Goal: Task Accomplishment & Management: Complete application form

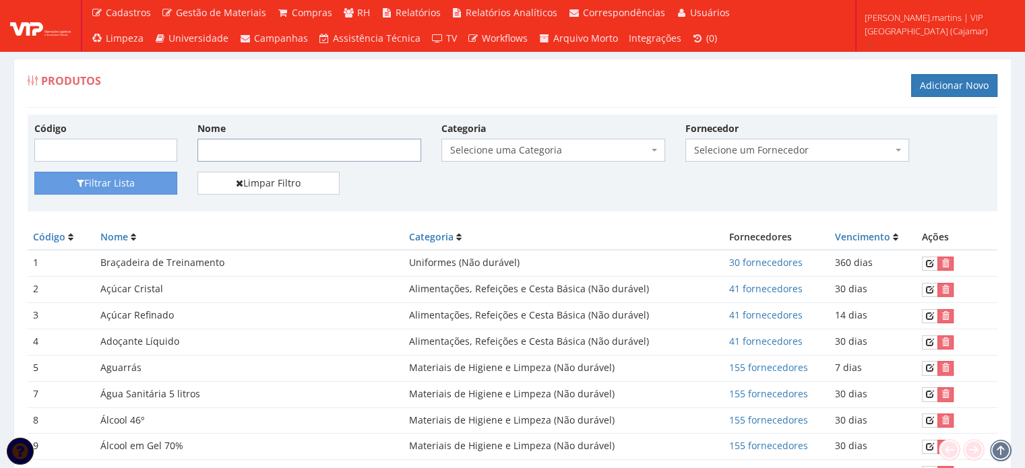
click at [236, 146] on input "Nome" at bounding box center [310, 150] width 224 height 23
type input "c"
type input "bone"
click at [125, 186] on button "Filtrar Lista" at bounding box center [105, 183] width 143 height 23
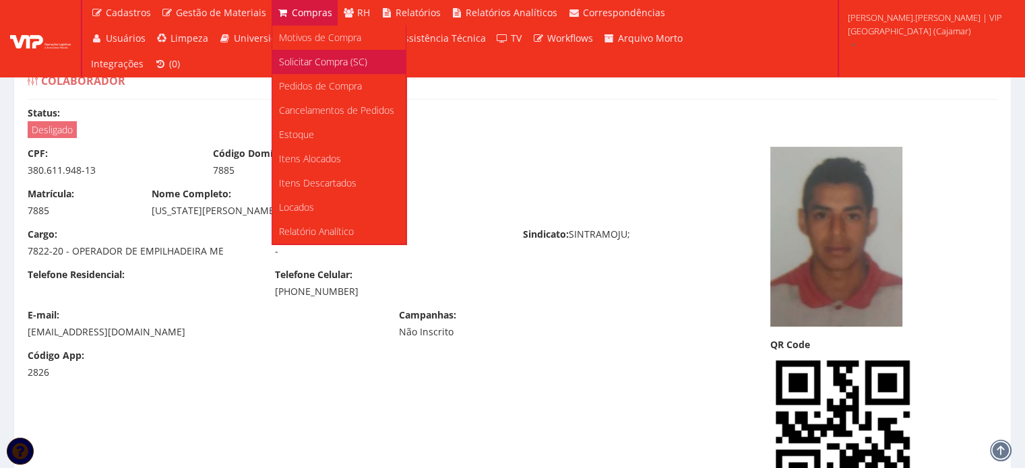
click at [306, 57] on span "Solicitar Compra (SC)" at bounding box center [323, 61] width 88 height 13
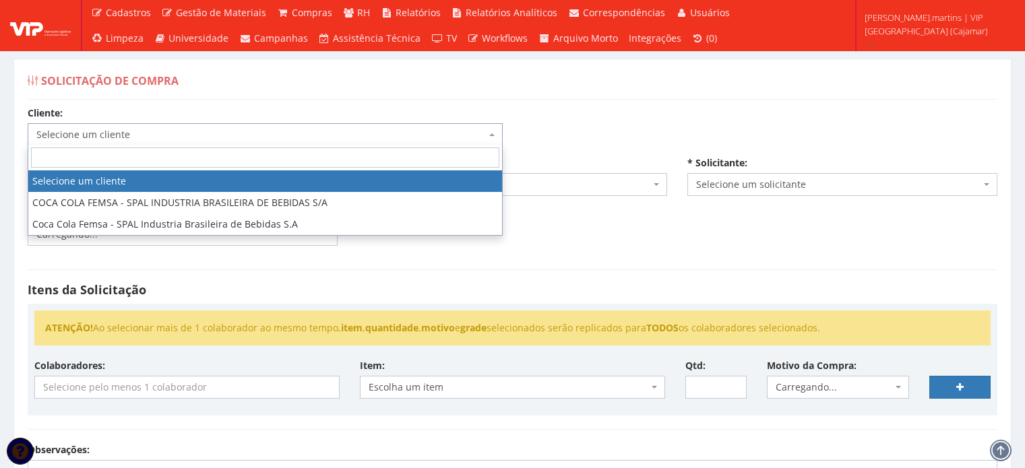
click at [216, 128] on span "Selecione um cliente" at bounding box center [261, 134] width 450 height 13
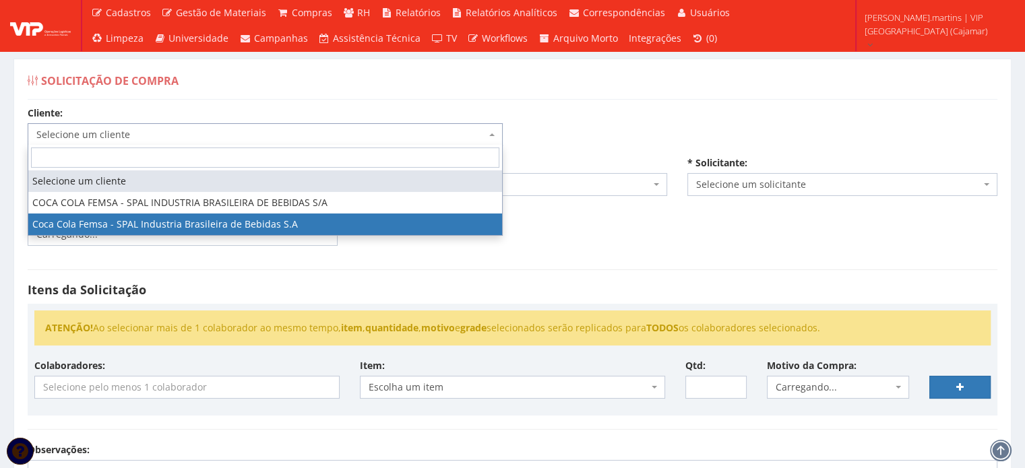
select select "51"
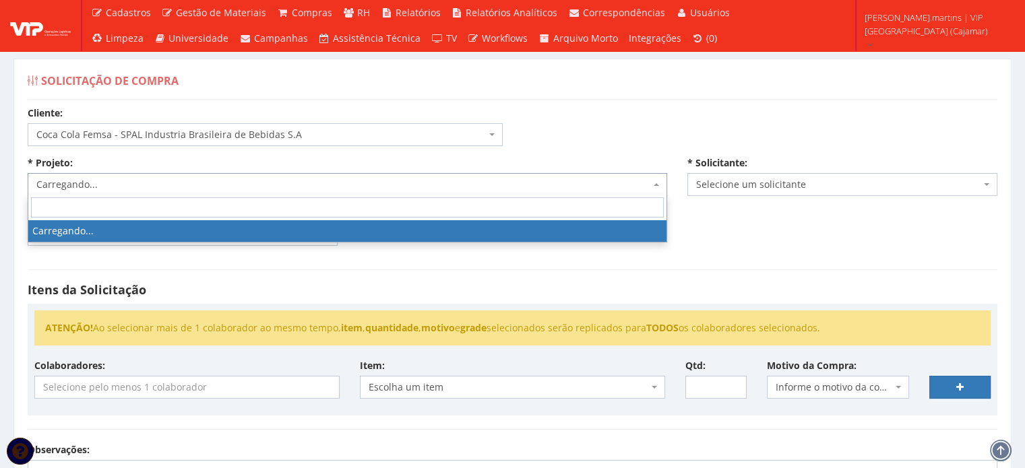
click at [185, 189] on span "Carregando..." at bounding box center [343, 184] width 614 height 13
click at [179, 191] on span "Selecione um projeto" at bounding box center [348, 184] width 640 height 23
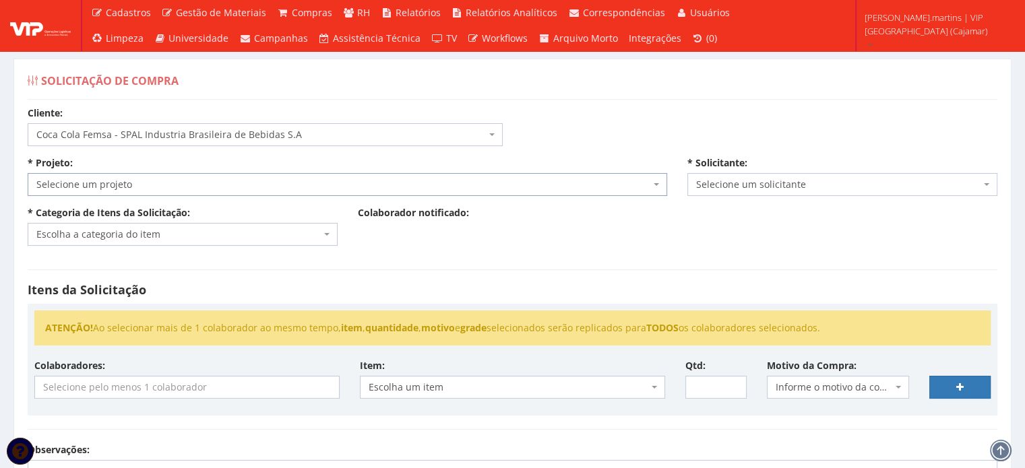
click at [178, 183] on span "Selecione um projeto" at bounding box center [343, 184] width 614 height 13
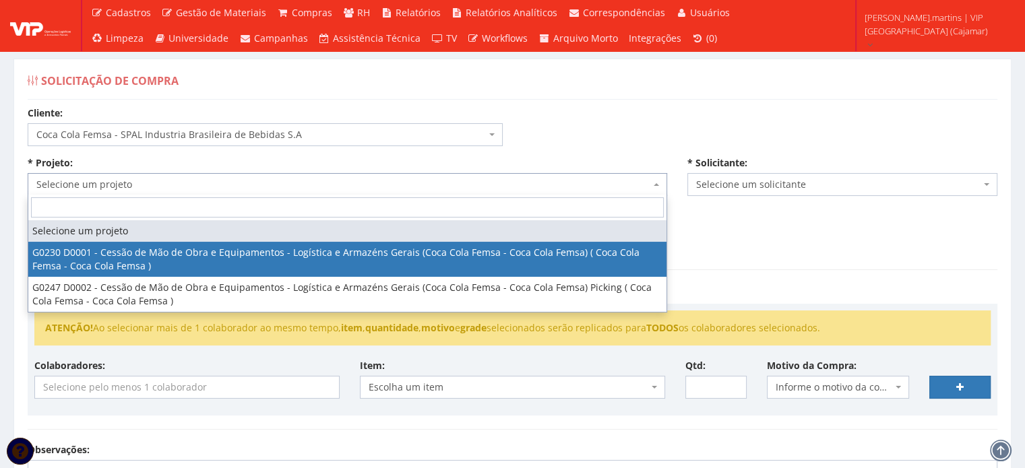
select select "230"
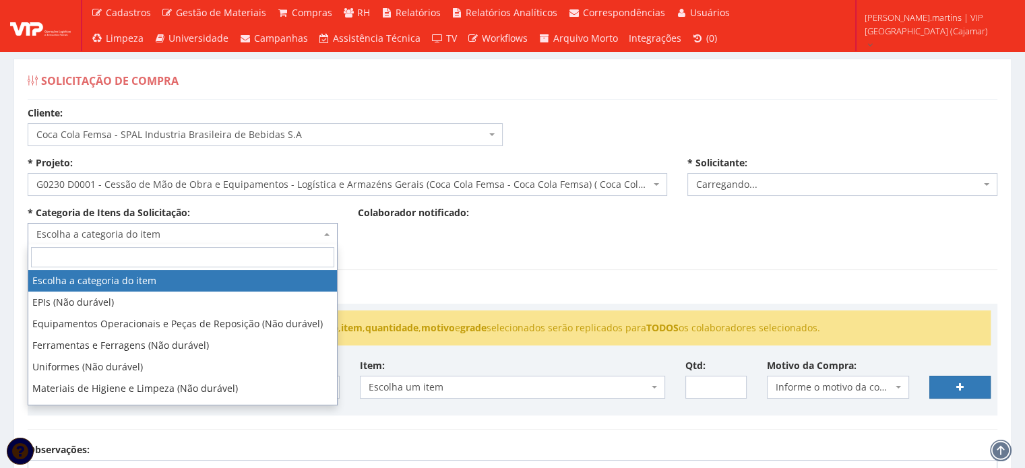
click at [141, 231] on span "Escolha a categoria do item" at bounding box center [178, 234] width 284 height 13
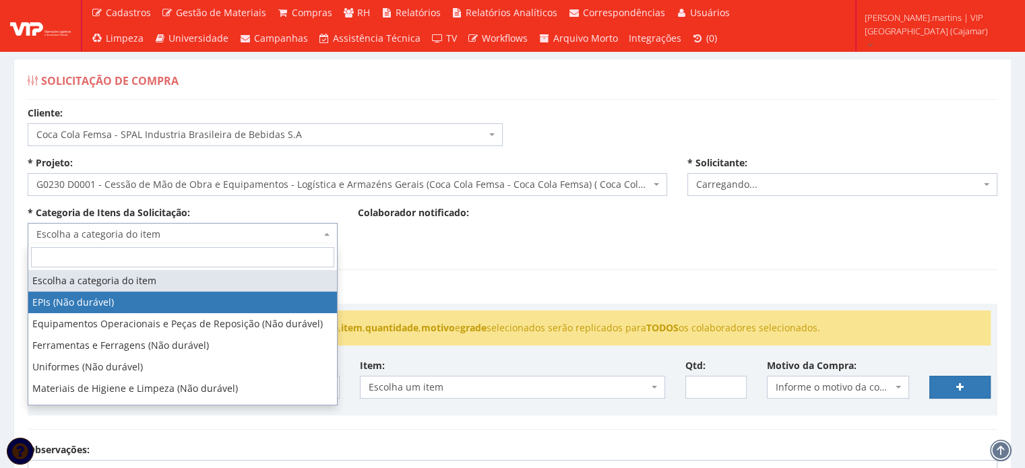
select select "1"
select select "2471"
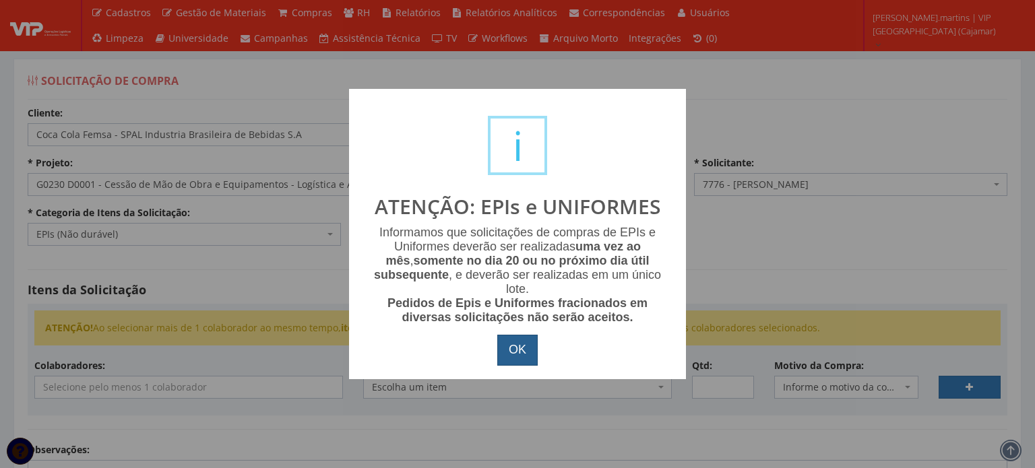
click at [512, 361] on button "OK" at bounding box center [517, 350] width 40 height 31
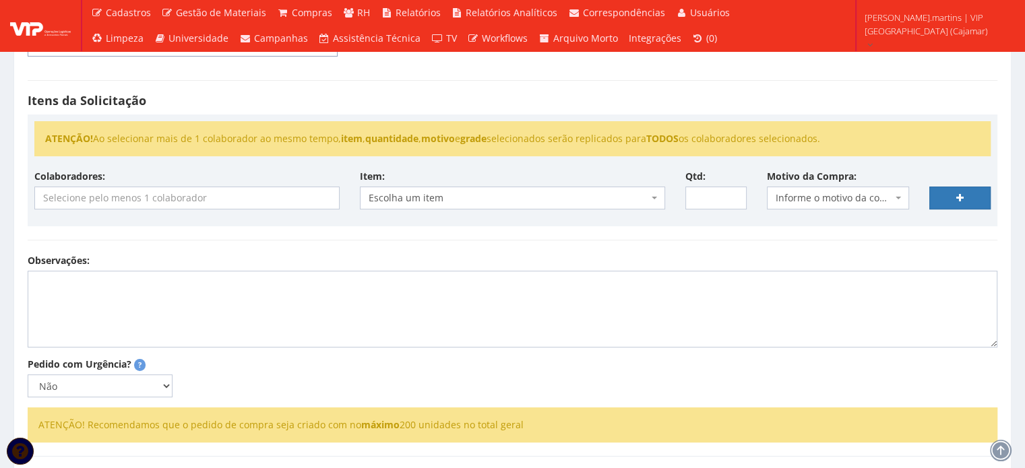
scroll to position [224, 0]
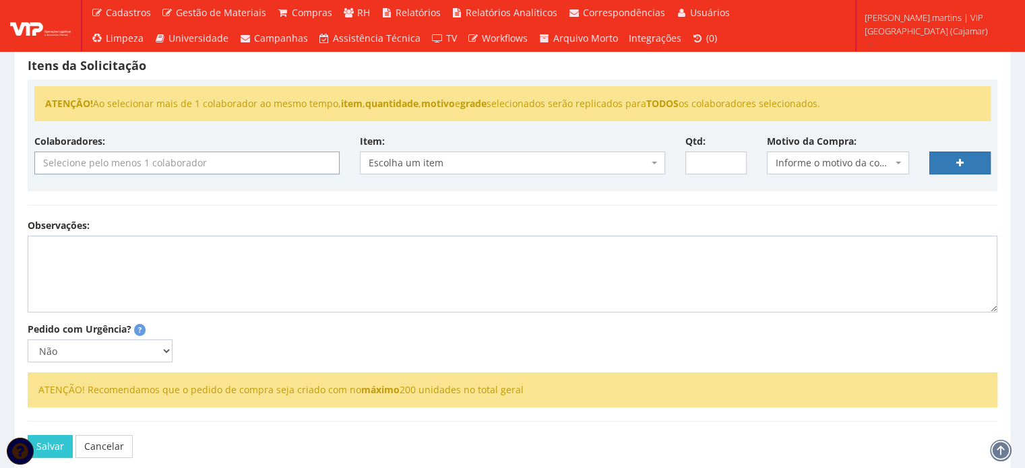
click at [202, 166] on input "search" at bounding box center [187, 163] width 304 height 22
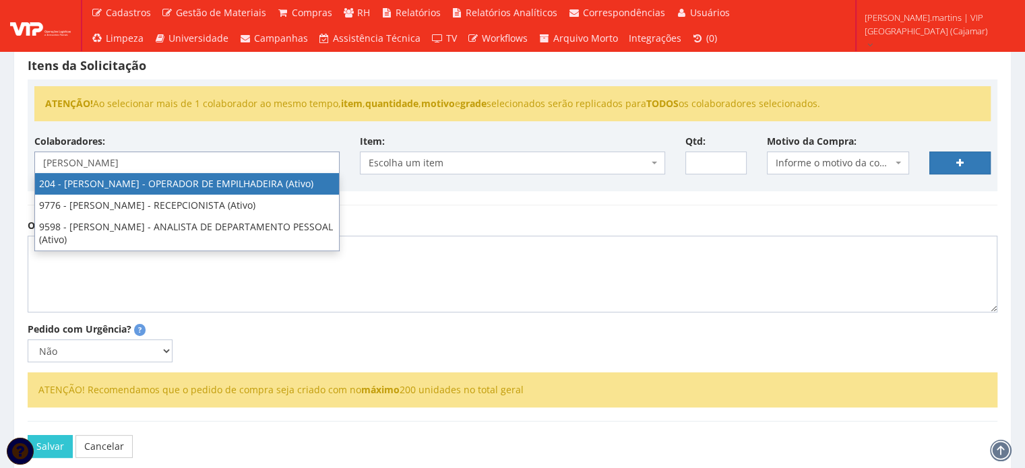
type input "daniel"
select select "4122"
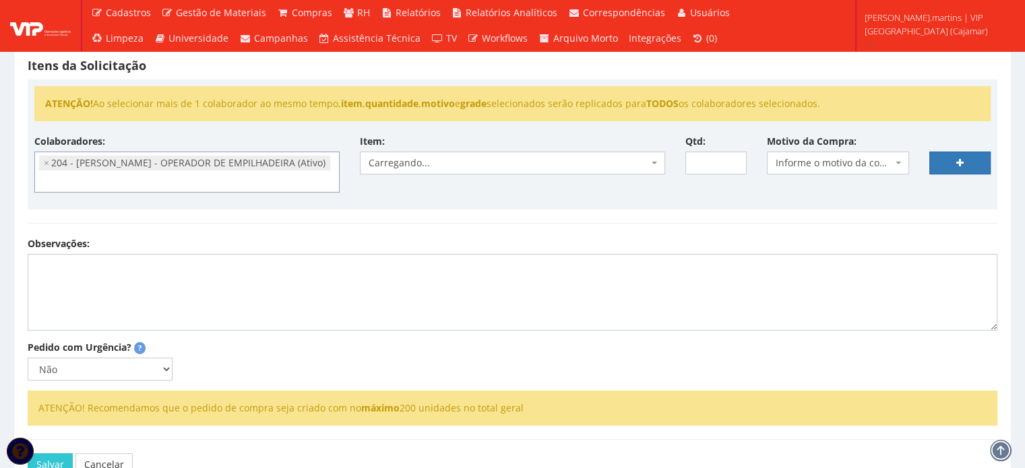
scroll to position [231, 0]
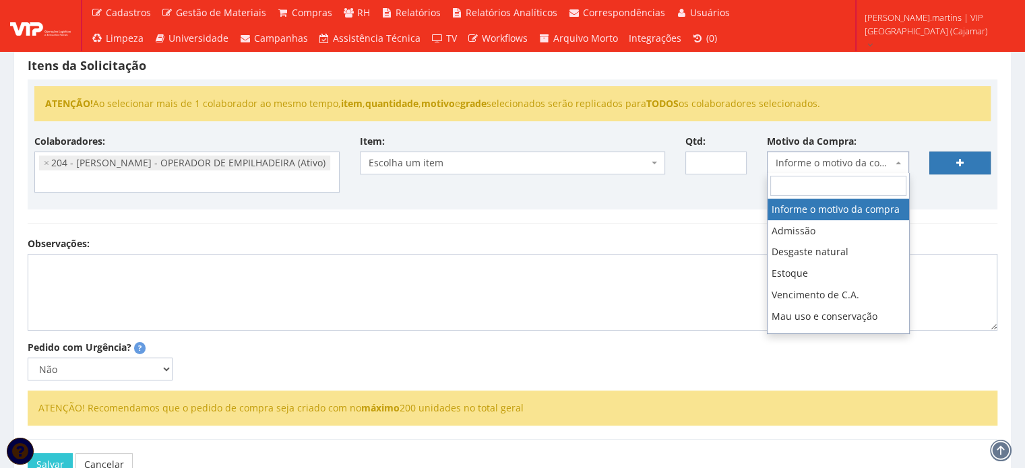
click at [816, 159] on span "Informe o motivo da compra" at bounding box center [834, 162] width 117 height 13
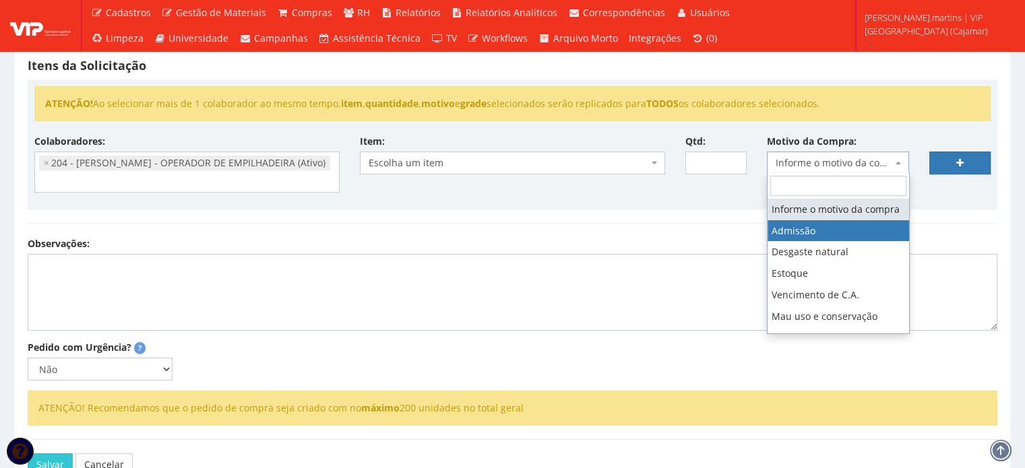
select select "1"
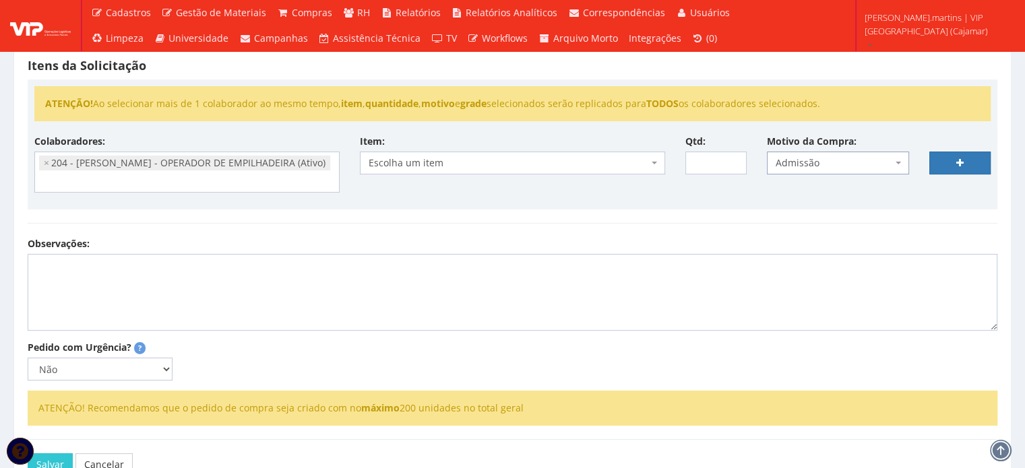
click at [646, 164] on span "Escolha um item" at bounding box center [509, 162] width 280 height 13
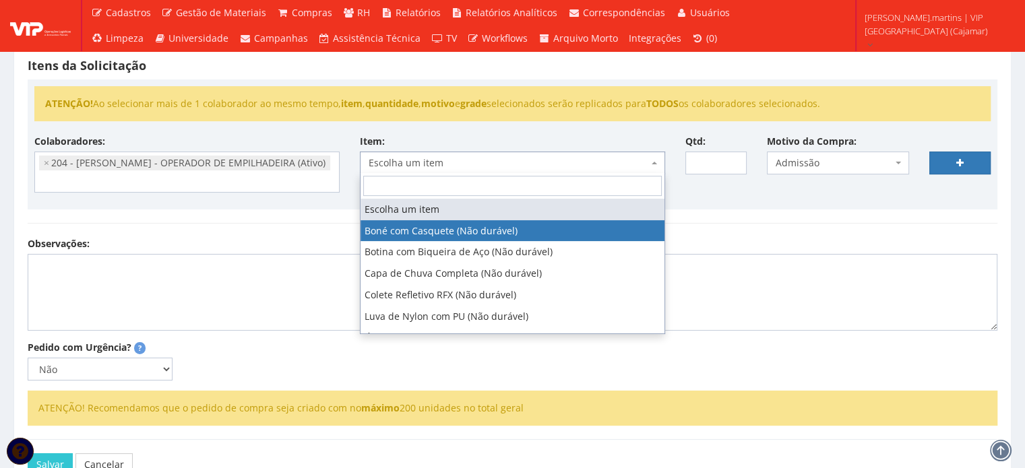
select select "41"
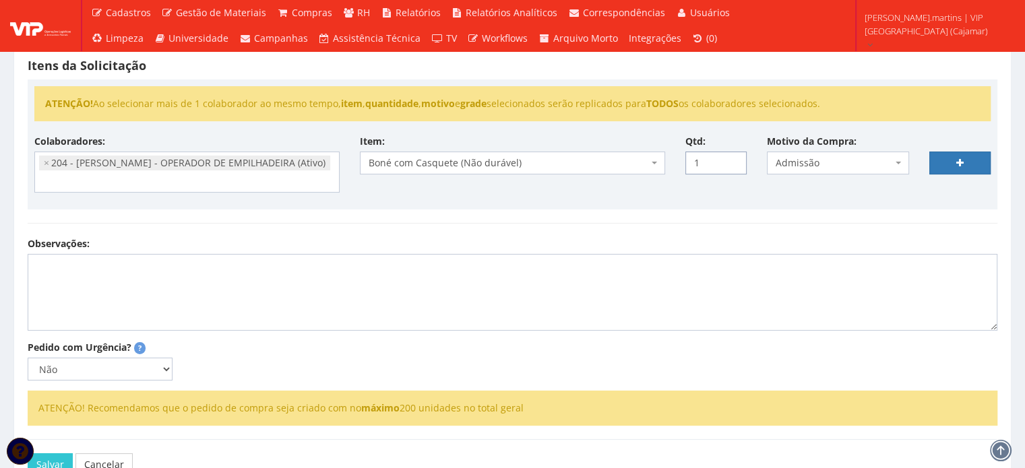
drag, startPoint x: 733, startPoint y: 156, endPoint x: 744, endPoint y: 155, distance: 10.8
type input "1"
click at [733, 156] on input "1" at bounding box center [716, 163] width 61 height 23
click at [966, 155] on link at bounding box center [960, 163] width 61 height 23
select select
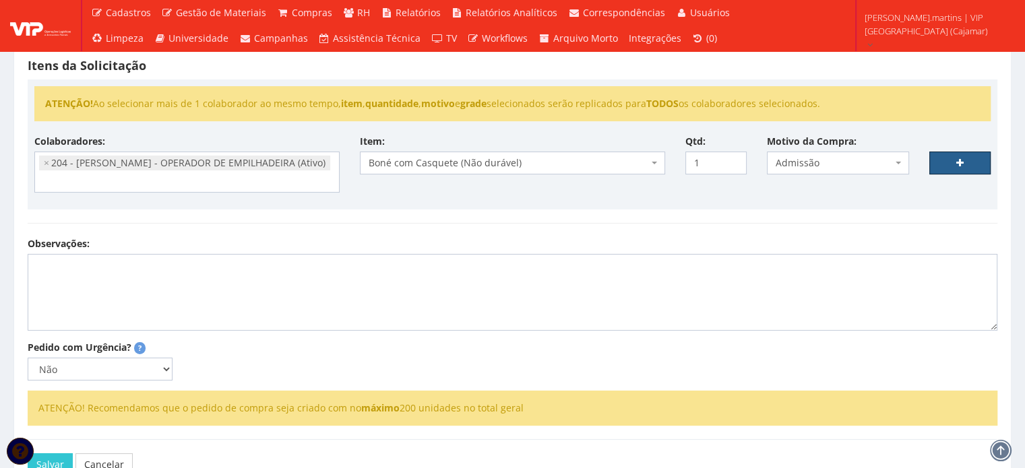
type input "0"
select select
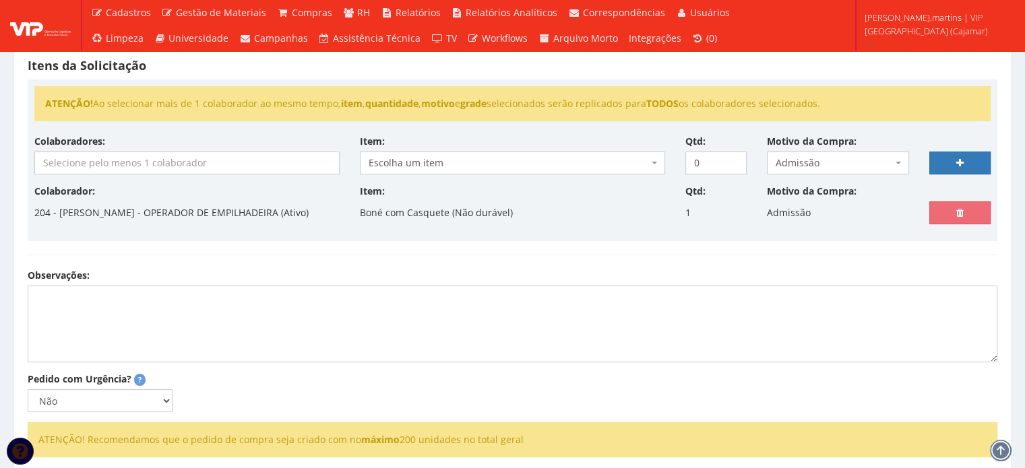
click at [228, 164] on input "search" at bounding box center [187, 163] width 304 height 22
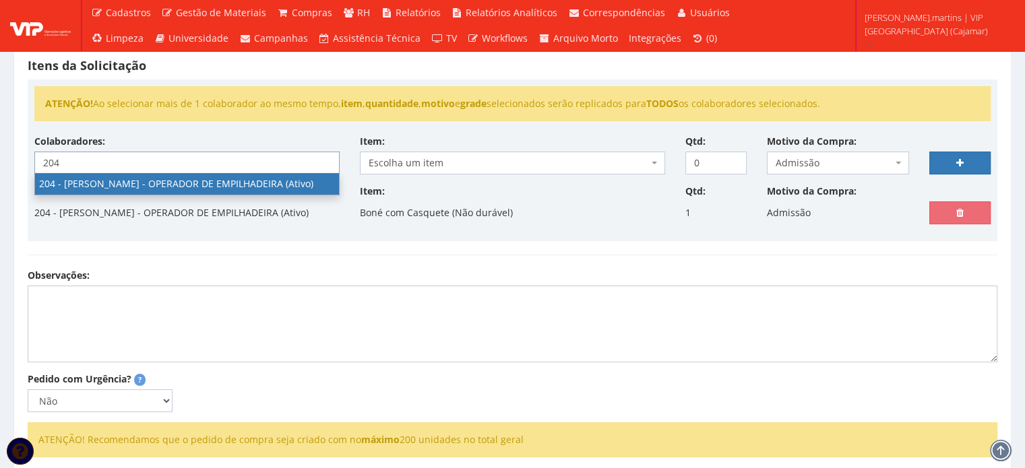
type input "204"
select select "4122"
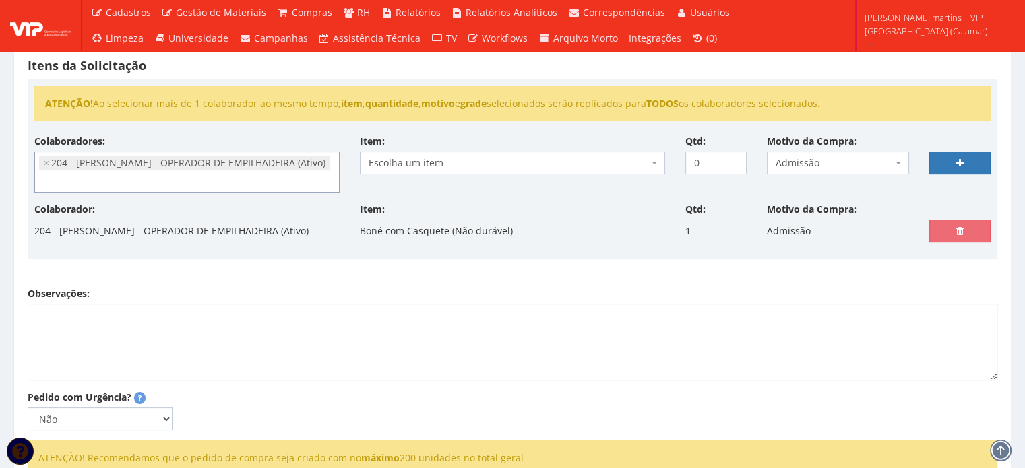
click at [575, 156] on span "Escolha um item" at bounding box center [509, 162] width 280 height 13
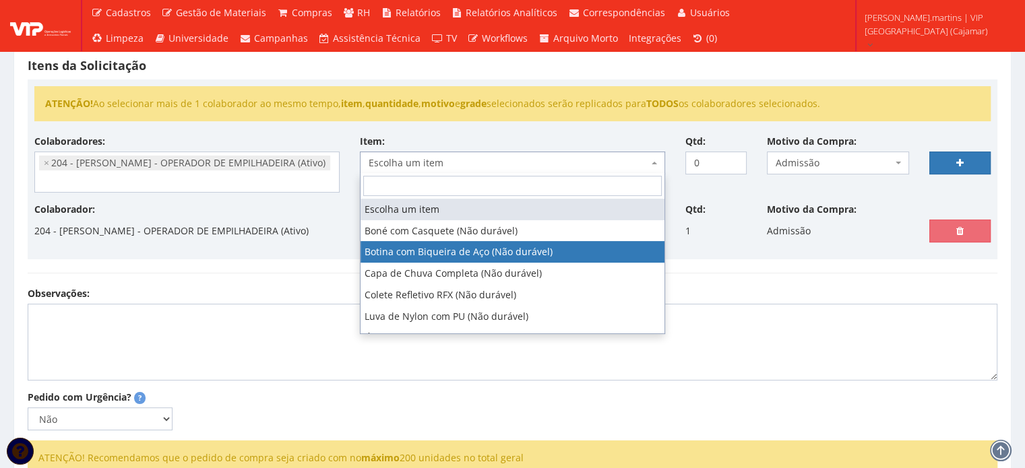
select select "46"
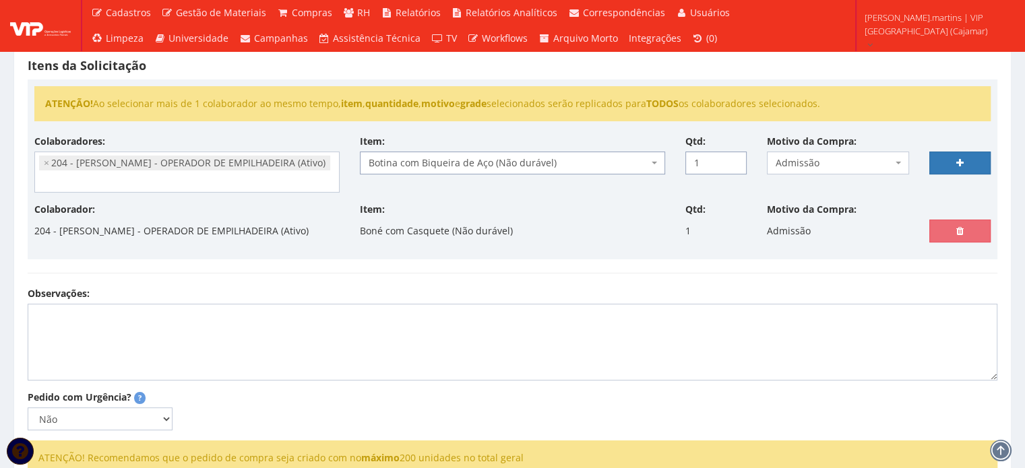
type input "1"
click at [733, 156] on input "1" at bounding box center [716, 163] width 61 height 23
click at [960, 156] on link at bounding box center [960, 163] width 61 height 23
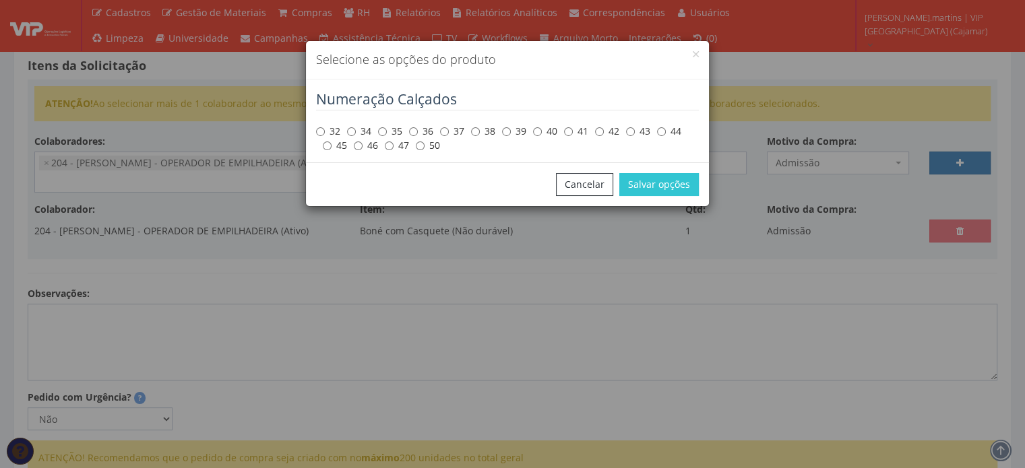
click at [626, 133] on div "32 34 35 36 37 38 39 40 41 42 43 44 45 46 47 50" at bounding box center [507, 138] width 383 height 28
click at [630, 129] on input "43" at bounding box center [630, 131] width 9 height 9
radio input "true"
click at [644, 189] on button "Salvar opções" at bounding box center [659, 184] width 80 height 23
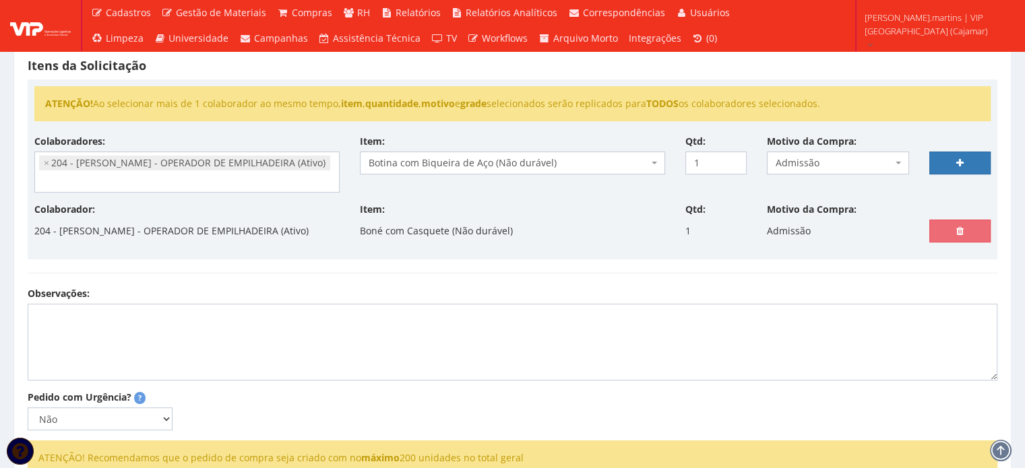
select select
type input "0"
select select
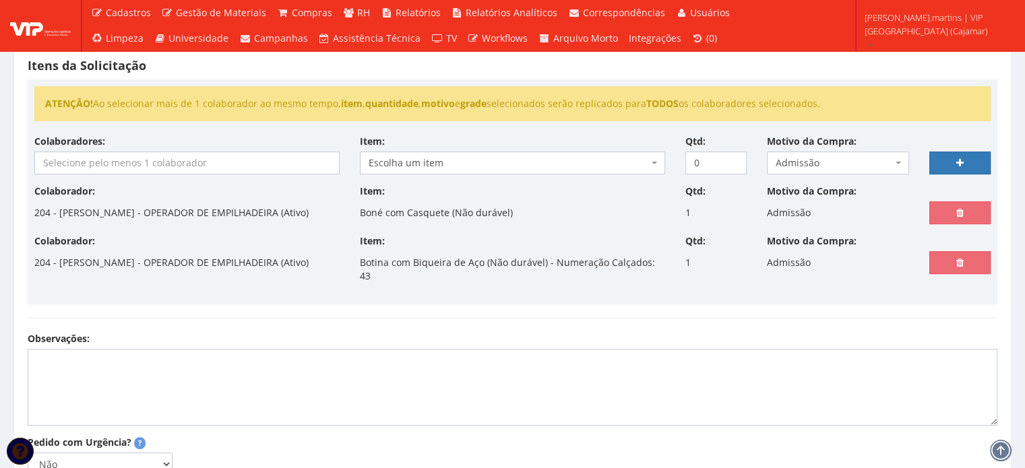
click at [189, 162] on input "search" at bounding box center [187, 163] width 304 height 22
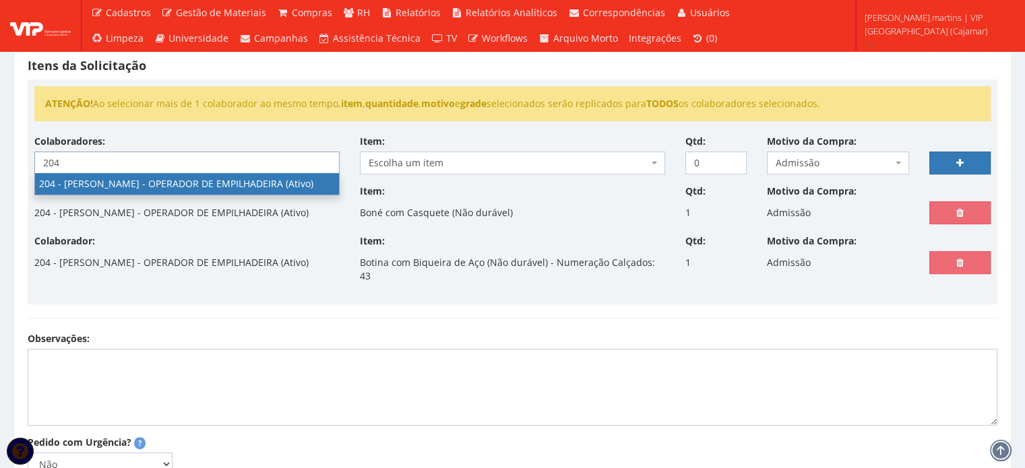
type input "204"
select select "4122"
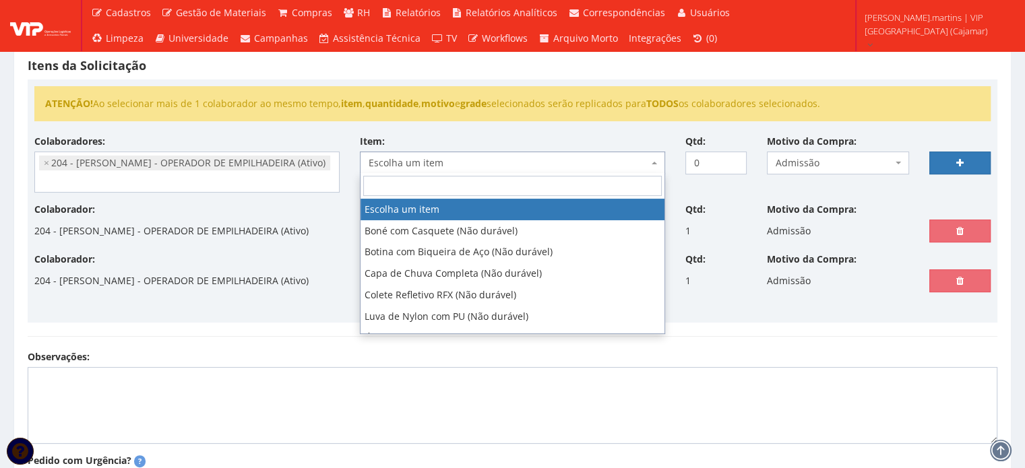
click at [444, 165] on span "Escolha um item" at bounding box center [509, 162] width 280 height 13
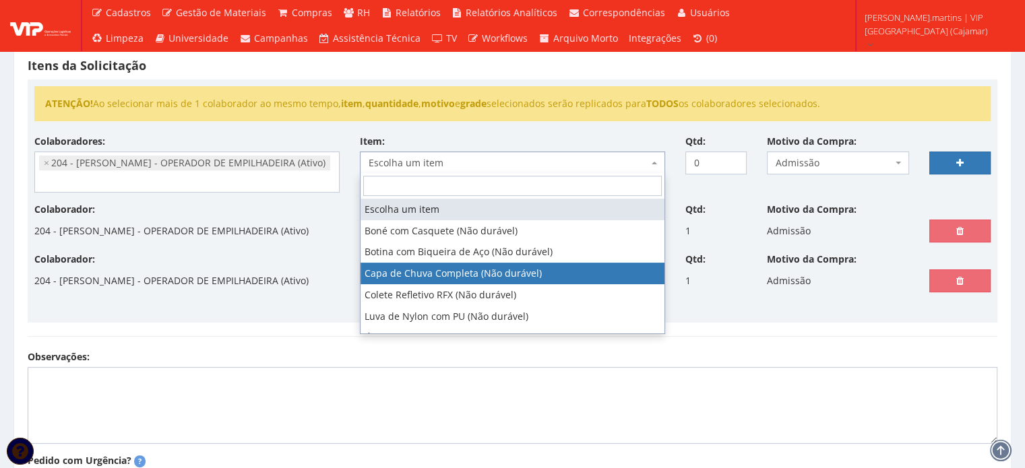
select select "78"
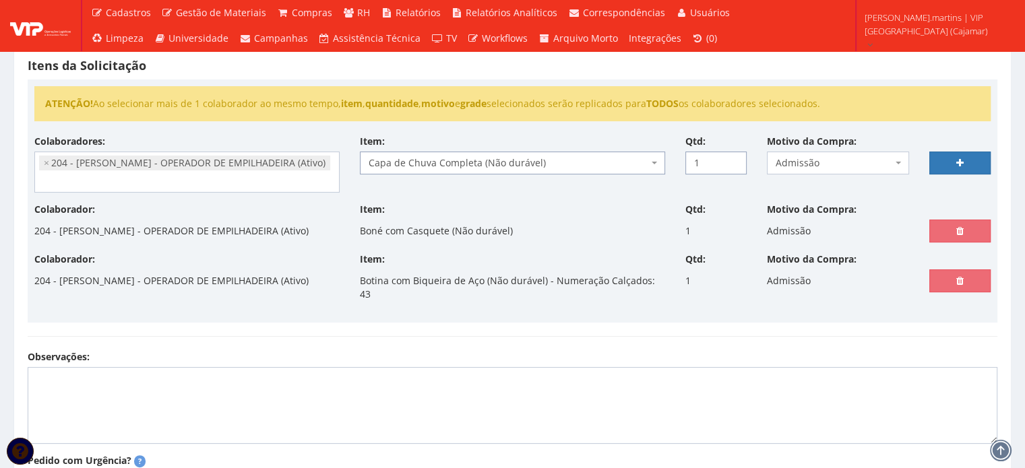
type input "1"
click at [735, 158] on input "1" at bounding box center [716, 163] width 61 height 23
click at [967, 164] on link at bounding box center [960, 163] width 61 height 23
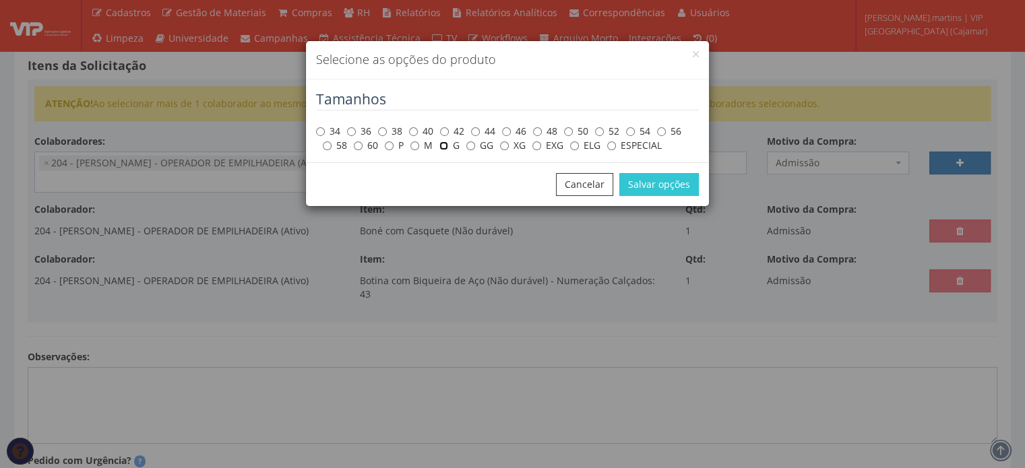
click at [446, 146] on input "G" at bounding box center [443, 146] width 9 height 9
radio input "true"
click at [636, 183] on button "Salvar opções" at bounding box center [659, 184] width 80 height 23
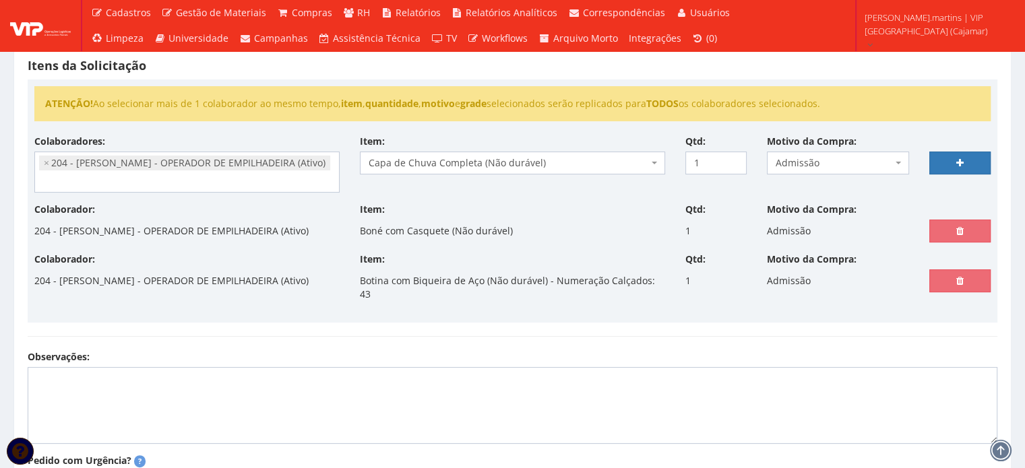
scroll to position [437, 0]
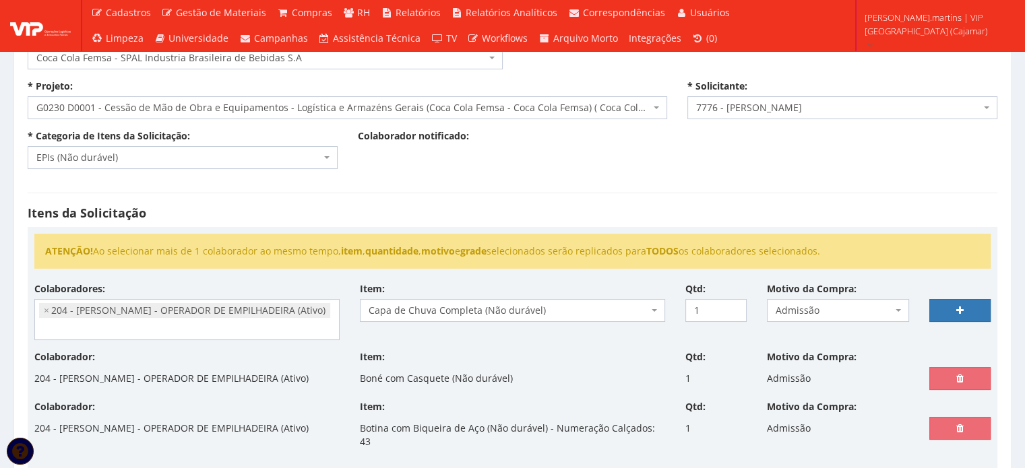
select select
type input "0"
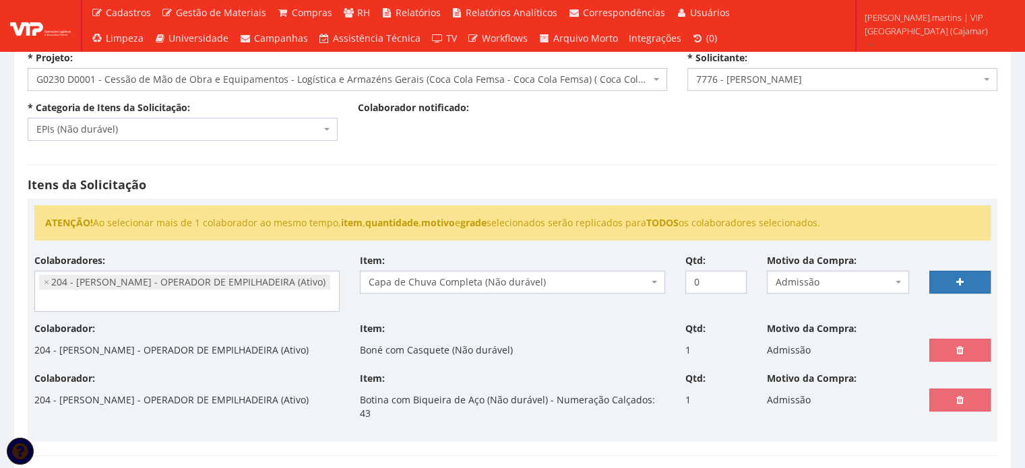
select select
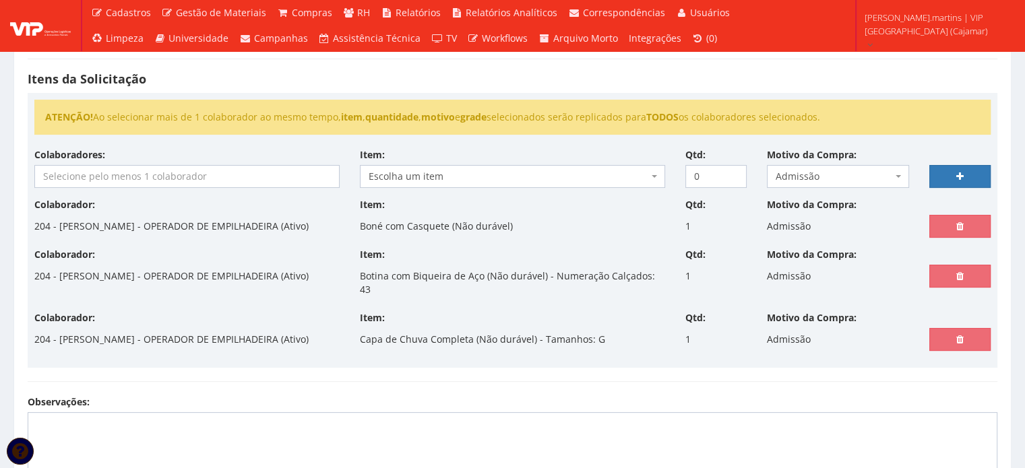
scroll to position [212, 0]
click at [285, 169] on input "search" at bounding box center [187, 176] width 304 height 22
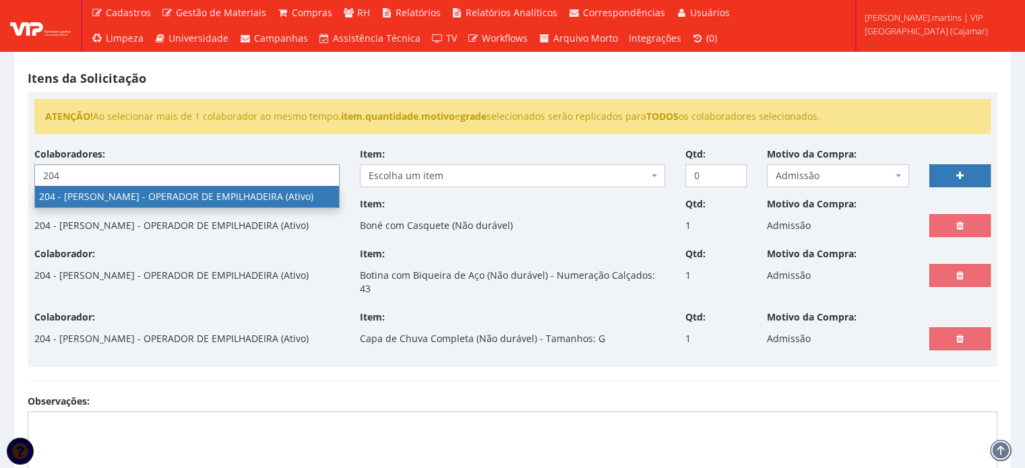
type input "204"
select select "4122"
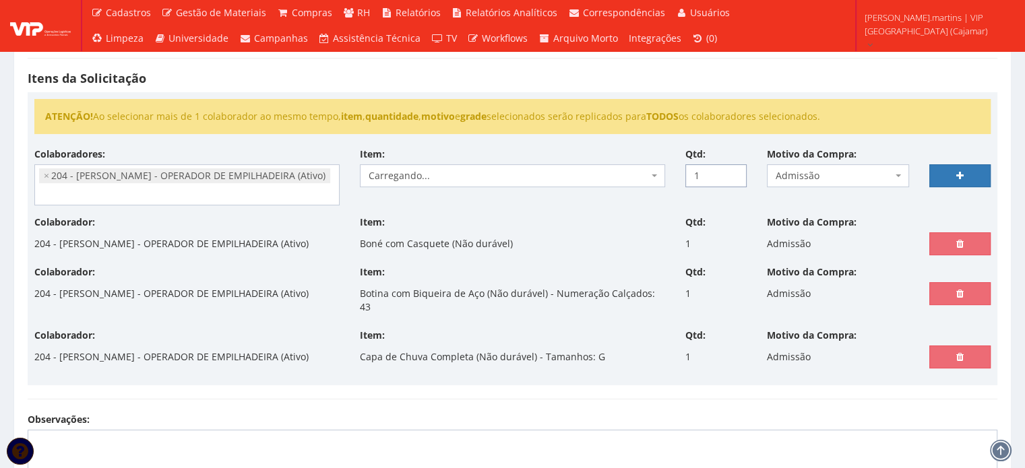
type input "1"
click at [734, 171] on input "1" at bounding box center [716, 175] width 61 height 23
click at [638, 175] on span "Escolha um item" at bounding box center [509, 175] width 280 height 13
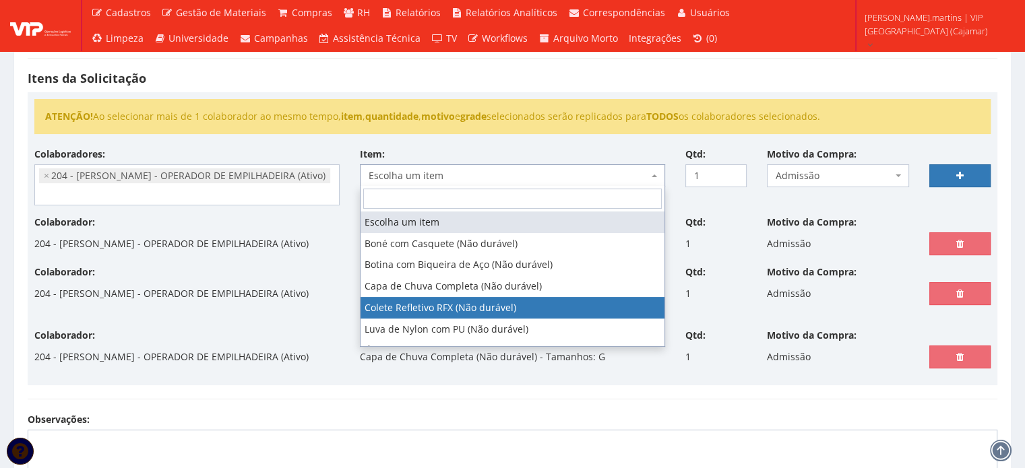
select select "104"
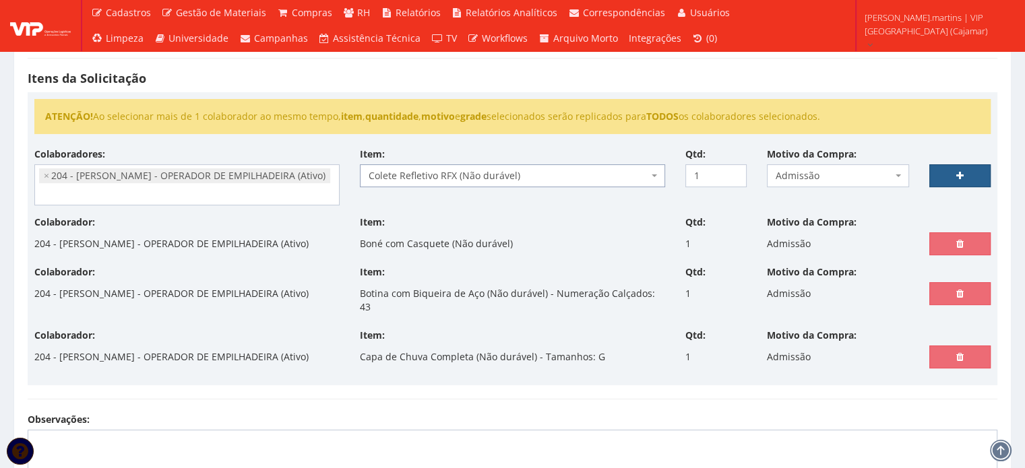
click at [952, 175] on link at bounding box center [960, 175] width 61 height 23
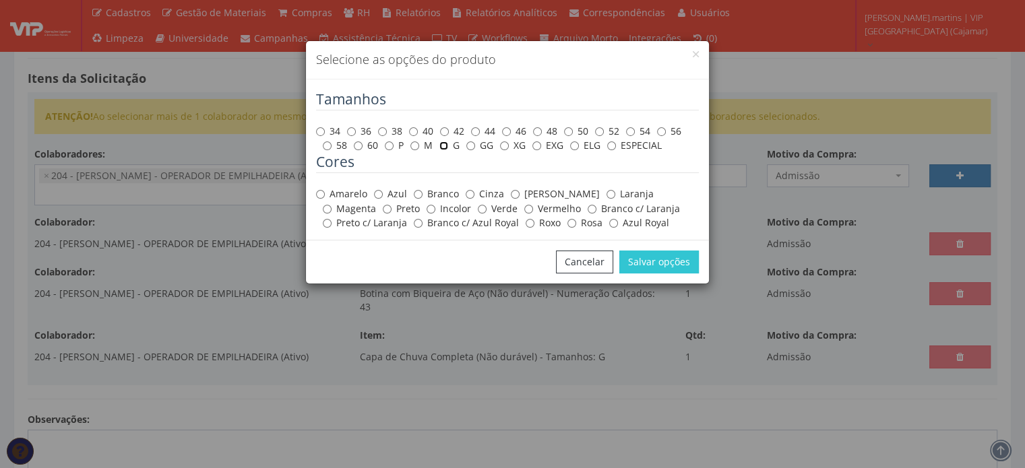
click at [442, 146] on input "G" at bounding box center [443, 146] width 9 height 9
radio input "true"
click at [357, 190] on label "Amarelo" at bounding box center [341, 193] width 51 height 13
click at [325, 190] on input "Amarelo" at bounding box center [320, 194] width 9 height 9
radio input "true"
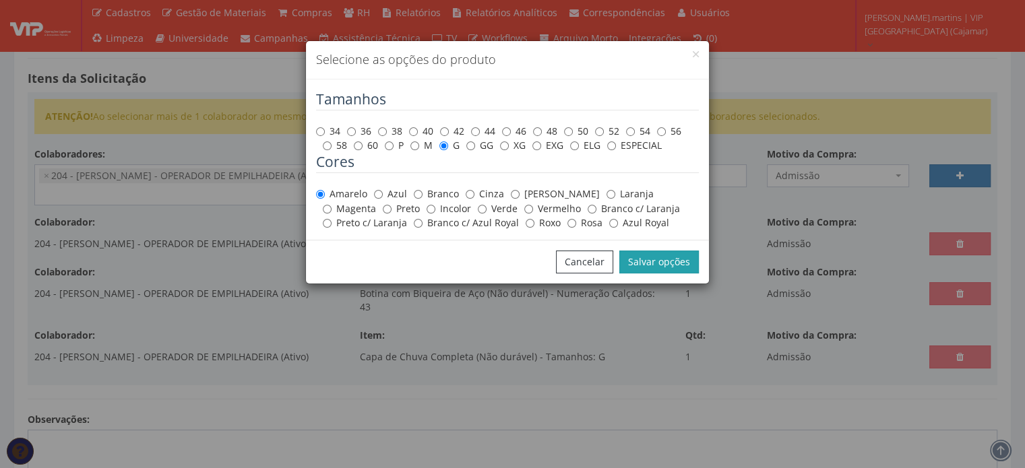
click at [658, 260] on button "Salvar opções" at bounding box center [659, 262] width 80 height 23
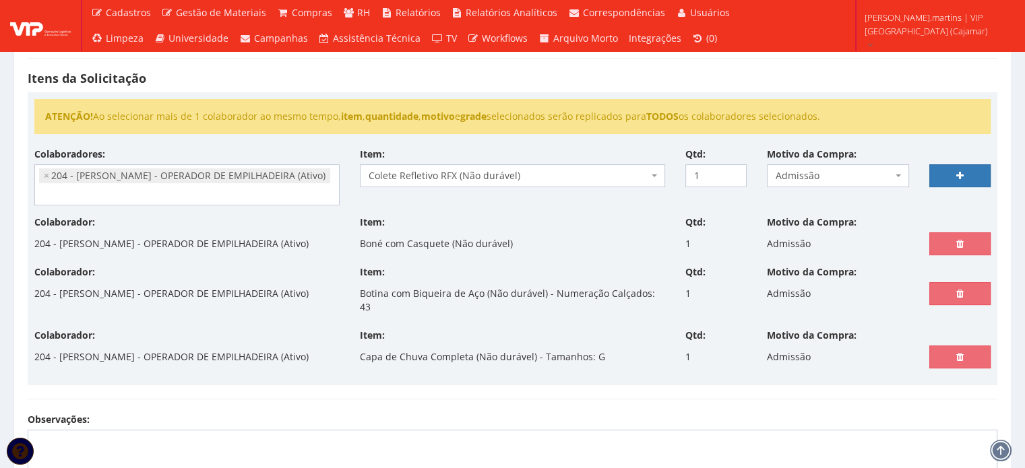
scroll to position [257, 0]
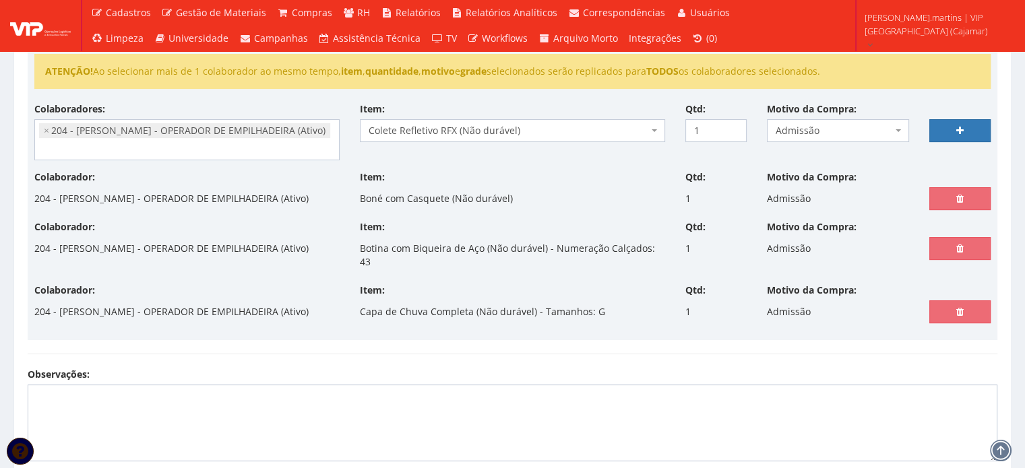
select select
type input "0"
select select
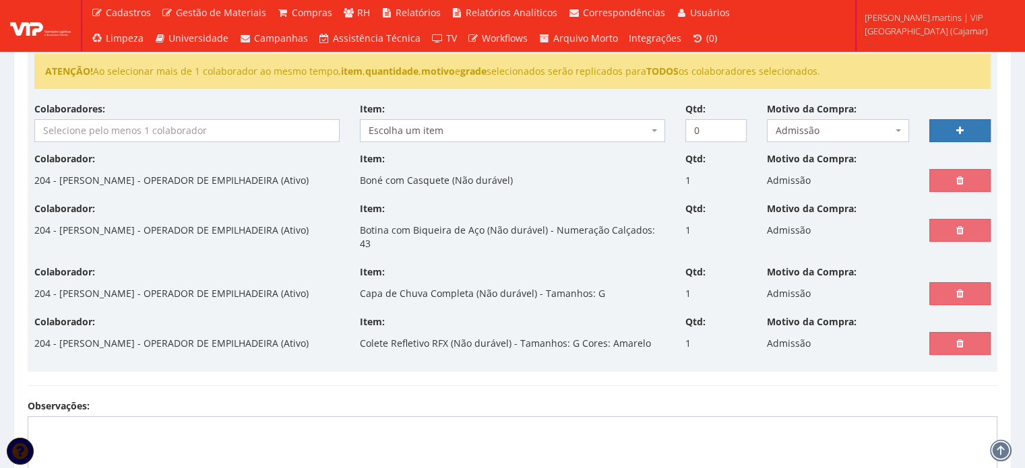
click at [86, 137] on input "search" at bounding box center [187, 131] width 304 height 22
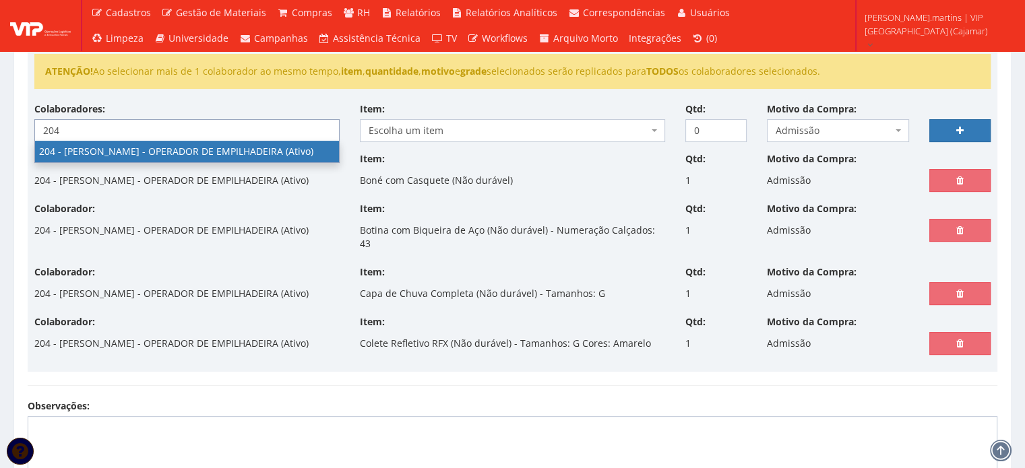
type input "204"
select select "4122"
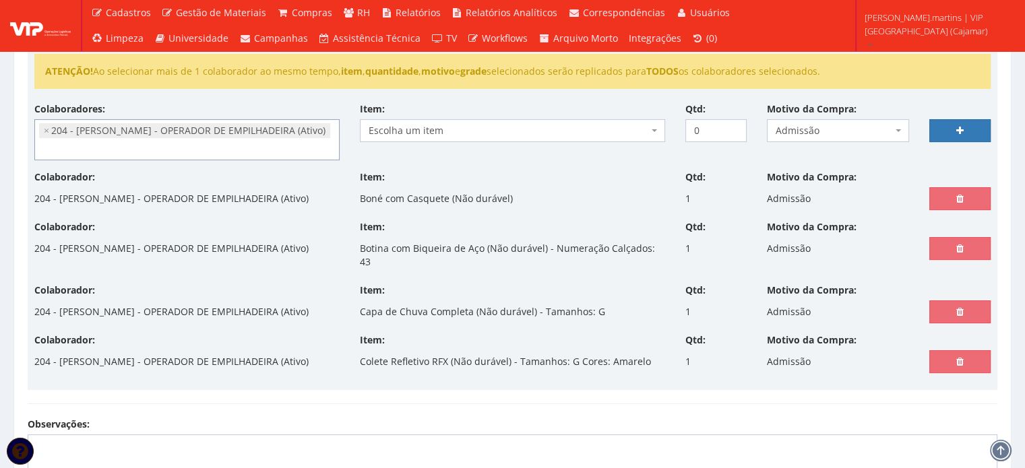
click at [445, 129] on span "Escolha um item" at bounding box center [509, 130] width 280 height 13
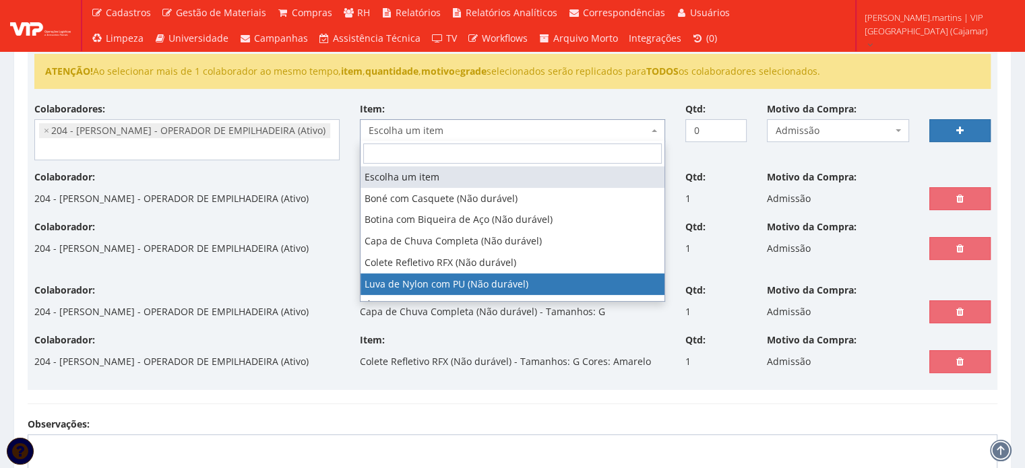
select select "216"
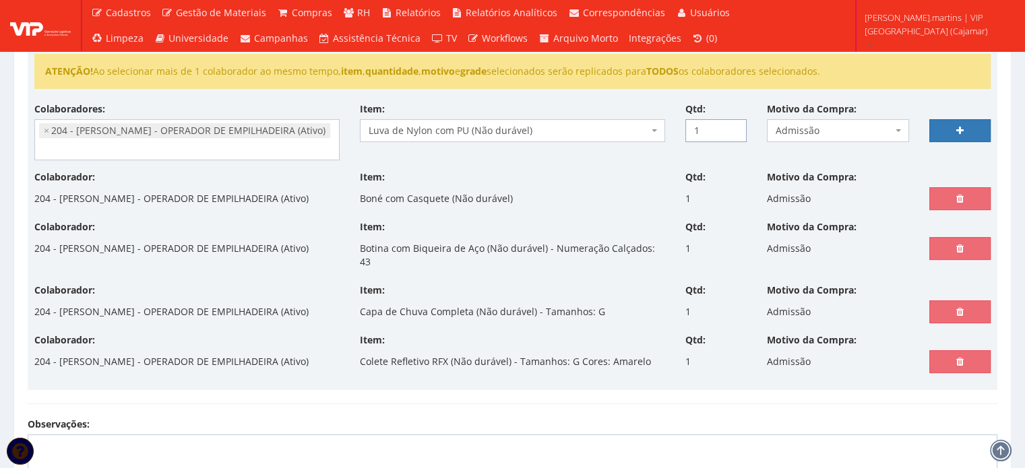
click at [731, 124] on input "1" at bounding box center [716, 130] width 61 height 23
click at [731, 124] on input "2" at bounding box center [716, 130] width 61 height 23
type input "3"
click at [733, 123] on input "3" at bounding box center [716, 130] width 61 height 23
click at [968, 128] on link at bounding box center [960, 130] width 61 height 23
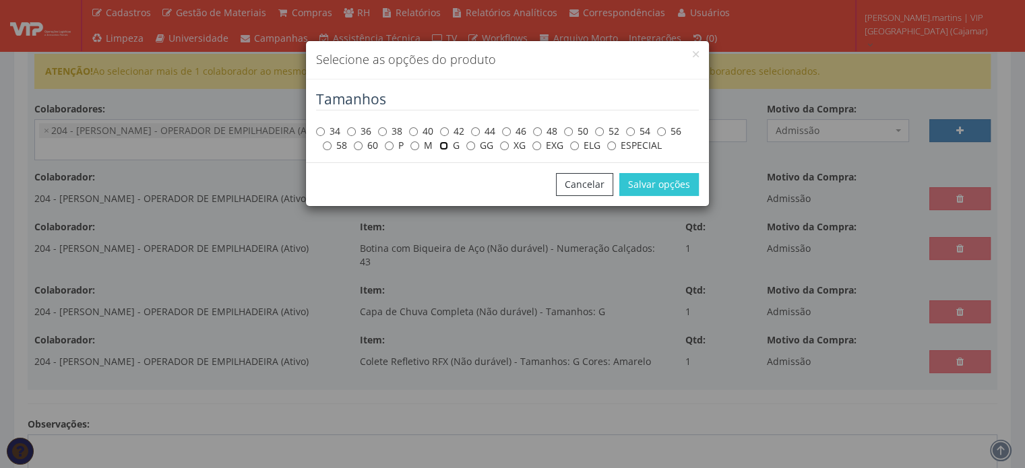
click at [443, 144] on input "G" at bounding box center [443, 146] width 9 height 9
radio input "true"
click at [652, 181] on button "Salvar opções" at bounding box center [659, 184] width 80 height 23
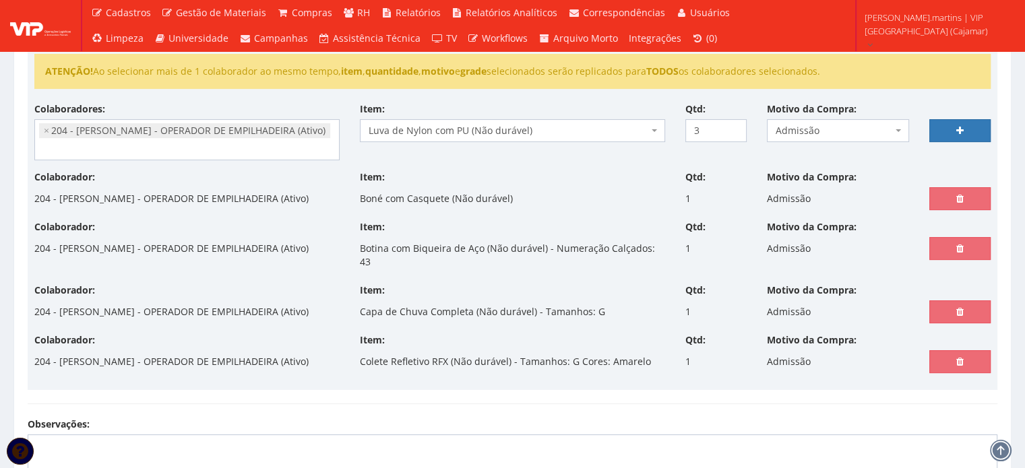
select select
type input "0"
select select
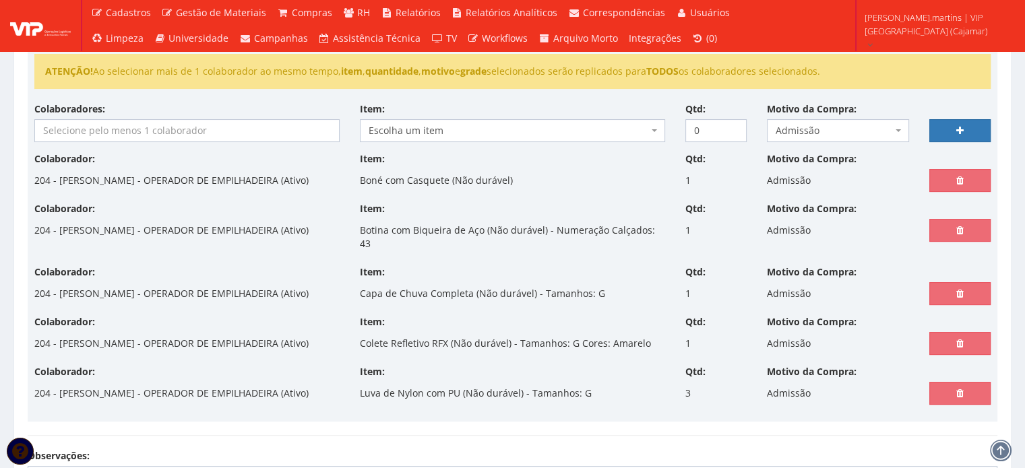
click at [84, 133] on input "search" at bounding box center [187, 131] width 304 height 22
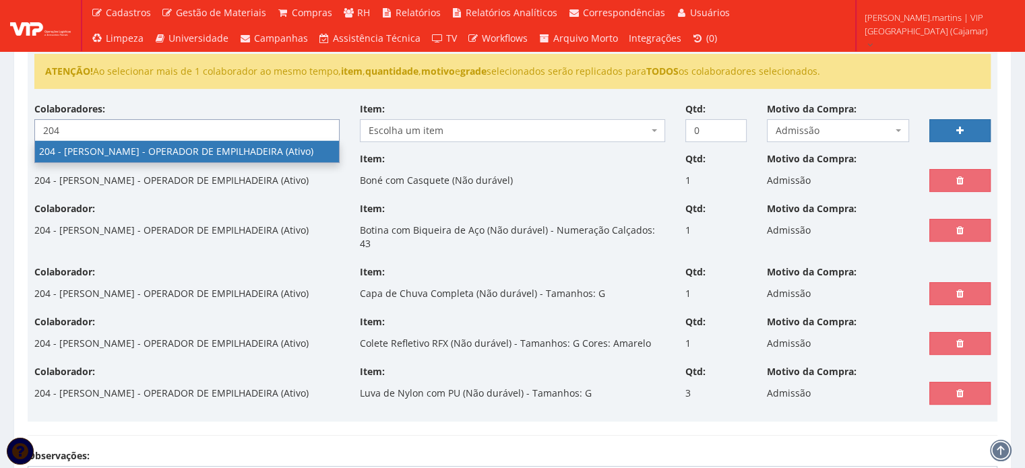
type input "204"
select select "4122"
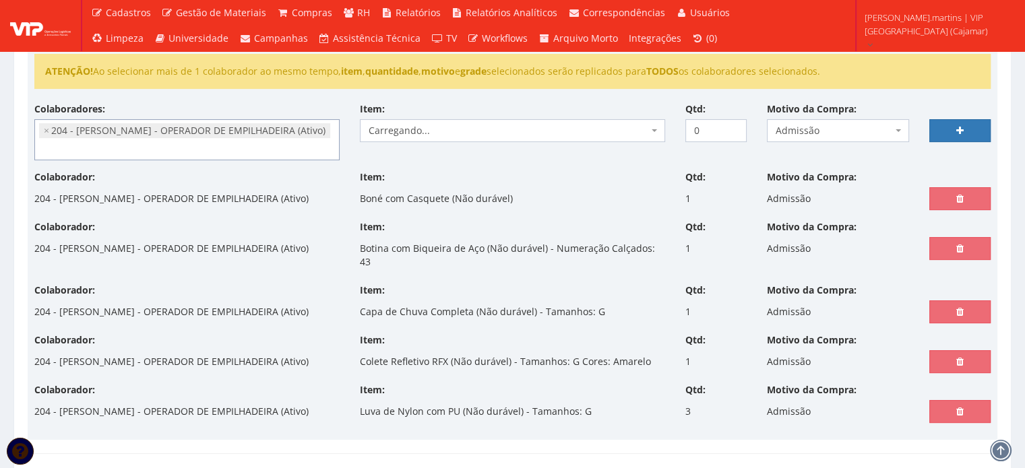
click at [467, 129] on span "Carregando..." at bounding box center [509, 130] width 280 height 13
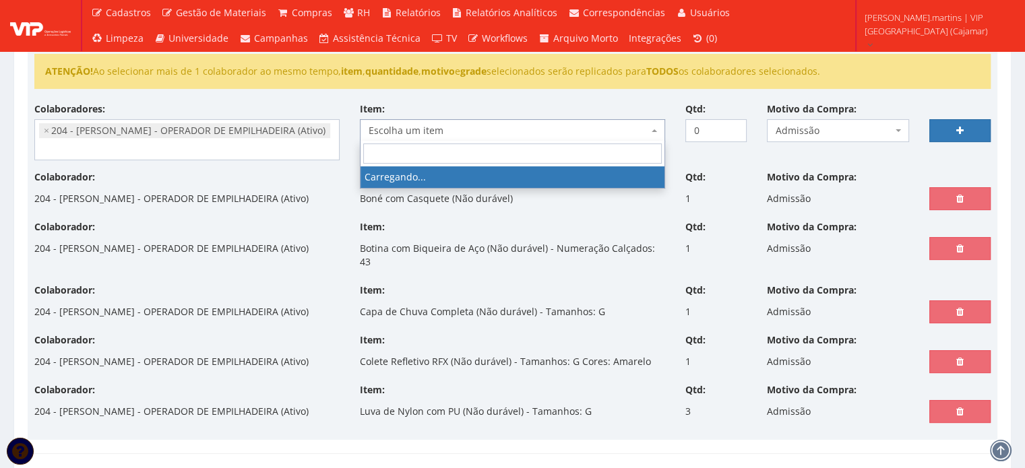
click at [483, 144] on input "search" at bounding box center [512, 154] width 299 height 20
click at [507, 121] on span "Escolha um item" at bounding box center [512, 130] width 305 height 23
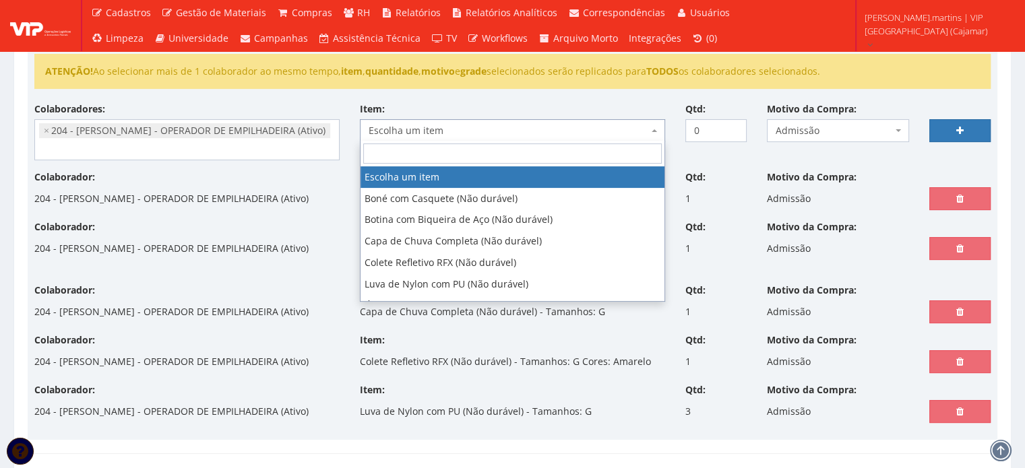
click at [496, 129] on span "Escolha um item" at bounding box center [509, 130] width 280 height 13
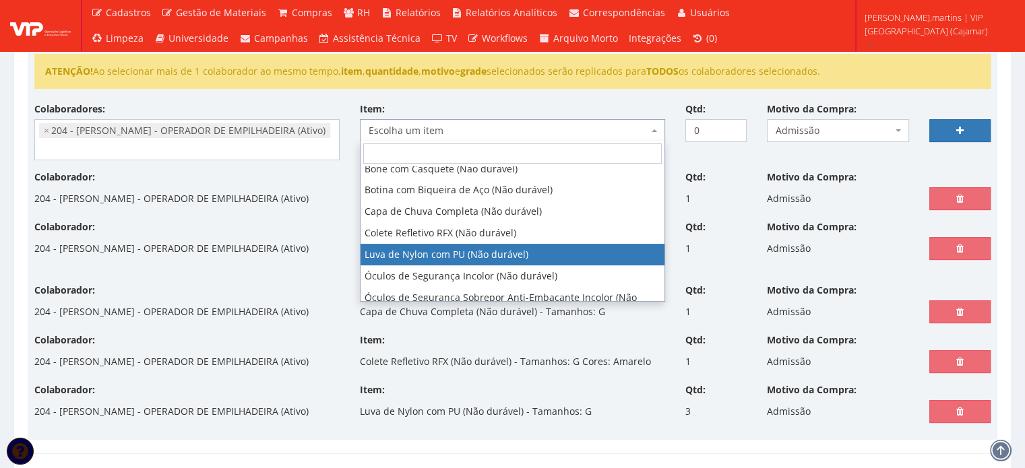
scroll to position [44, 0]
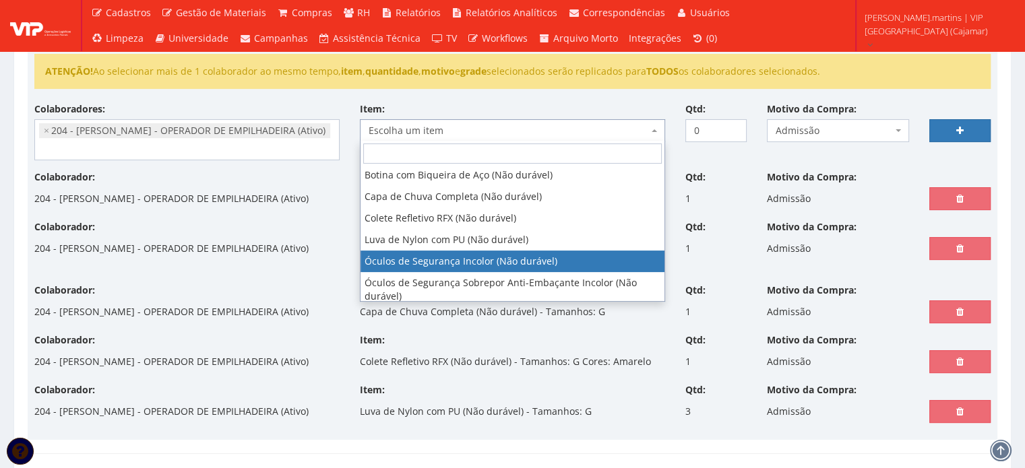
select select "246"
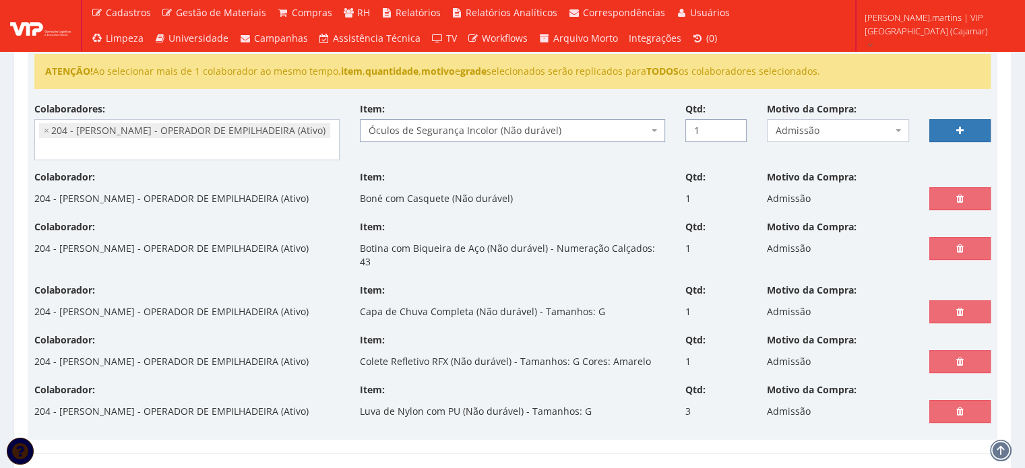
drag, startPoint x: 734, startPoint y: 126, endPoint x: 756, endPoint y: 128, distance: 21.7
type input "1"
click at [734, 126] on input "1" at bounding box center [716, 130] width 61 height 23
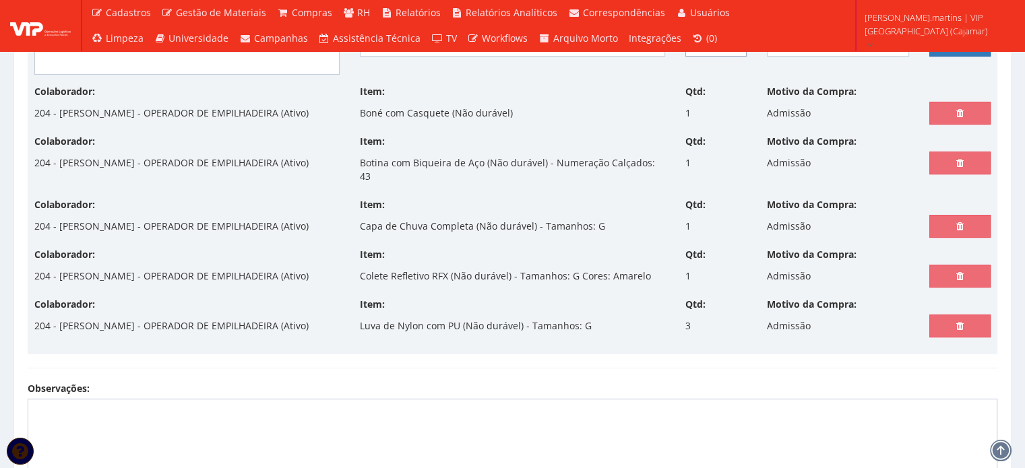
scroll to position [212, 0]
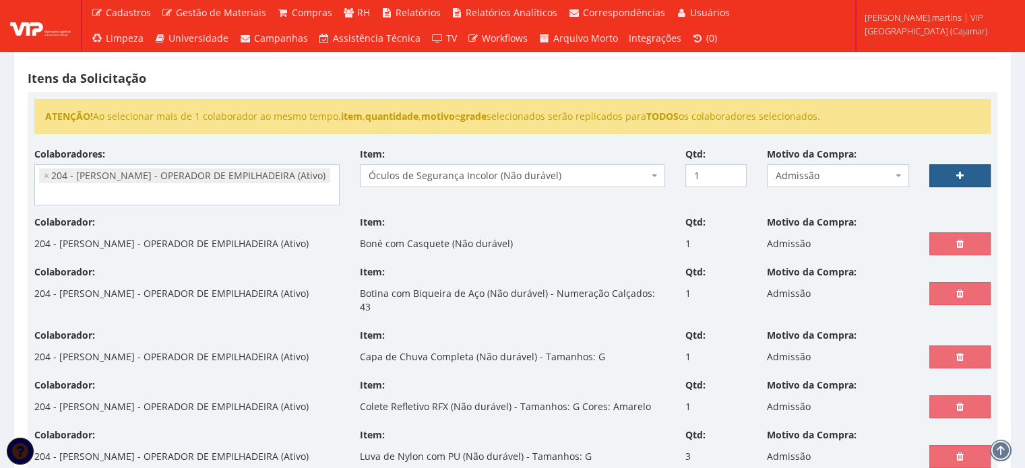
click at [948, 183] on link at bounding box center [960, 175] width 61 height 23
select select
type input "0"
select select
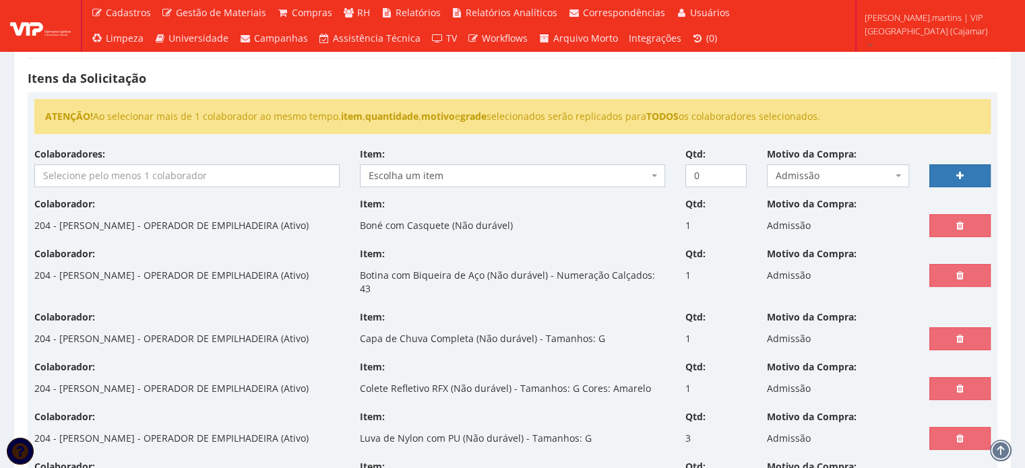
click at [300, 173] on input "search" at bounding box center [187, 176] width 304 height 22
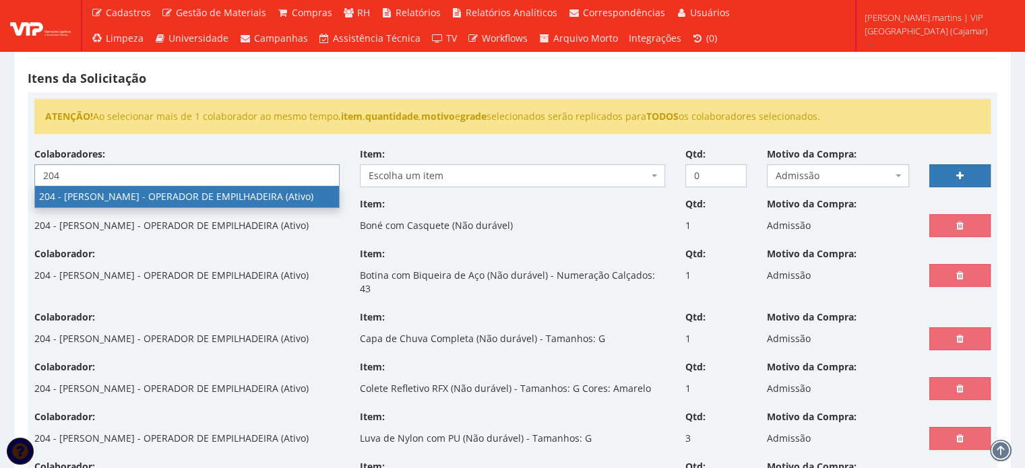
type input "204"
select select "4122"
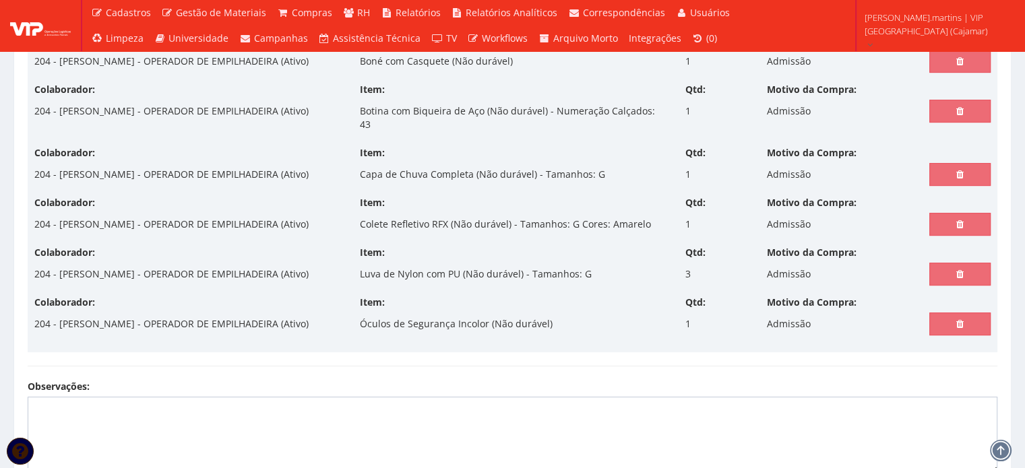
scroll to position [257, 0]
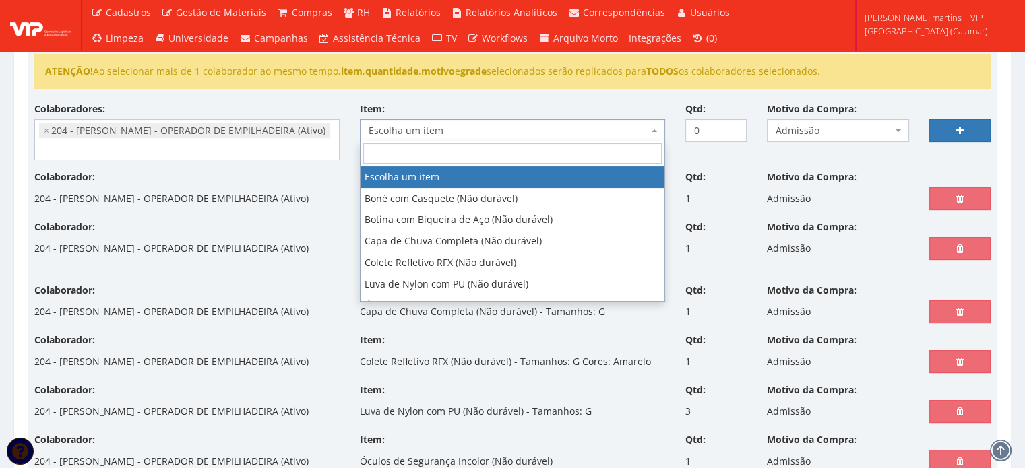
click at [425, 133] on span "Escolha um item" at bounding box center [509, 130] width 280 height 13
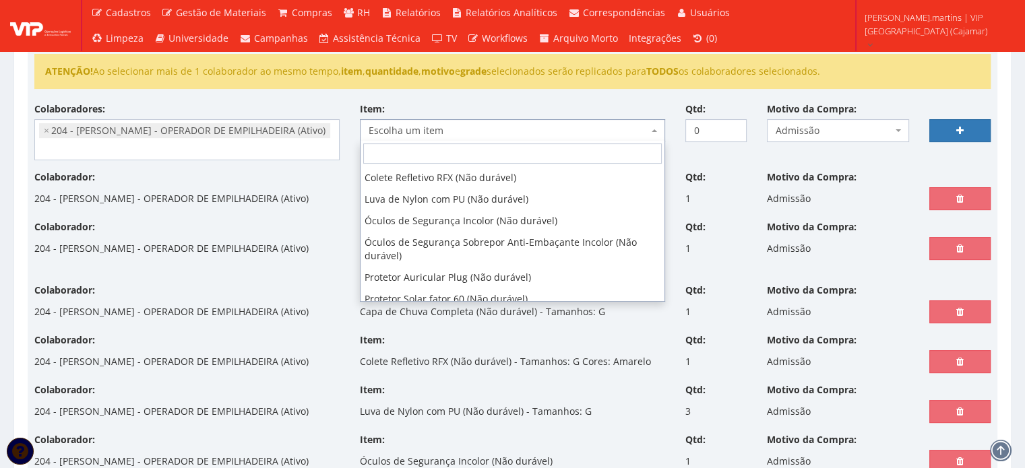
scroll to position [90, 0]
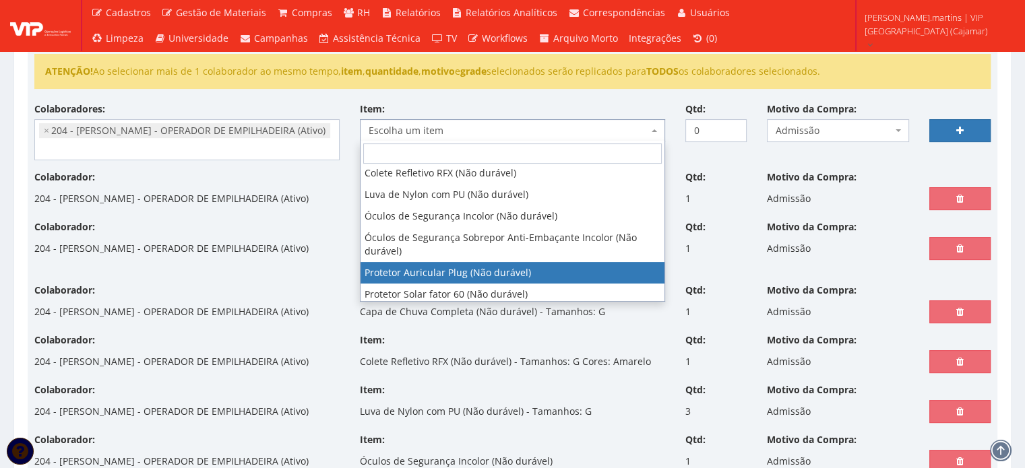
select select "292"
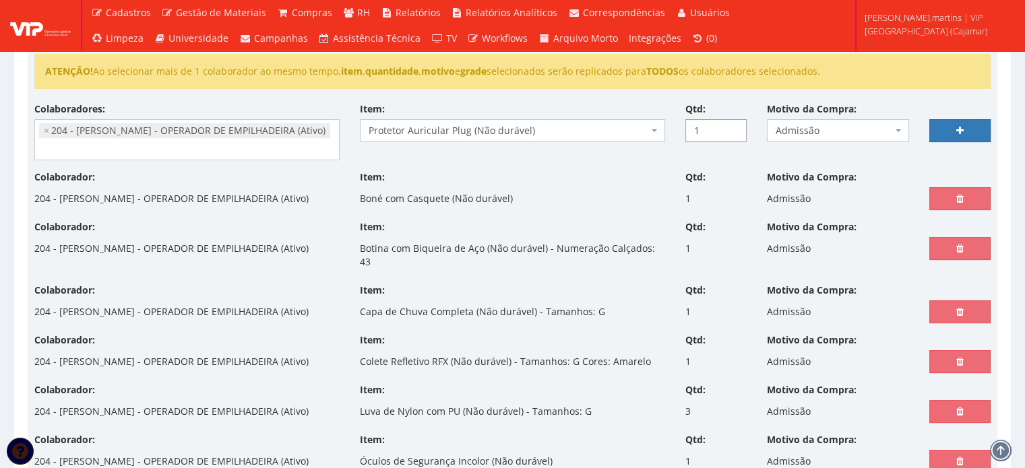
drag, startPoint x: 735, startPoint y: 127, endPoint x: 723, endPoint y: 139, distance: 17.2
click at [735, 127] on input "1" at bounding box center [716, 130] width 61 height 23
click at [736, 127] on input "2" at bounding box center [716, 130] width 61 height 23
type input "3"
click at [736, 127] on input "3" at bounding box center [716, 130] width 61 height 23
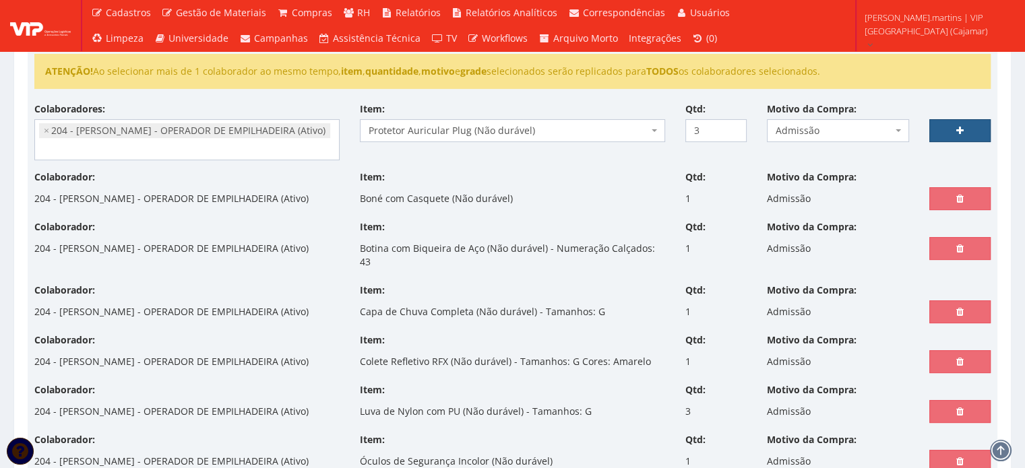
click at [981, 132] on link at bounding box center [960, 130] width 61 height 23
select select
type input "0"
select select
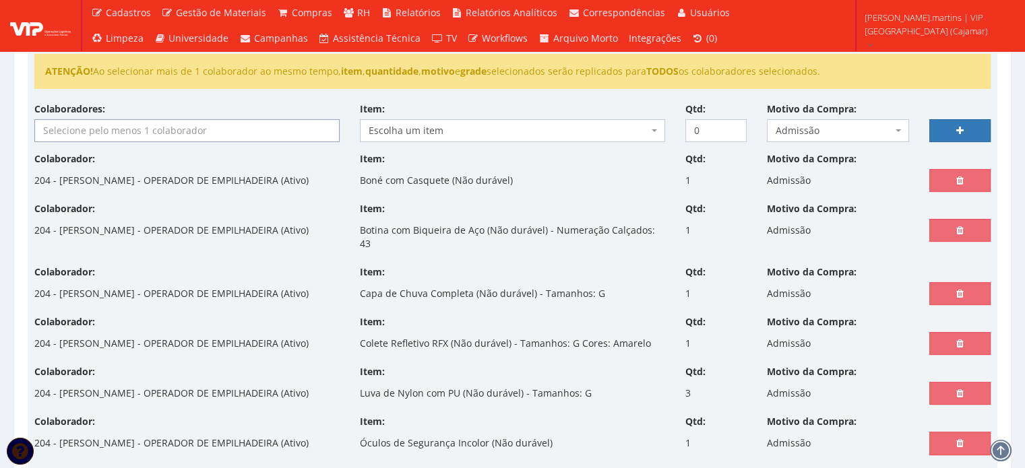
click at [172, 125] on input "search" at bounding box center [187, 131] width 304 height 22
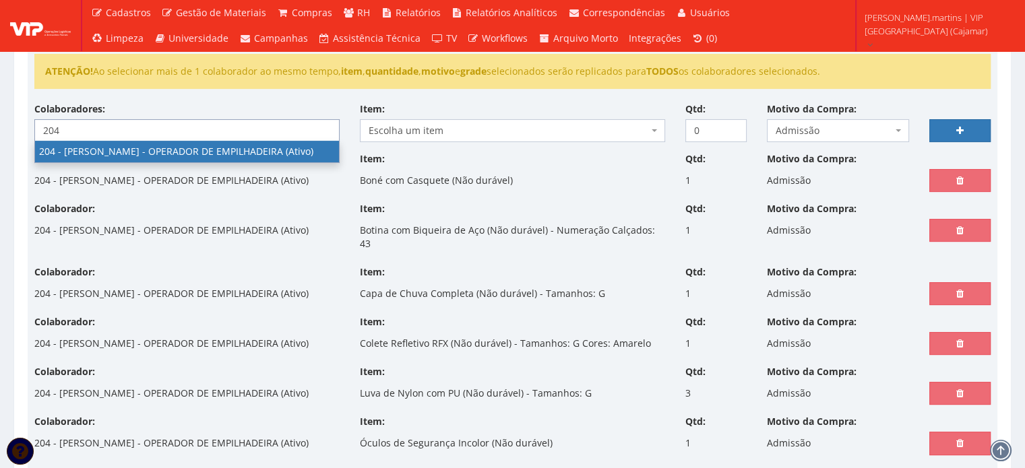
type input "204"
select select "4122"
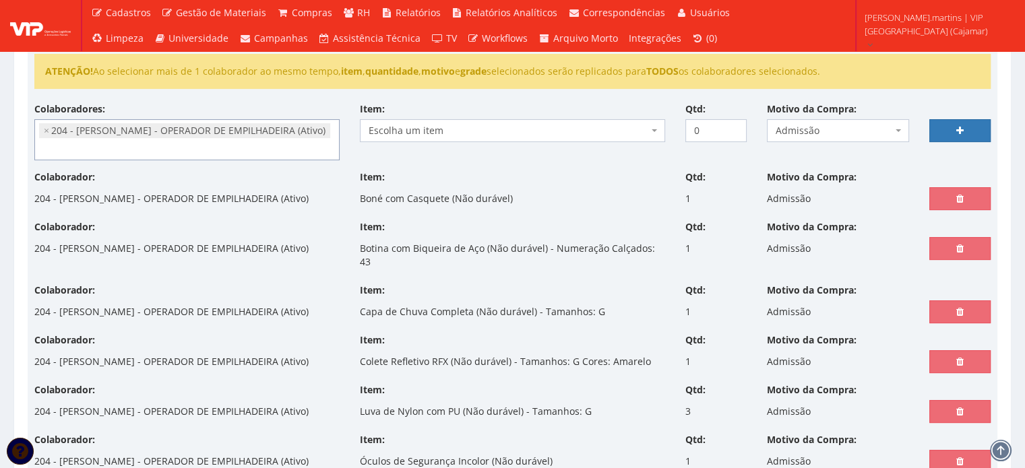
click at [458, 129] on span "Escolha um item" at bounding box center [509, 130] width 280 height 13
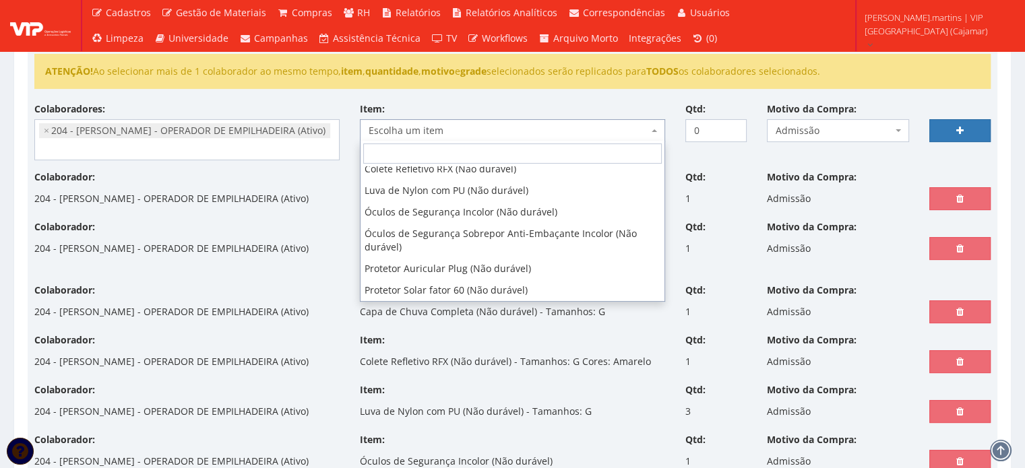
scroll to position [94, 0]
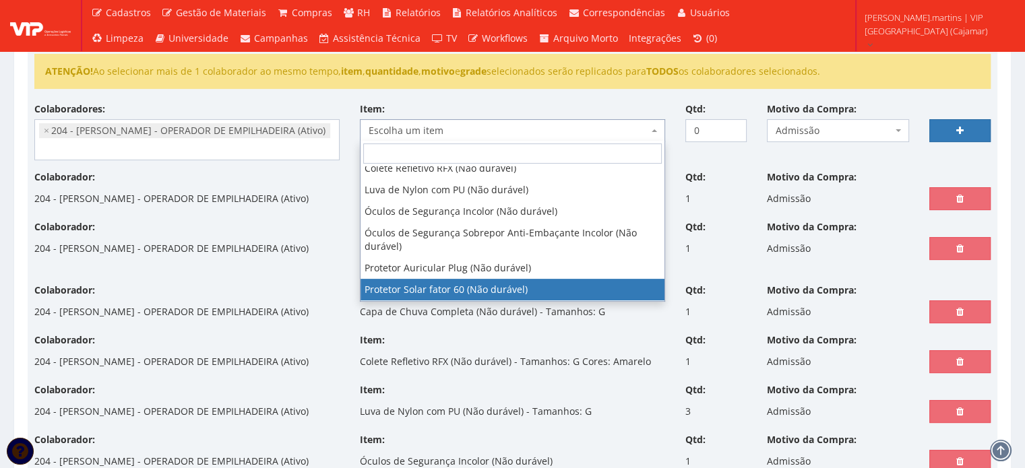
select select "1779"
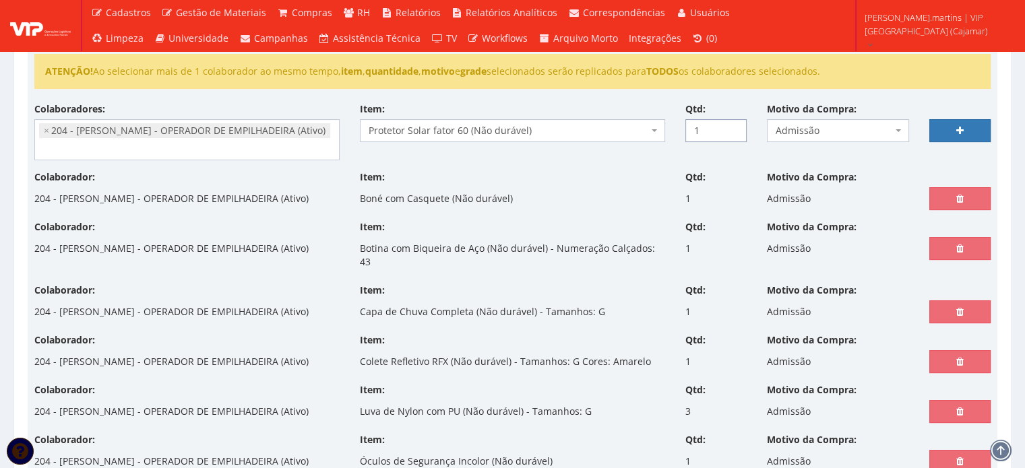
type input "1"
click at [735, 123] on input "1" at bounding box center [716, 130] width 61 height 23
click at [963, 123] on link at bounding box center [960, 130] width 61 height 23
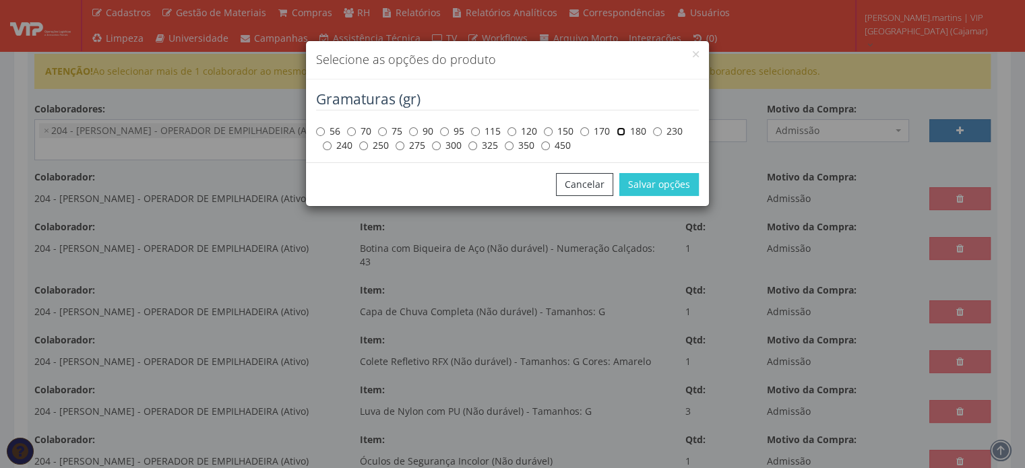
click at [623, 133] on input "180" at bounding box center [621, 131] width 9 height 9
radio input "true"
click at [663, 193] on button "Salvar opções" at bounding box center [659, 184] width 80 height 23
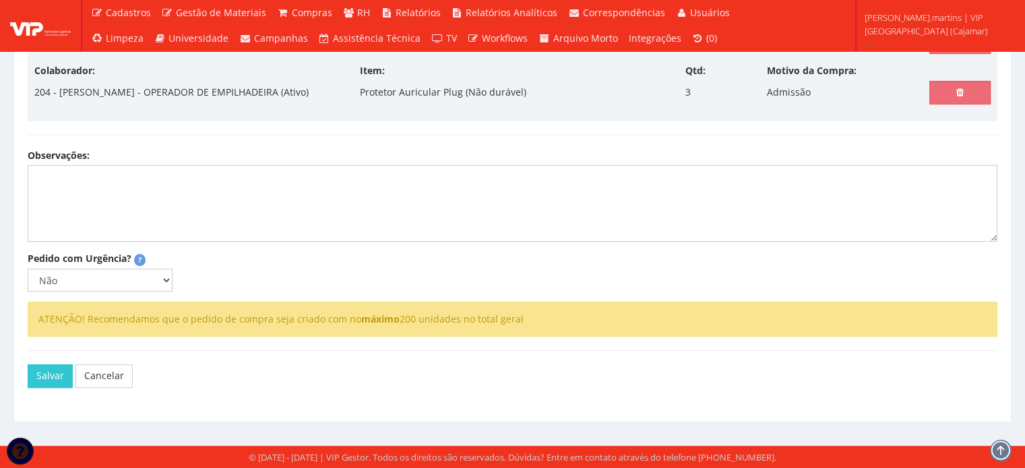
scroll to position [706, 0]
drag, startPoint x: 159, startPoint y: 324, endPoint x: 151, endPoint y: 338, distance: 15.7
click at [159, 292] on select "Não Sim" at bounding box center [100, 280] width 145 height 23
select select "1"
click at [28, 292] on select "Não Sim" at bounding box center [100, 280] width 145 height 23
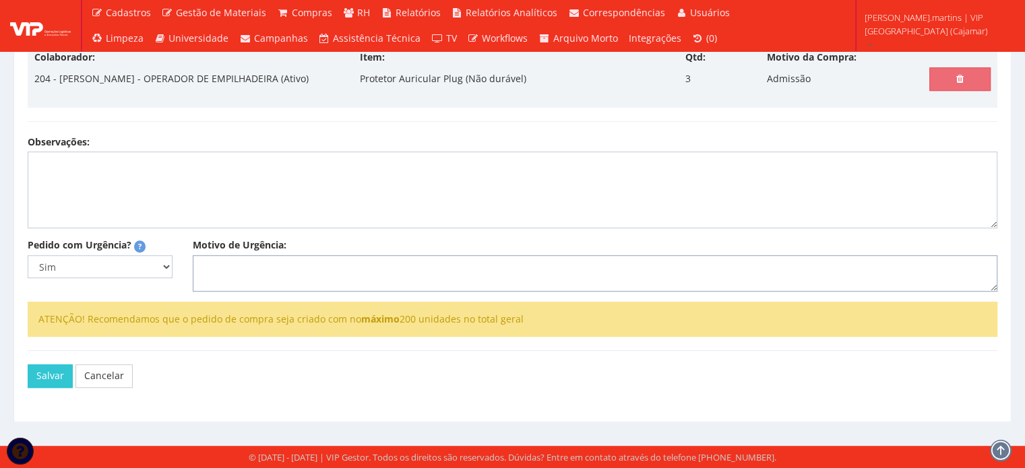
select select
type input "0"
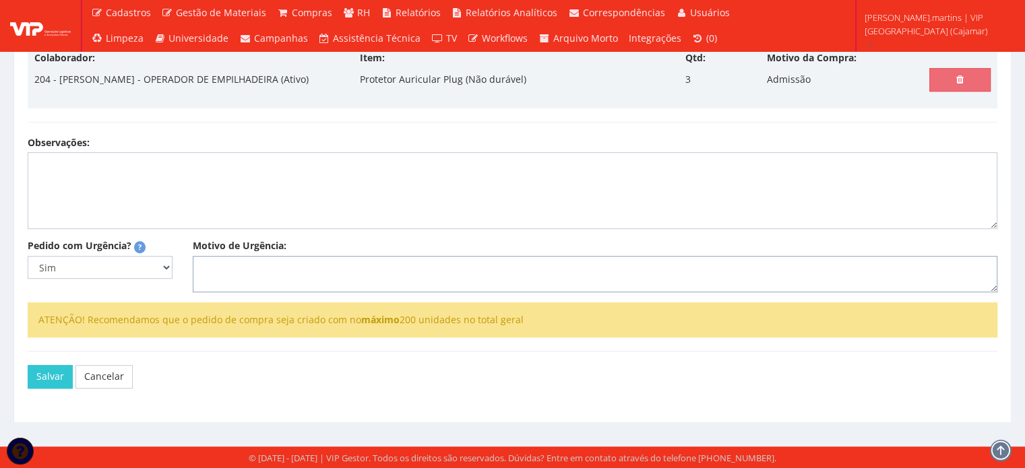
select select
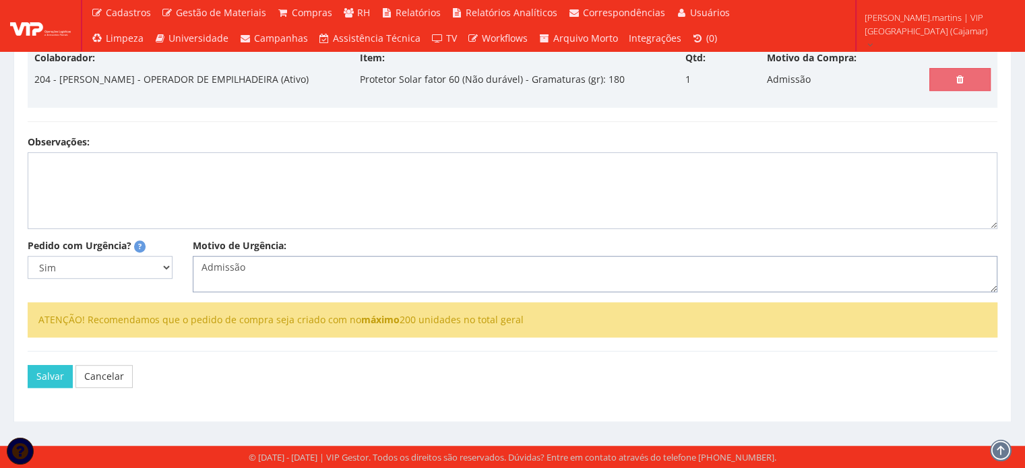
scroll to position [812, 0]
type textarea "Admissão"
click at [45, 377] on button "Salvar" at bounding box center [50, 376] width 45 height 23
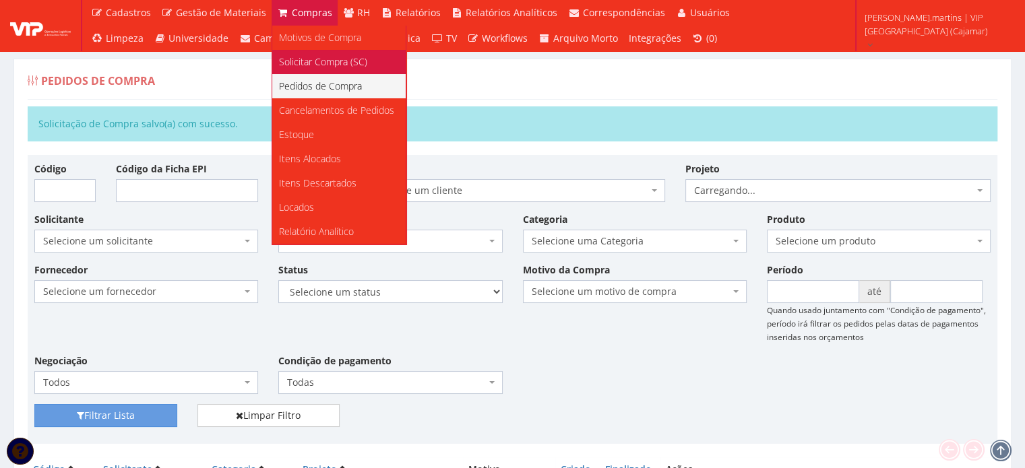
click at [301, 57] on span "Solicitar Compra (SC)" at bounding box center [323, 61] width 88 height 13
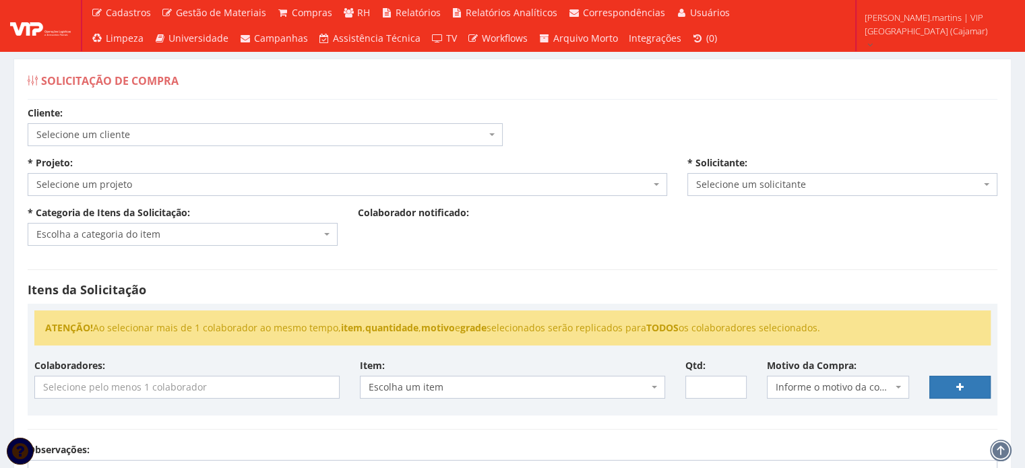
click at [267, 129] on span "Selecione um cliente" at bounding box center [261, 134] width 450 height 13
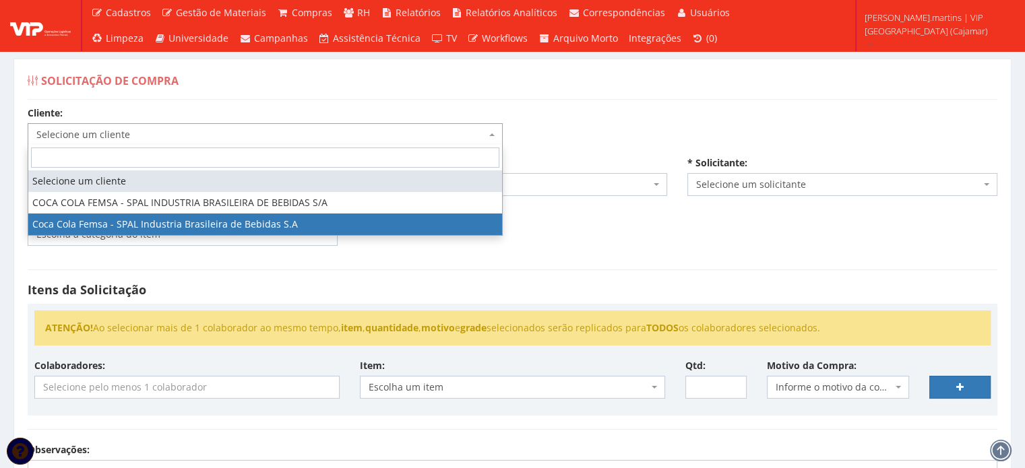
select select "51"
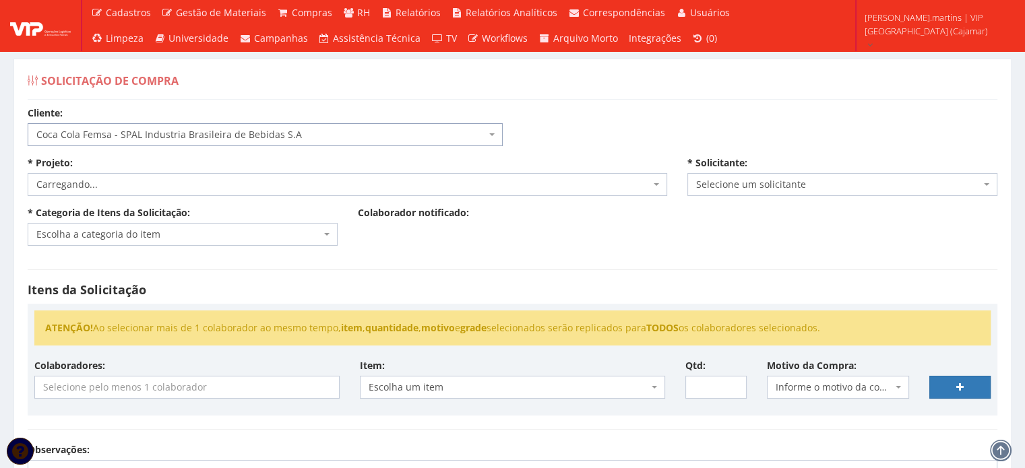
click at [208, 181] on span "Carregando..." at bounding box center [343, 184] width 614 height 13
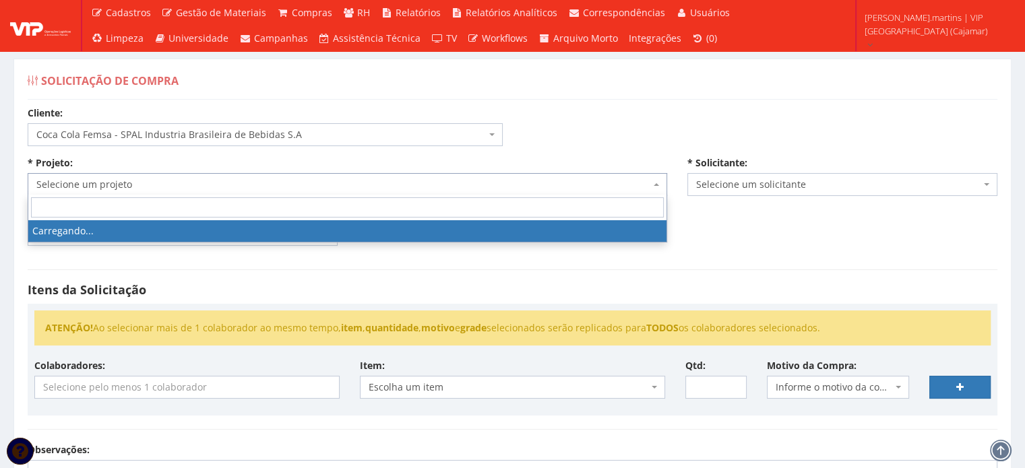
click at [203, 189] on span "Selecione um projeto" at bounding box center [343, 184] width 614 height 13
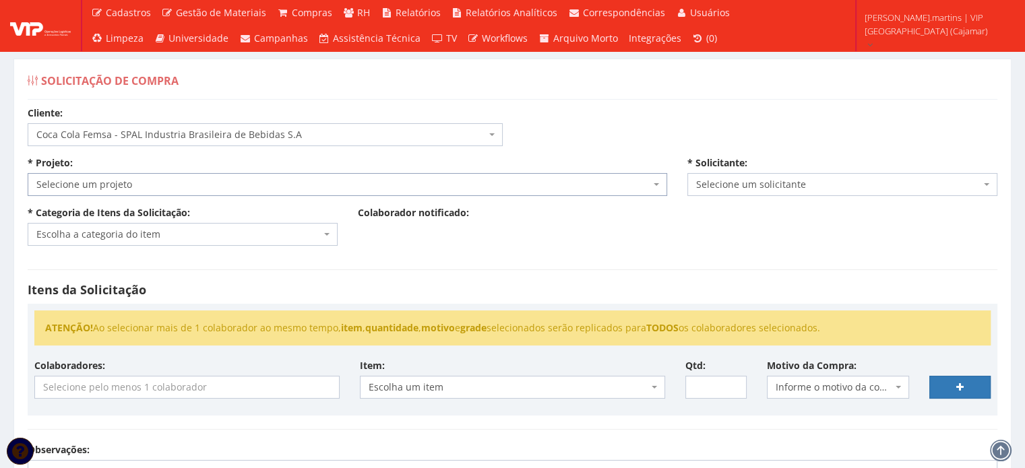
click at [200, 189] on span "Selecione um projeto" at bounding box center [343, 184] width 614 height 13
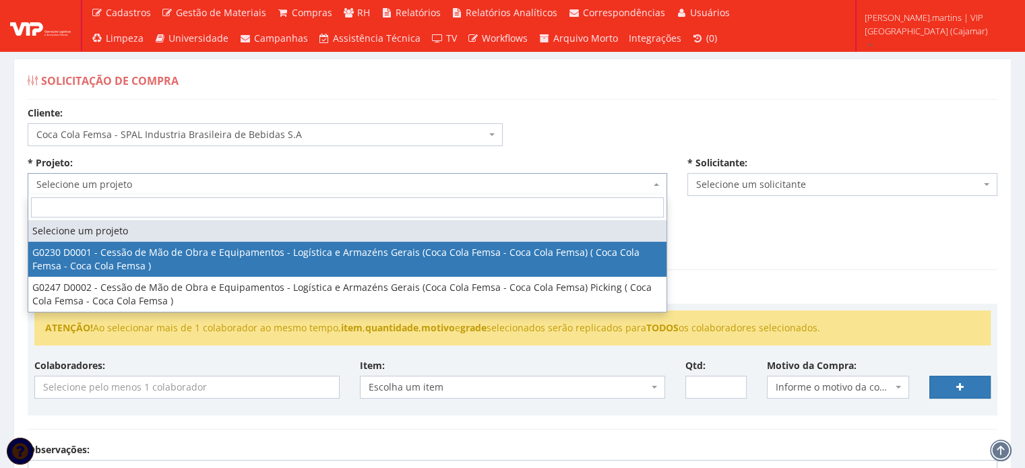
select select "230"
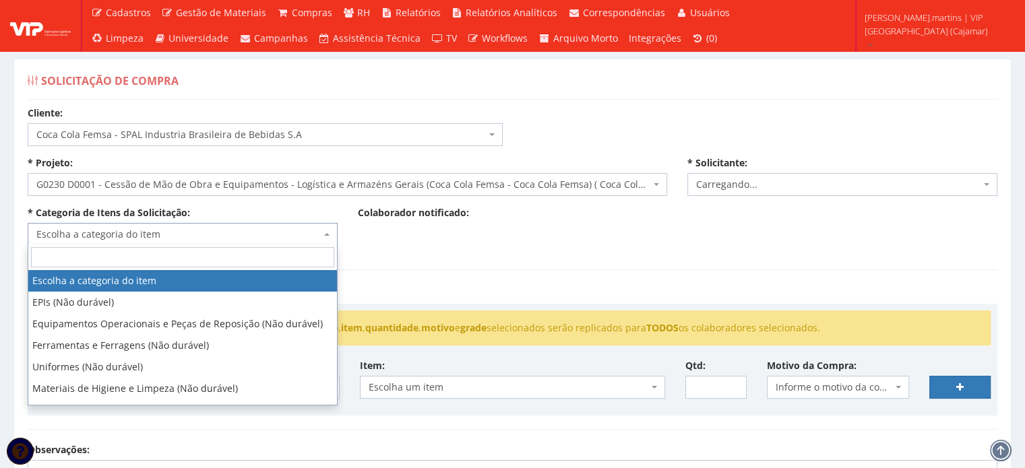
click at [189, 237] on span "Escolha a categoria do item" at bounding box center [178, 234] width 284 height 13
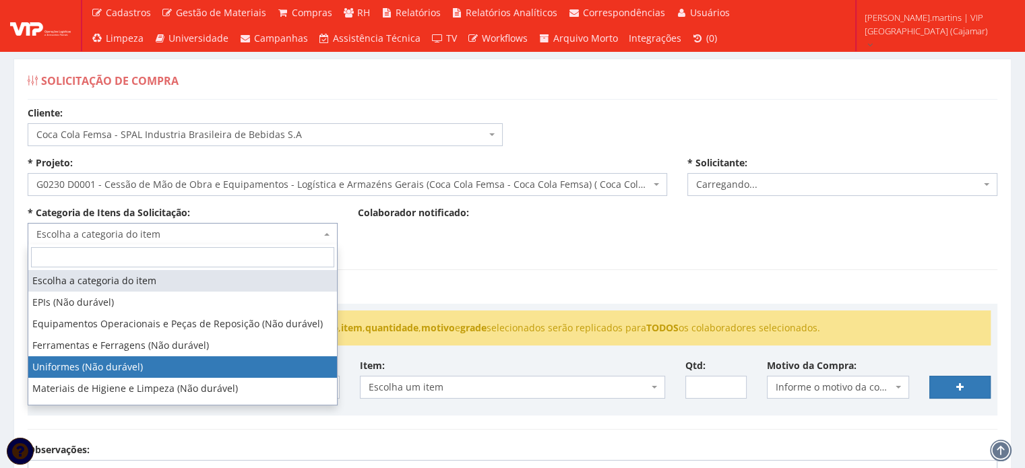
select select "4"
select select "2471"
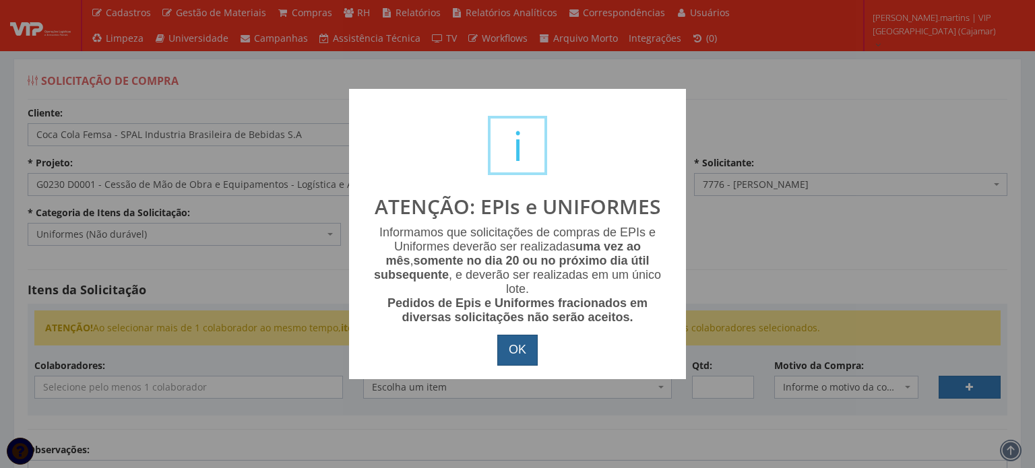
click at [507, 351] on button "OK" at bounding box center [517, 350] width 40 height 31
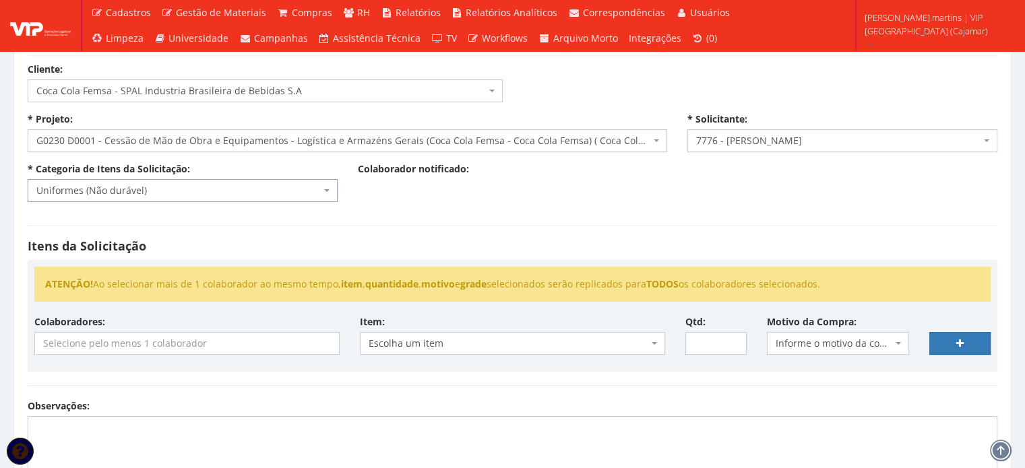
scroll to position [135, 0]
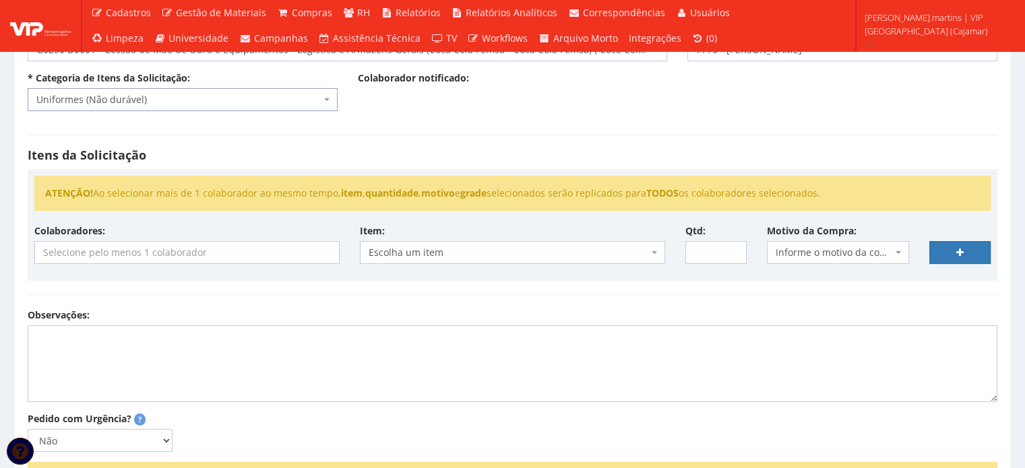
click at [272, 251] on input "search" at bounding box center [187, 253] width 304 height 22
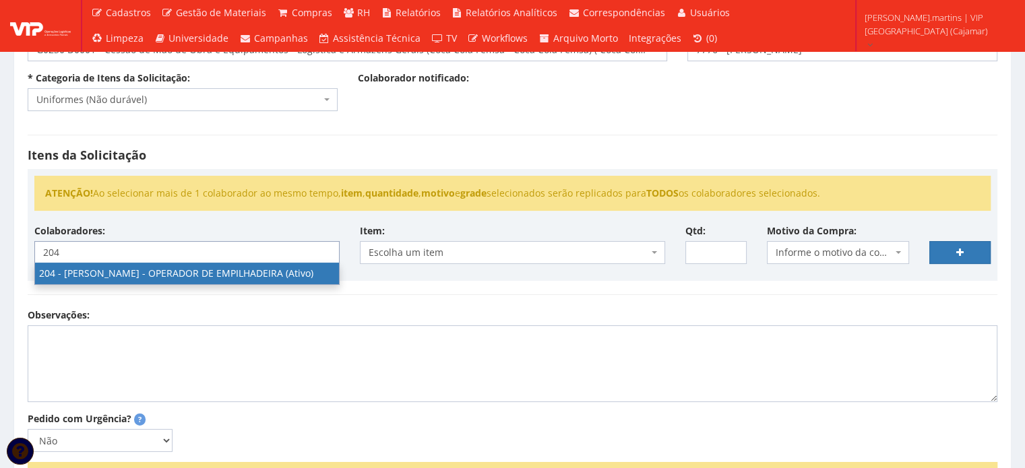
type input "204"
select select "4122"
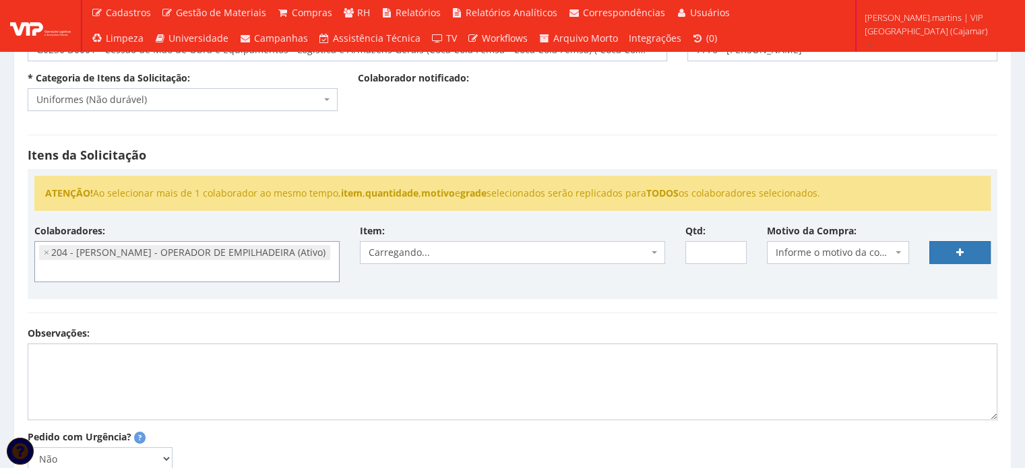
scroll to position [177, 0]
click at [824, 247] on span "Informe o motivo da compra" at bounding box center [834, 252] width 117 height 13
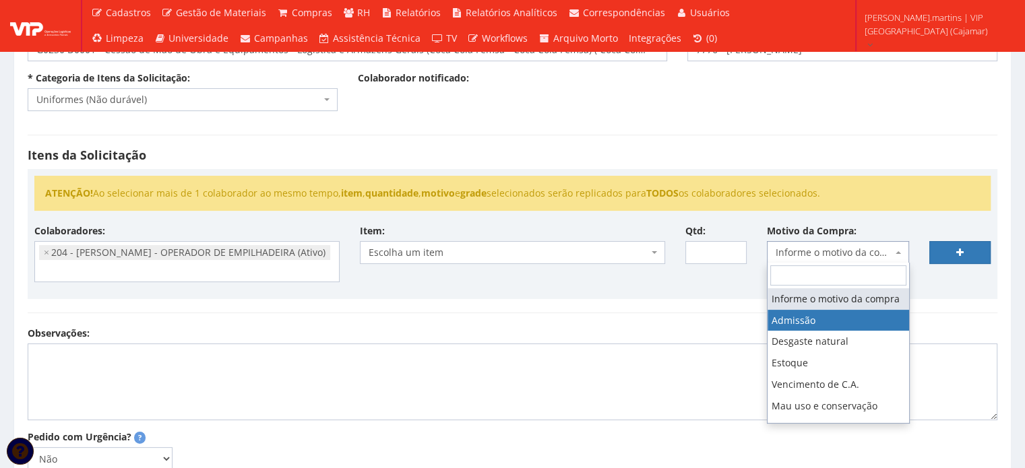
select select "1"
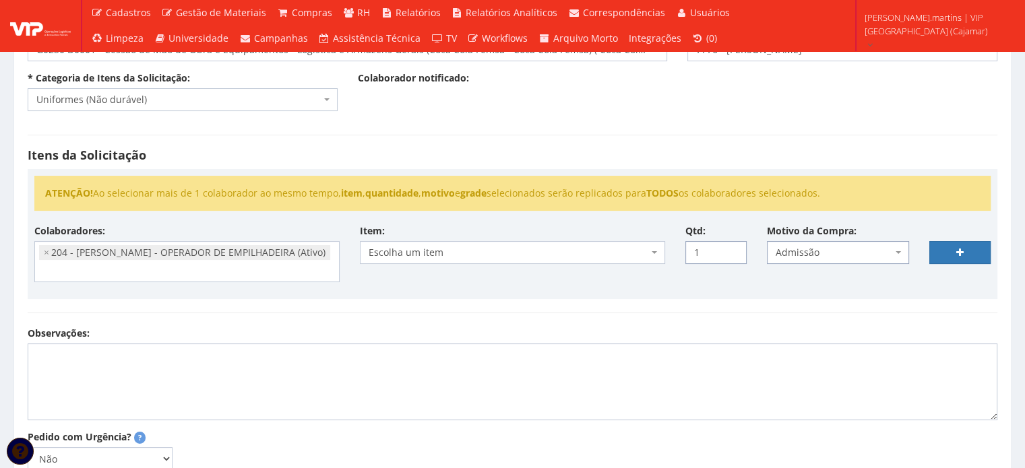
type input "1"
click at [733, 249] on input "1" at bounding box center [716, 252] width 61 height 23
click at [644, 248] on span "Escolha um item" at bounding box center [509, 252] width 280 height 13
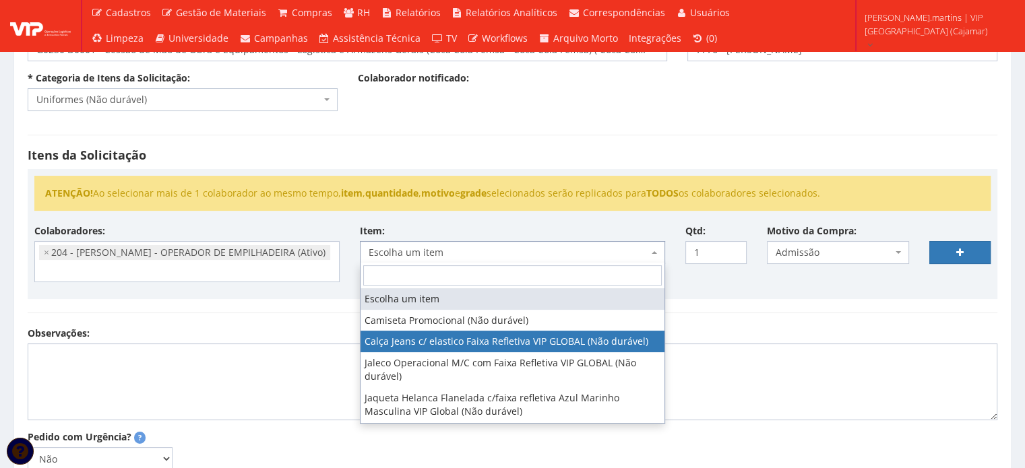
select select "2326"
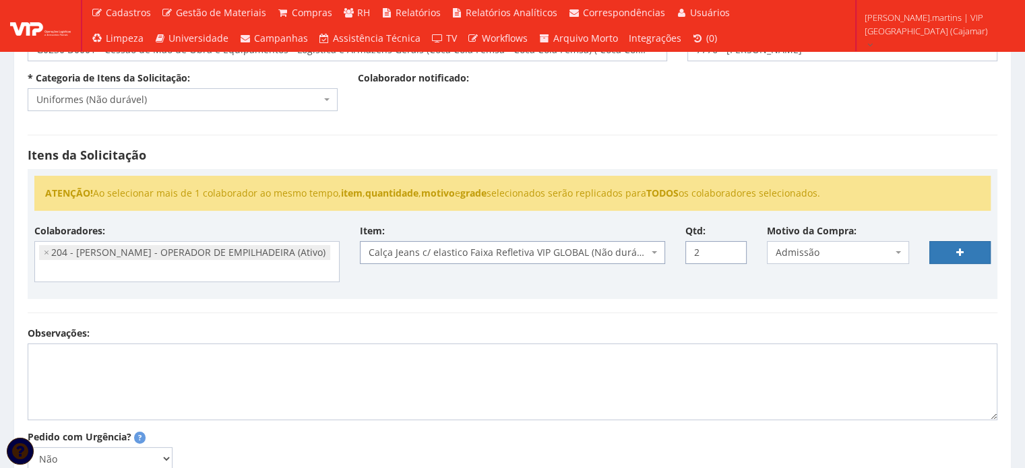
type input "2"
click at [735, 248] on input "2" at bounding box center [716, 252] width 61 height 23
click at [981, 251] on link at bounding box center [960, 252] width 61 height 23
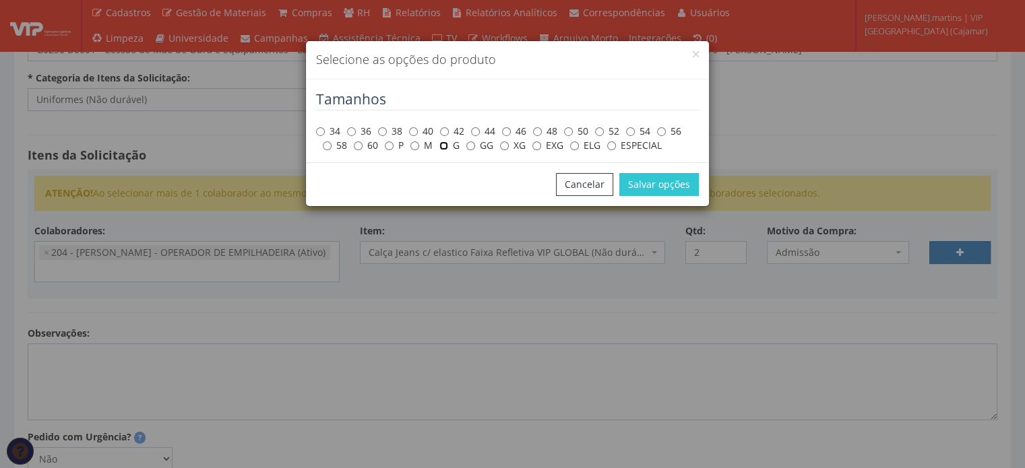
click at [444, 144] on input "G" at bounding box center [443, 146] width 9 height 9
radio input "true"
click at [653, 190] on button "Salvar opções" at bounding box center [659, 184] width 80 height 23
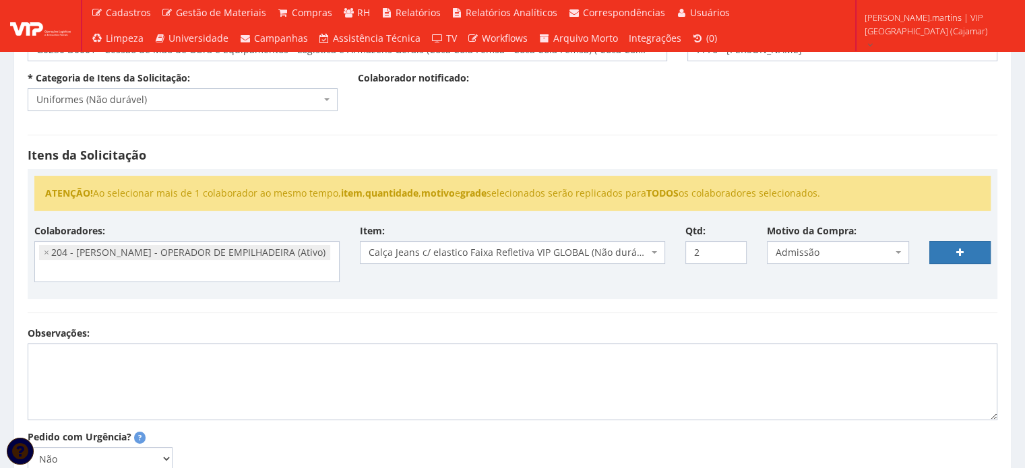
select select
type input "0"
select select
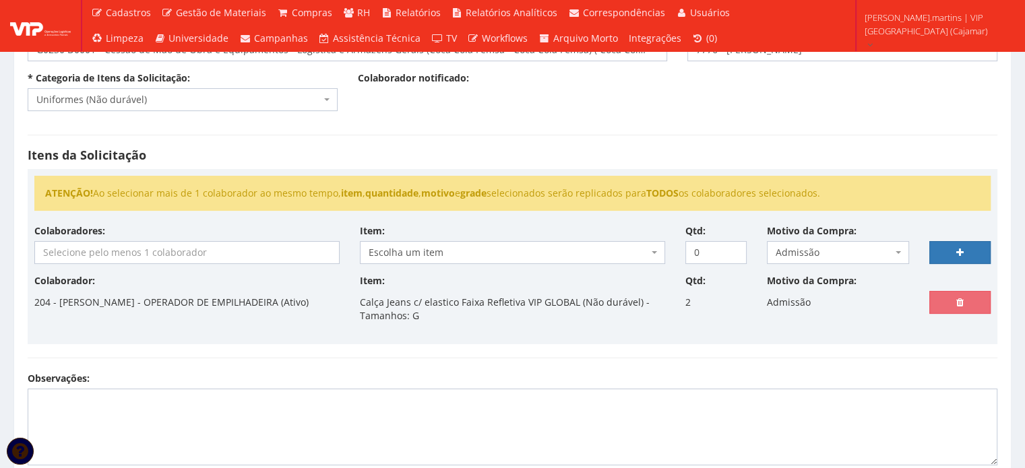
click at [232, 259] on input "search" at bounding box center [187, 253] width 304 height 22
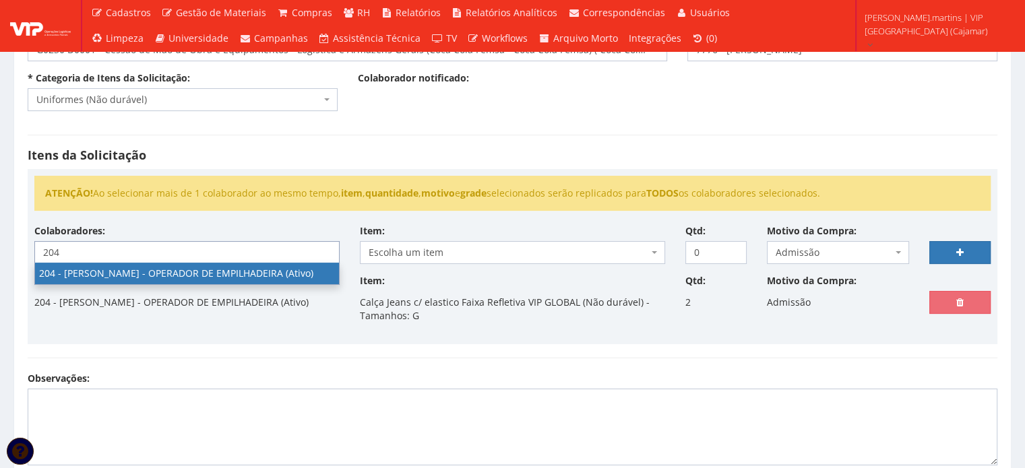
type input "204"
select select "4122"
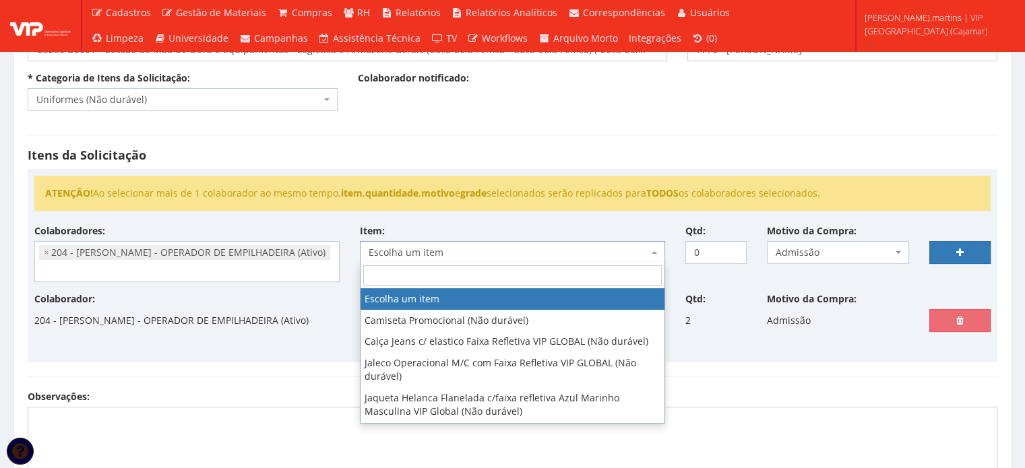
click at [502, 246] on span "Escolha um item" at bounding box center [509, 252] width 280 height 13
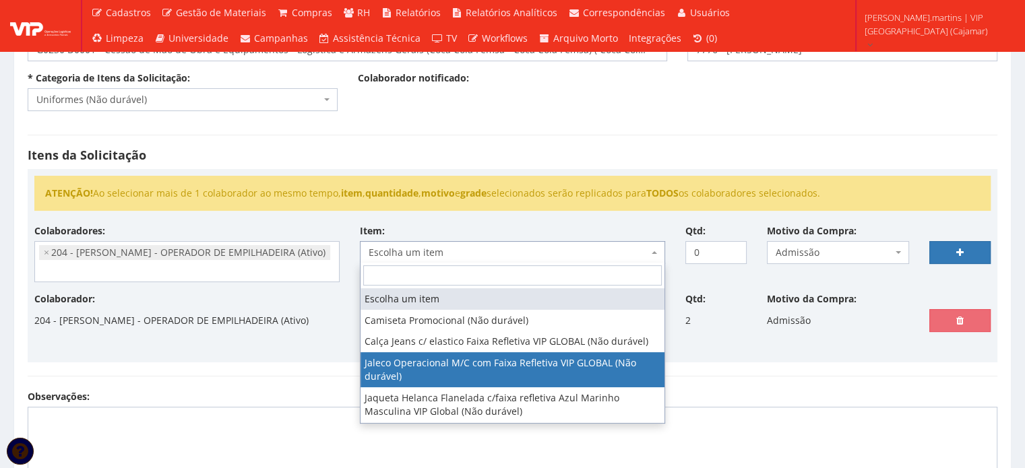
select select "2376"
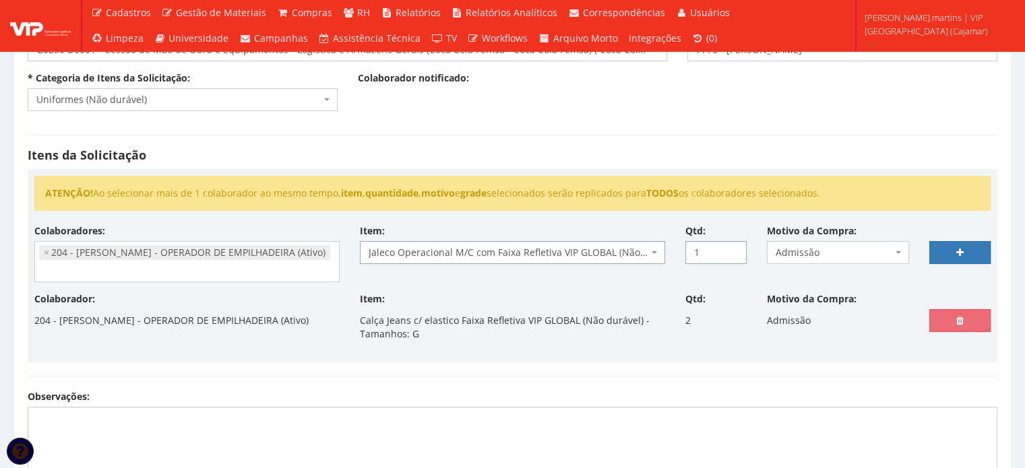
click at [735, 248] on input "1" at bounding box center [716, 252] width 61 height 23
type input "2"
click at [735, 248] on input "2" at bounding box center [716, 252] width 61 height 23
click at [959, 256] on icon at bounding box center [960, 252] width 7 height 9
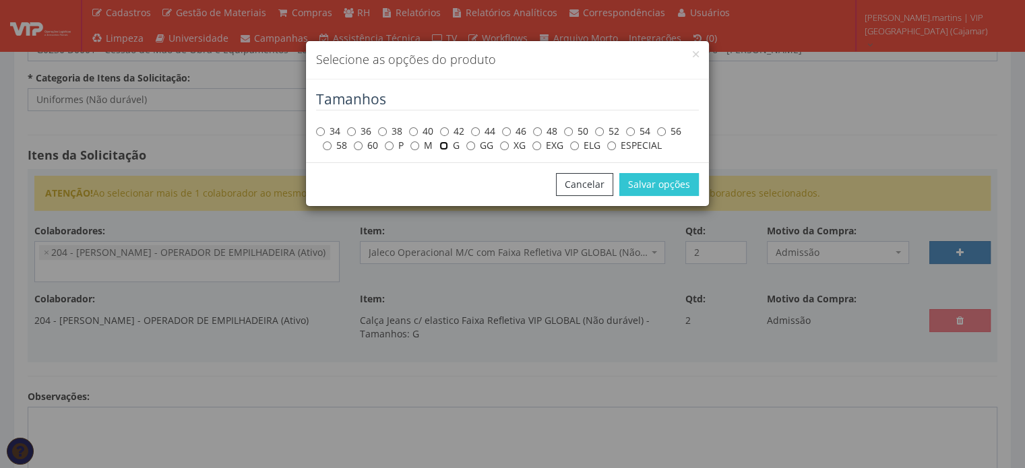
click at [444, 148] on input "G" at bounding box center [443, 146] width 9 height 9
radio input "true"
click at [643, 183] on button "Salvar opções" at bounding box center [659, 184] width 80 height 23
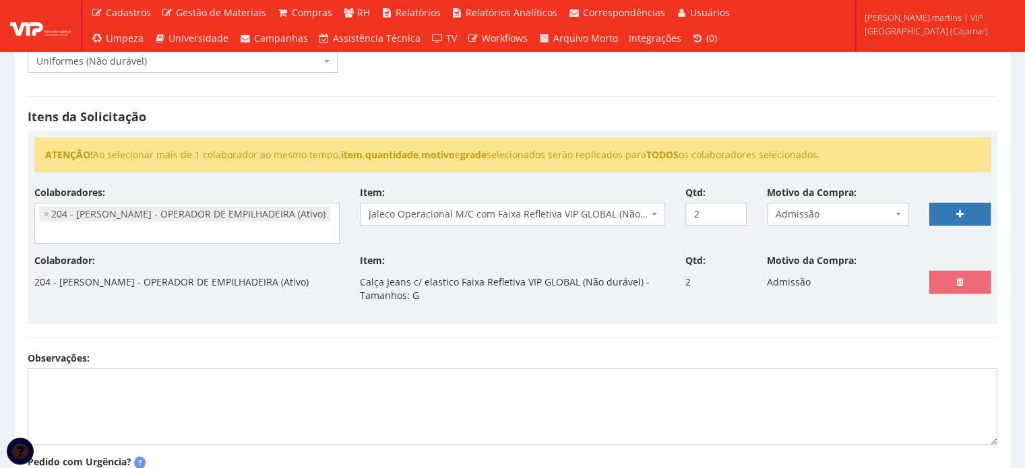
scroll to position [224, 0]
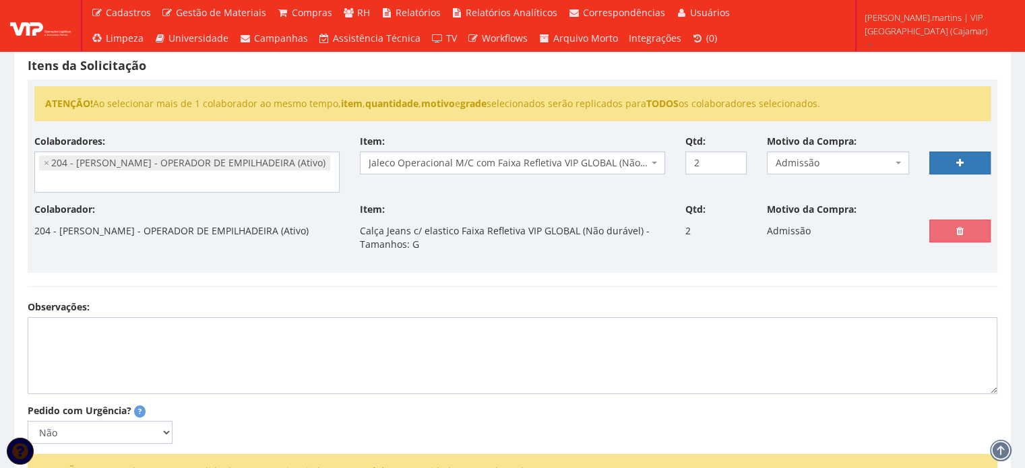
select select
type input "0"
select select
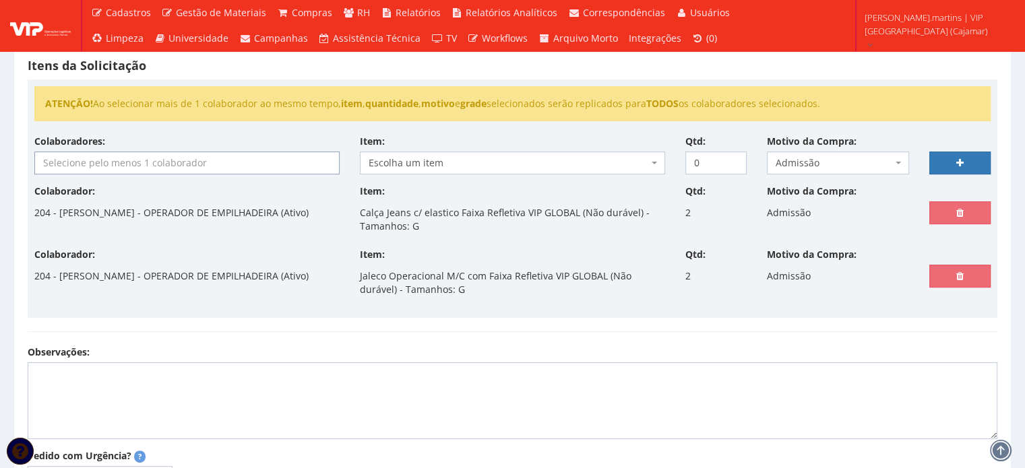
click at [108, 163] on input "search" at bounding box center [187, 163] width 304 height 22
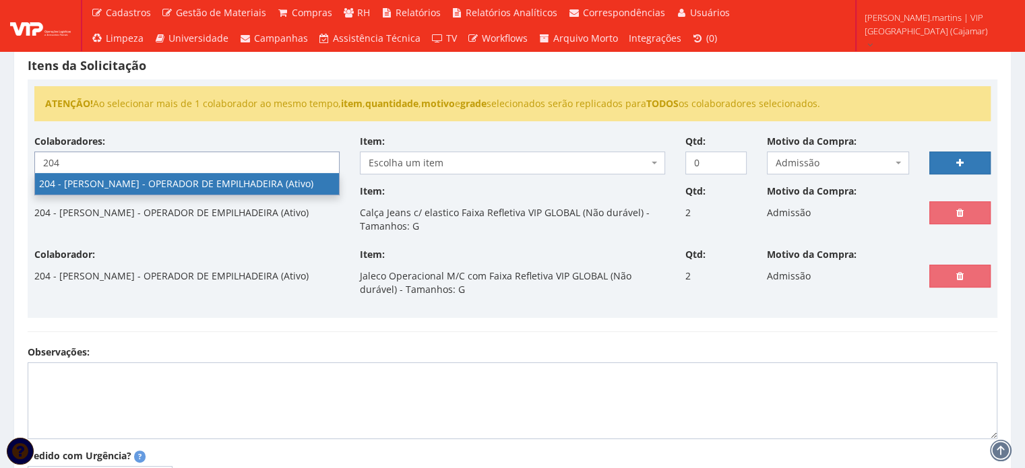
type input "204"
select select "4122"
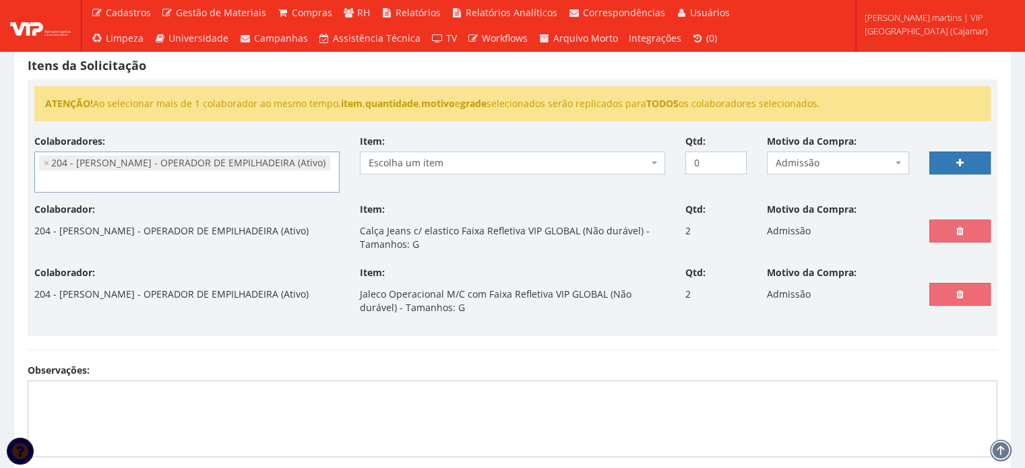
click at [491, 158] on span "Escolha um item" at bounding box center [509, 162] width 280 height 13
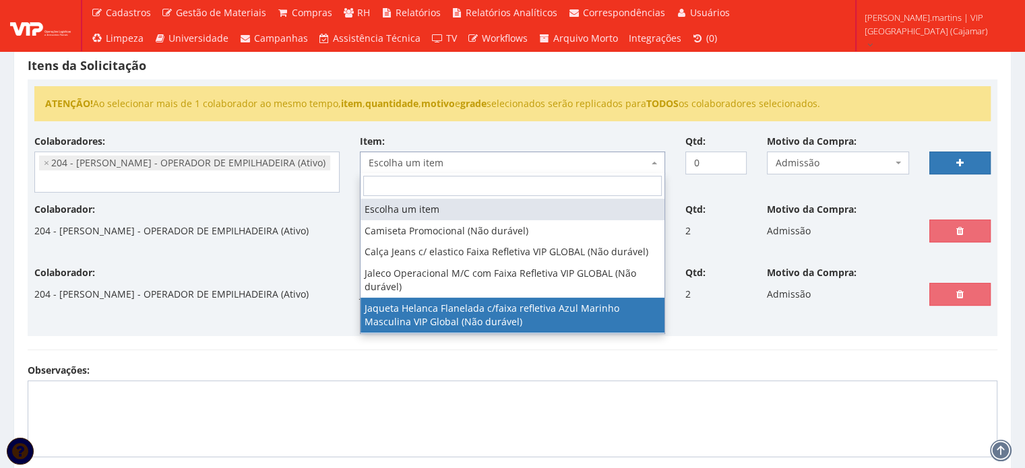
select select "2843"
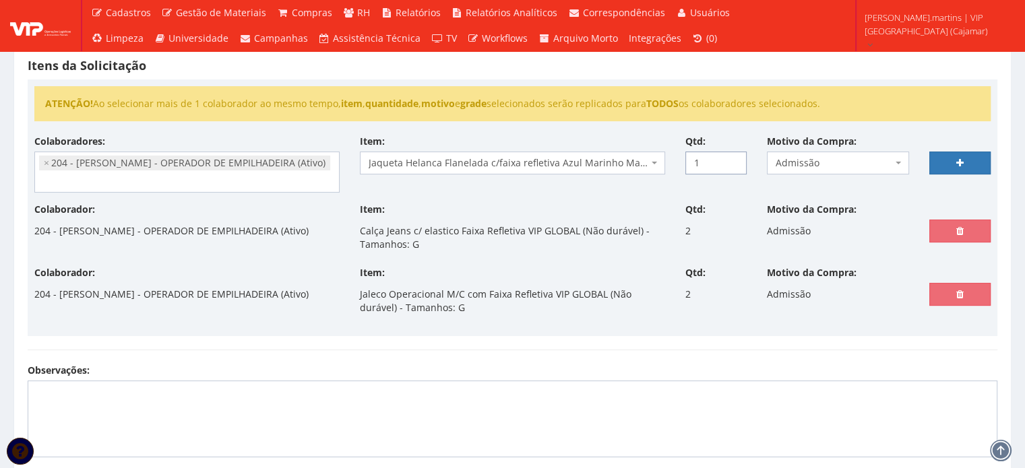
drag, startPoint x: 730, startPoint y: 156, endPoint x: 761, endPoint y: 156, distance: 31.0
type input "1"
click at [730, 156] on input "1" at bounding box center [716, 163] width 61 height 23
click at [958, 156] on link at bounding box center [960, 163] width 61 height 23
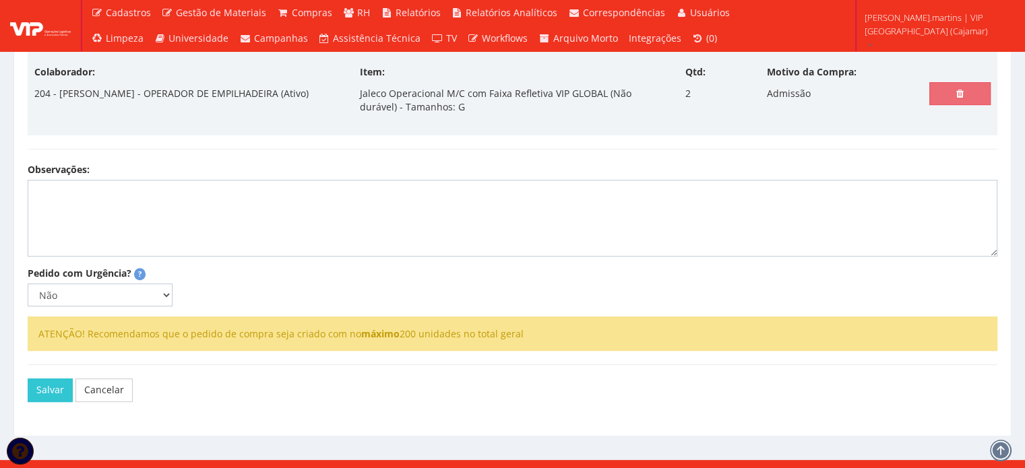
scroll to position [437, 0]
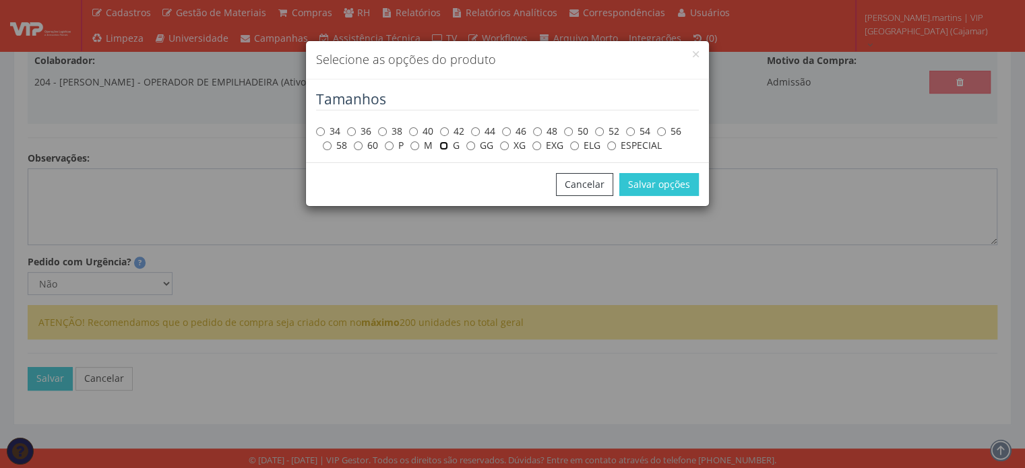
click at [445, 146] on input "G" at bounding box center [443, 146] width 9 height 9
radio input "true"
click at [650, 180] on button "Salvar opções" at bounding box center [659, 184] width 80 height 23
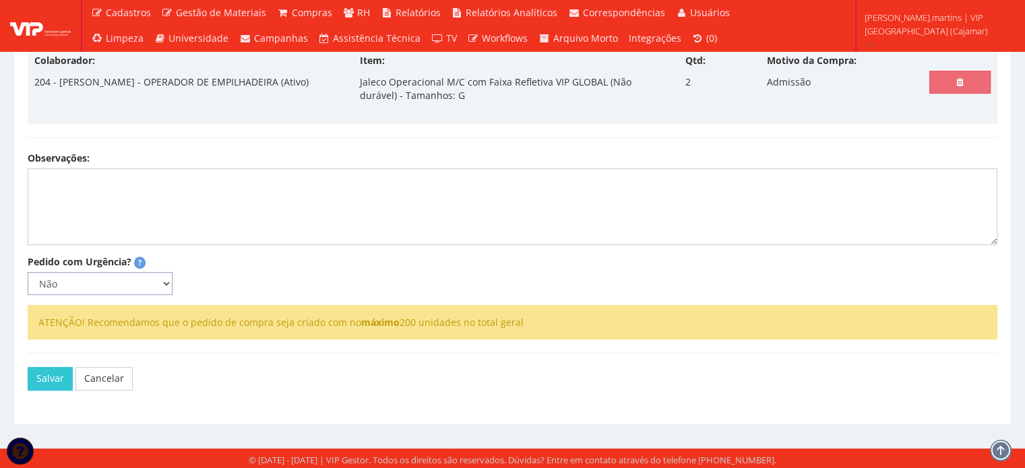
click at [158, 281] on select "Não Sim" at bounding box center [100, 283] width 145 height 23
select select "1"
click at [28, 272] on select "Não Sim" at bounding box center [100, 283] width 145 height 23
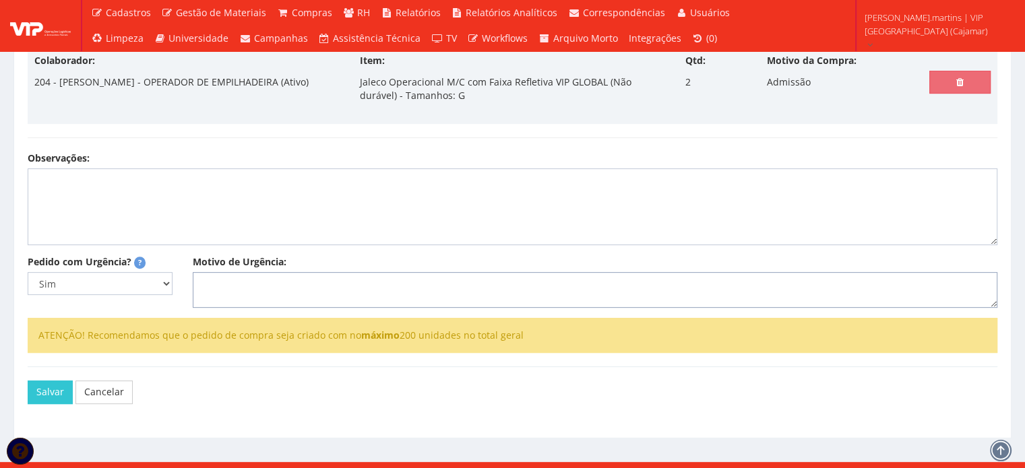
click at [257, 288] on textarea "Motivo de Urgência:" at bounding box center [595, 290] width 805 height 36
type textarea "A"
select select
type input "0"
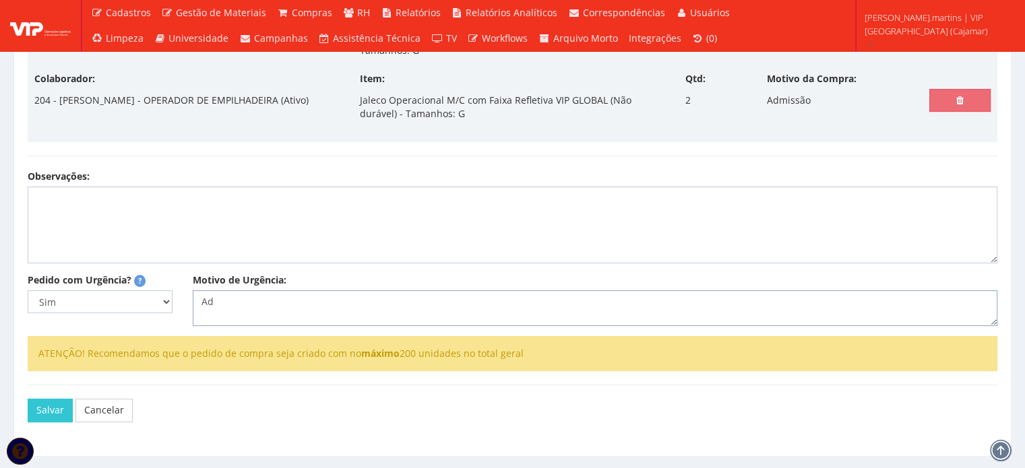
type textarea "Adm"
select select
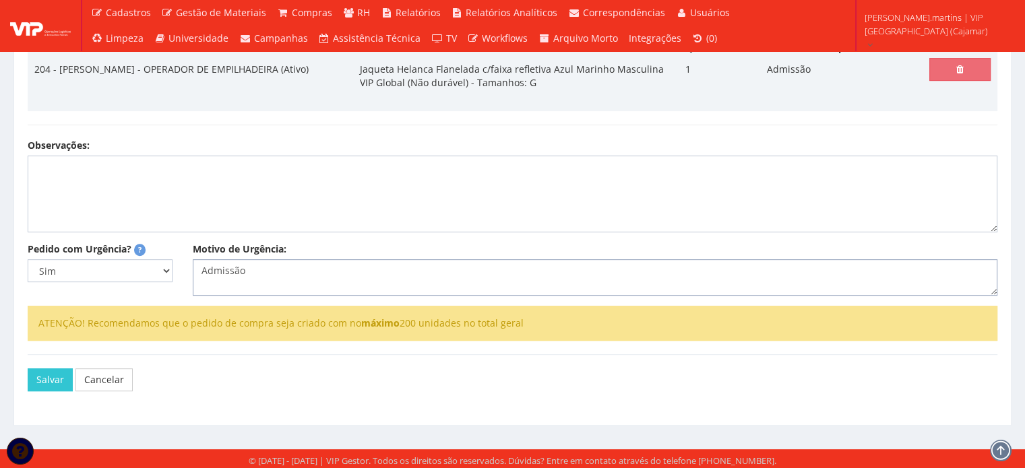
scroll to position [495, 0]
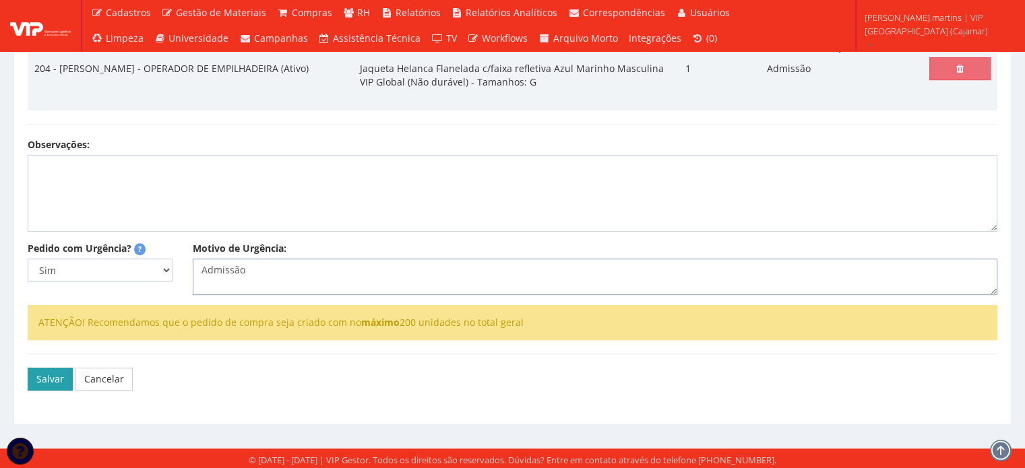
type textarea "Admissão"
click at [39, 382] on button "Salvar" at bounding box center [50, 379] width 45 height 23
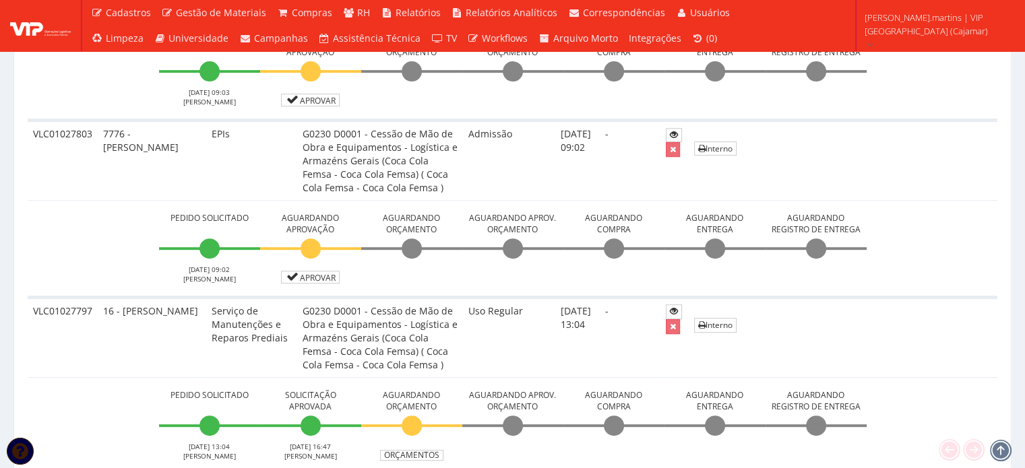
scroll to position [584, 0]
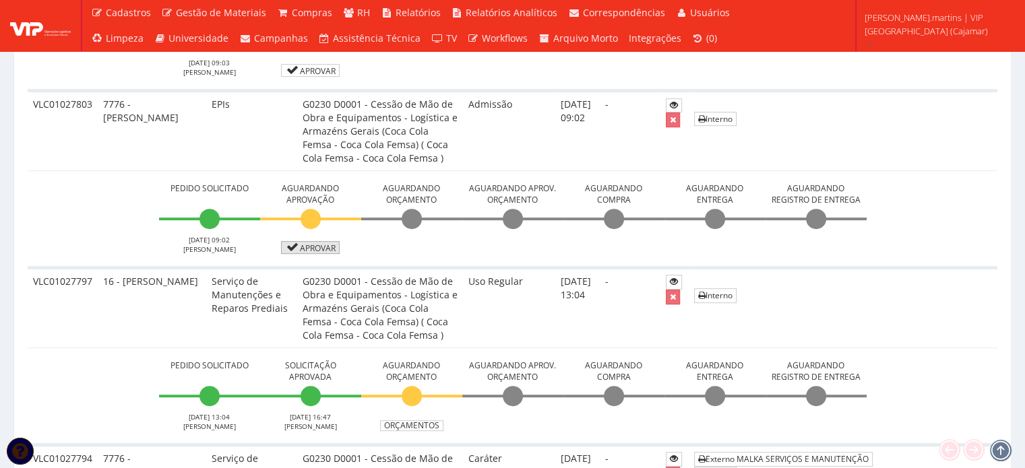
click at [307, 247] on link "Aprovar" at bounding box center [310, 247] width 59 height 13
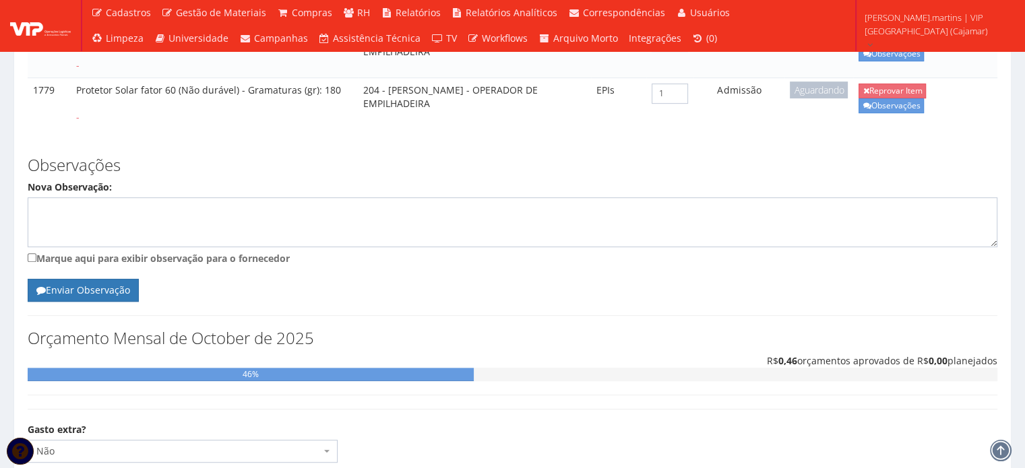
scroll to position [779, 0]
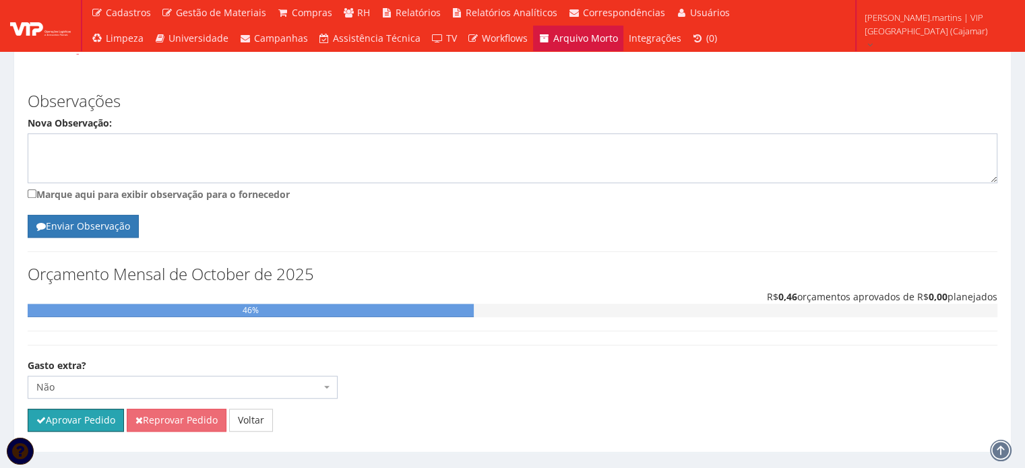
drag, startPoint x: 78, startPoint y: 385, endPoint x: 568, endPoint y: 47, distance: 595.1
click at [78, 409] on button "Aprovar Pedido" at bounding box center [76, 420] width 96 height 23
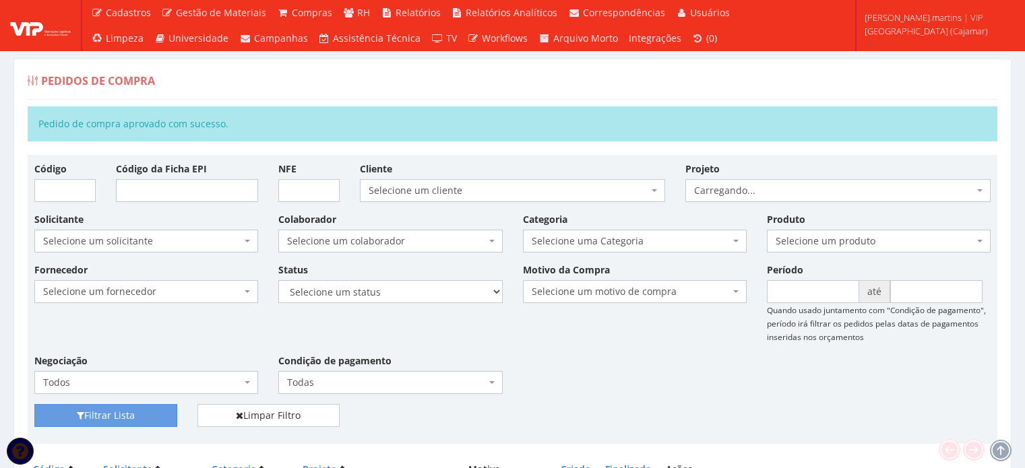
scroll to position [494, 0]
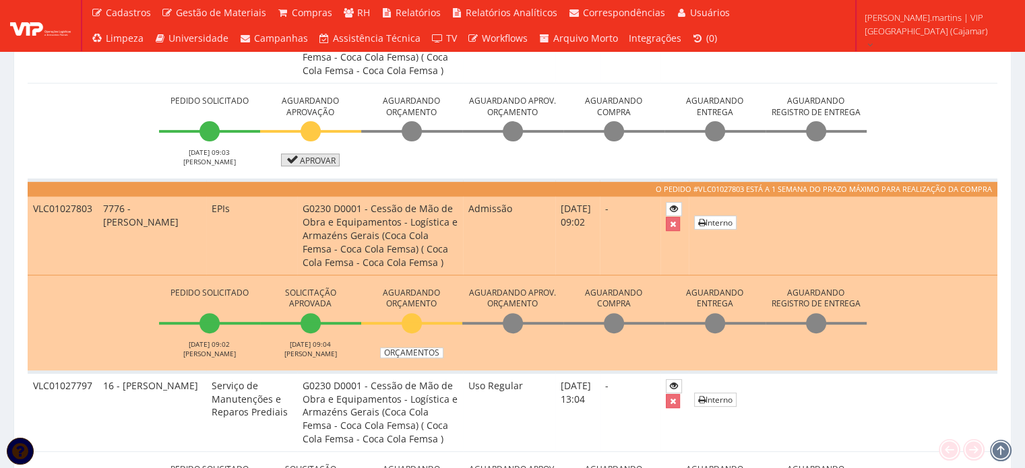
click at [307, 159] on link "Aprovar" at bounding box center [310, 160] width 59 height 13
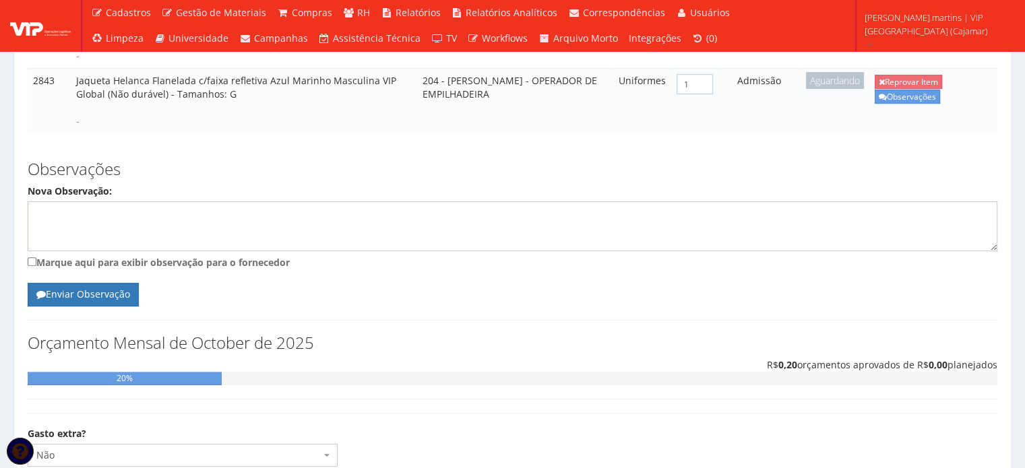
scroll to position [520, 0]
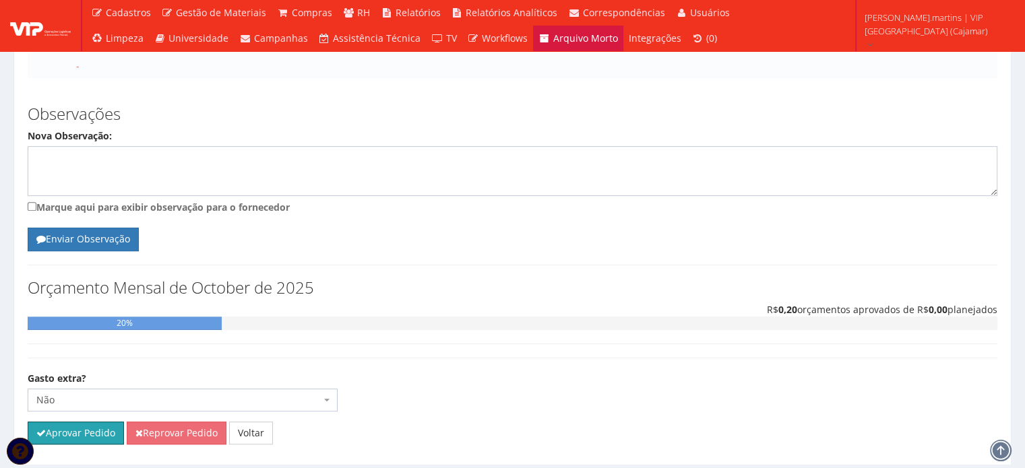
drag, startPoint x: 92, startPoint y: 395, endPoint x: 558, endPoint y: 48, distance: 581.5
click at [92, 422] on button "Aprovar Pedido" at bounding box center [76, 433] width 96 height 23
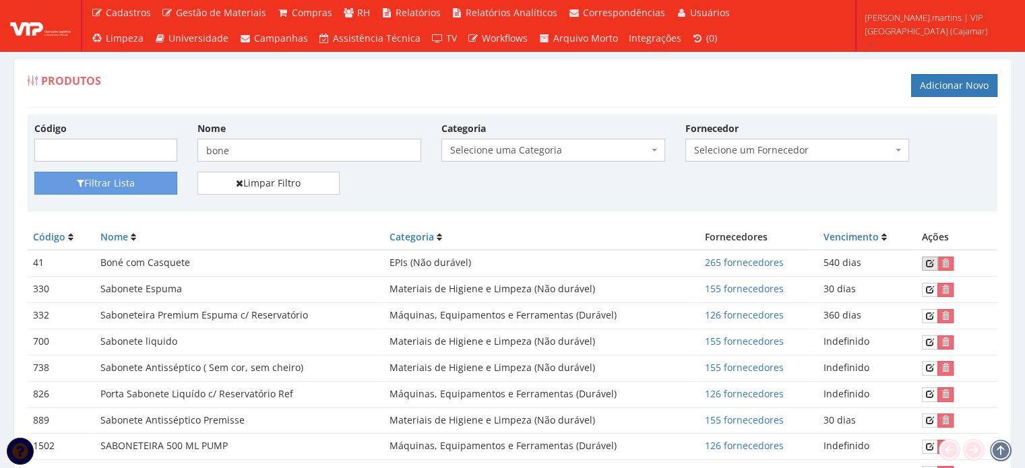
click at [930, 261] on icon at bounding box center [930, 263] width 8 height 9
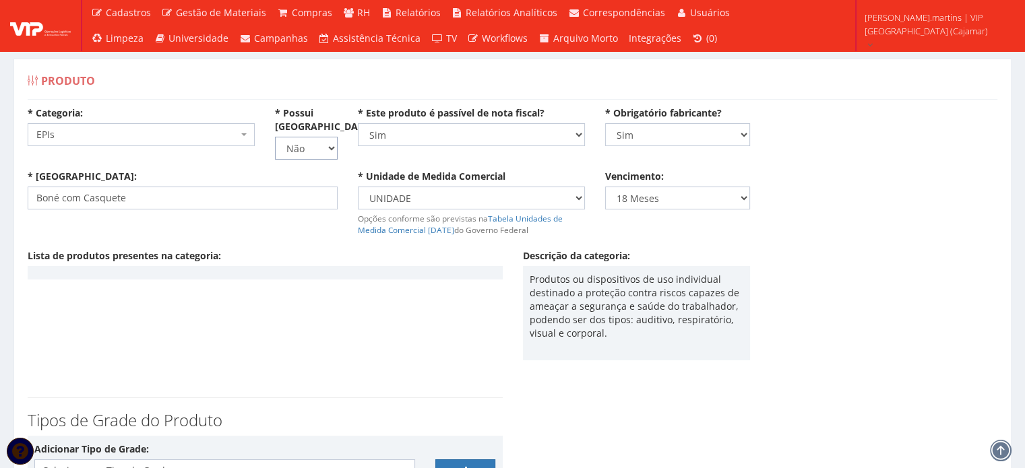
click at [328, 137] on select "Não Sim" at bounding box center [306, 148] width 62 height 23
select select "1"
click at [275, 137] on select "Não Sim" at bounding box center [306, 148] width 62 height 23
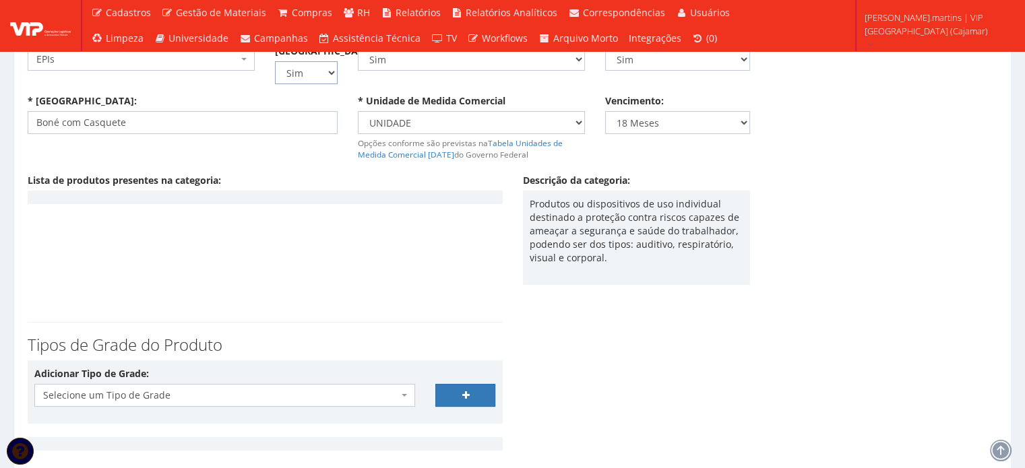
scroll to position [184, 0]
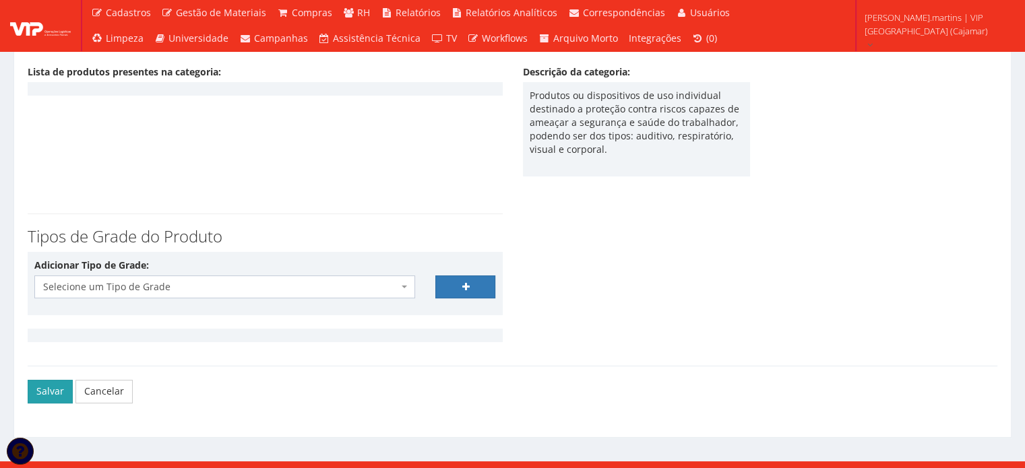
click at [50, 380] on button "Salvar" at bounding box center [50, 391] width 45 height 23
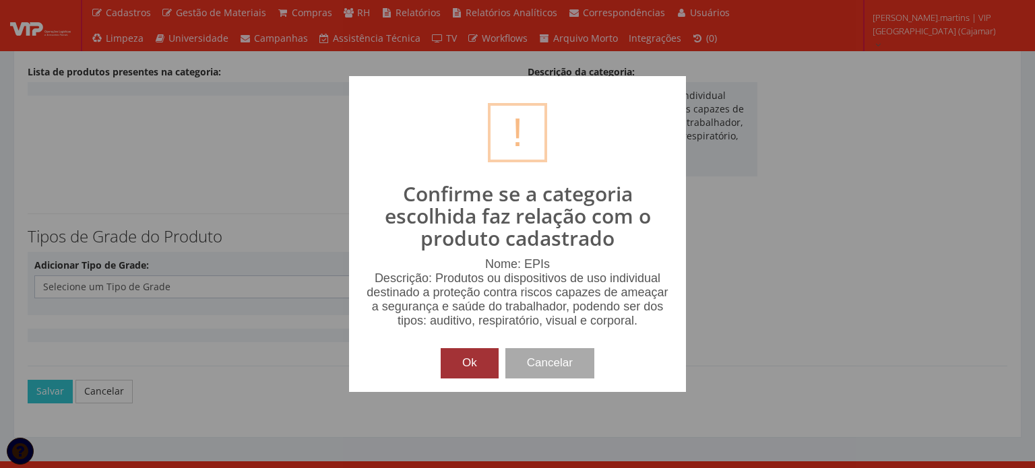
click at [471, 366] on button "Ok" at bounding box center [470, 363] width 58 height 30
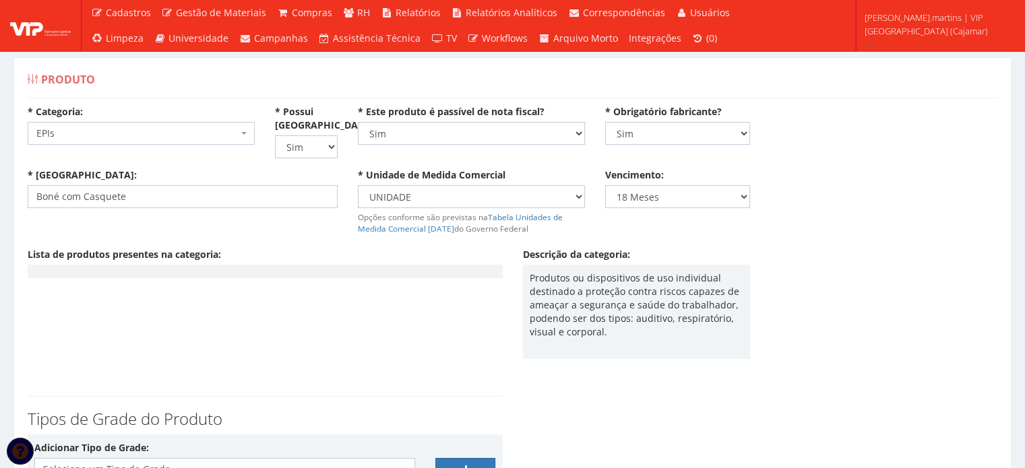
scroll to position [0, 0]
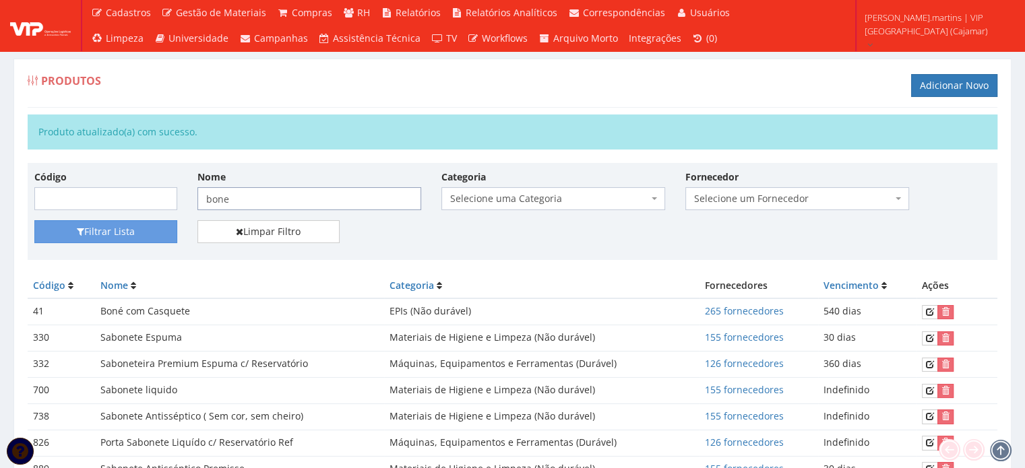
drag, startPoint x: 255, startPoint y: 196, endPoint x: 151, endPoint y: 204, distance: 104.1
click at [151, 204] on div "Código Nome bone Categoria Selecione uma Categoria (Inativo - Não usar) Aviamen…" at bounding box center [512, 195] width 977 height 51
type input "protetor"
click at [95, 228] on button "Filtrar Lista" at bounding box center [105, 231] width 143 height 23
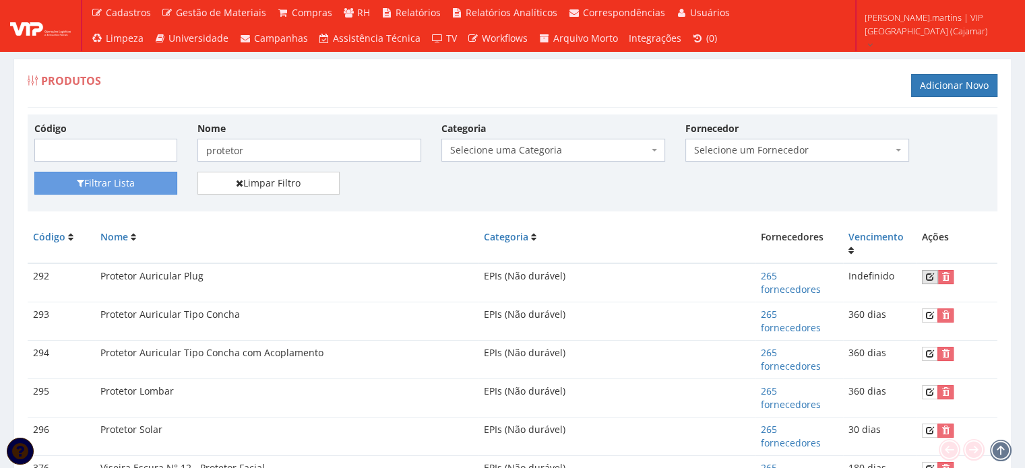
click at [929, 274] on icon at bounding box center [930, 276] width 8 height 9
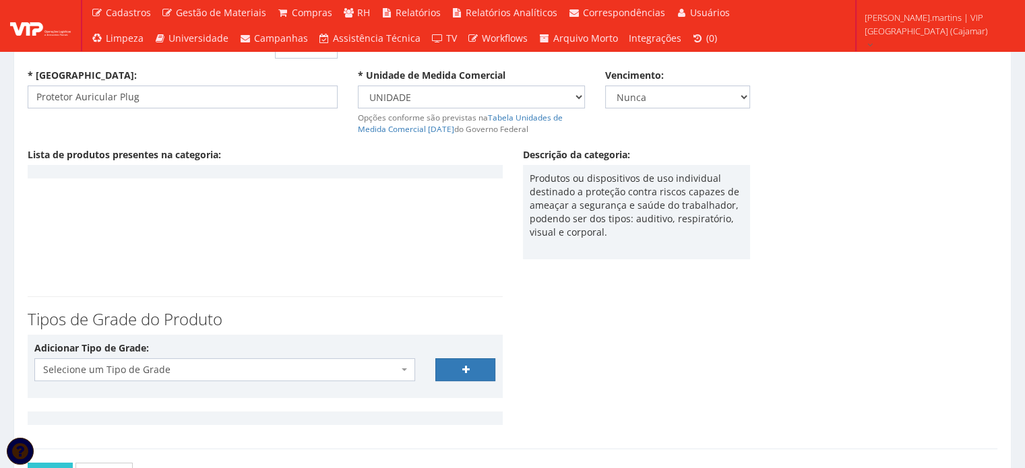
scroll to position [184, 0]
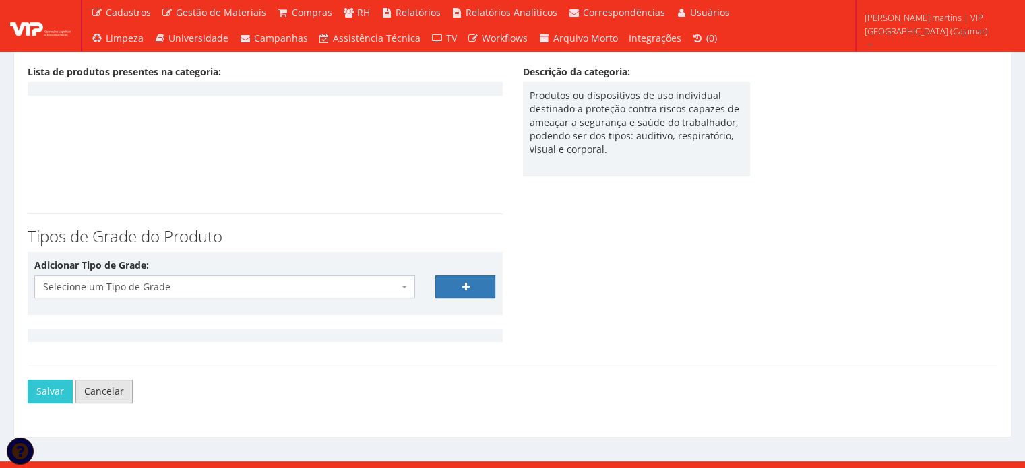
click at [98, 380] on link "Cancelar" at bounding box center [103, 391] width 57 height 23
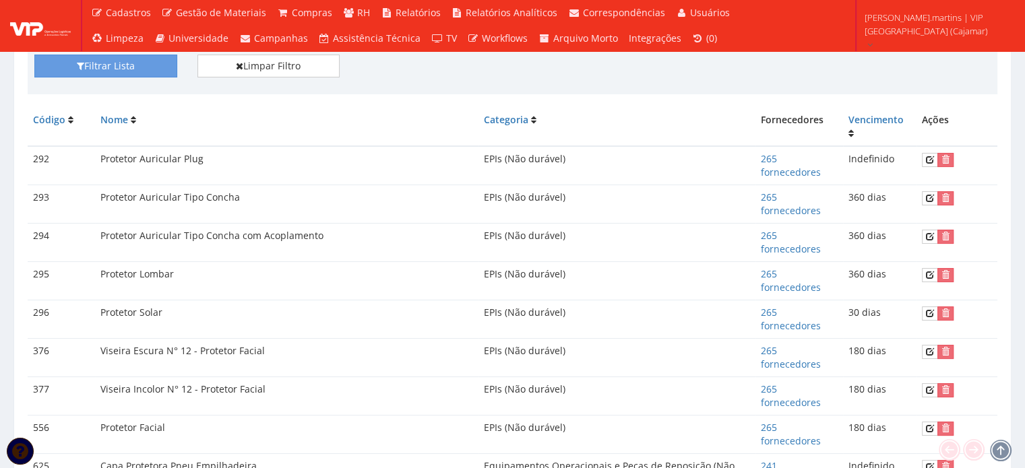
scroll to position [135, 0]
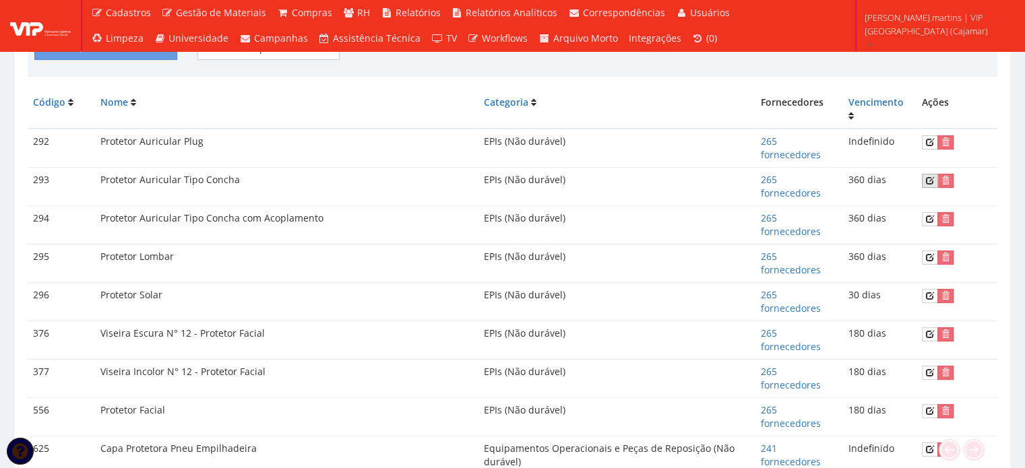
click at [929, 183] on icon at bounding box center [930, 180] width 8 height 9
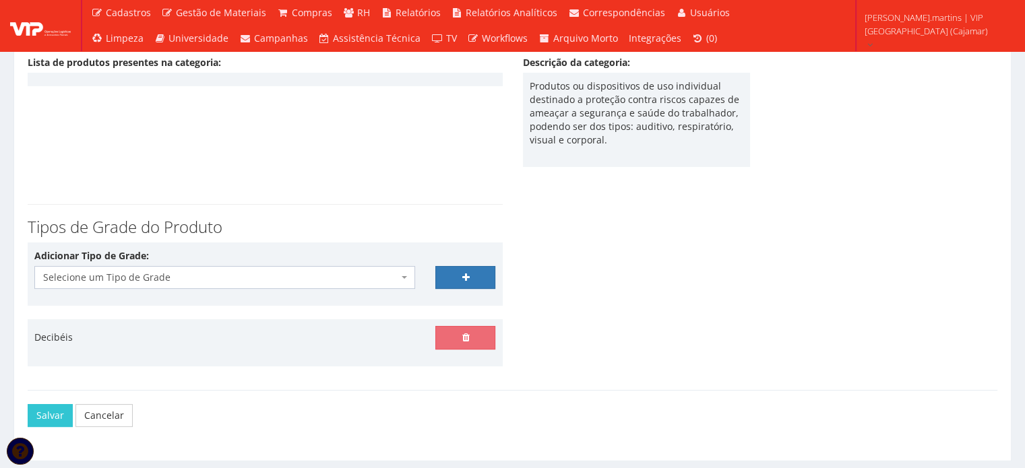
scroll to position [217, 0]
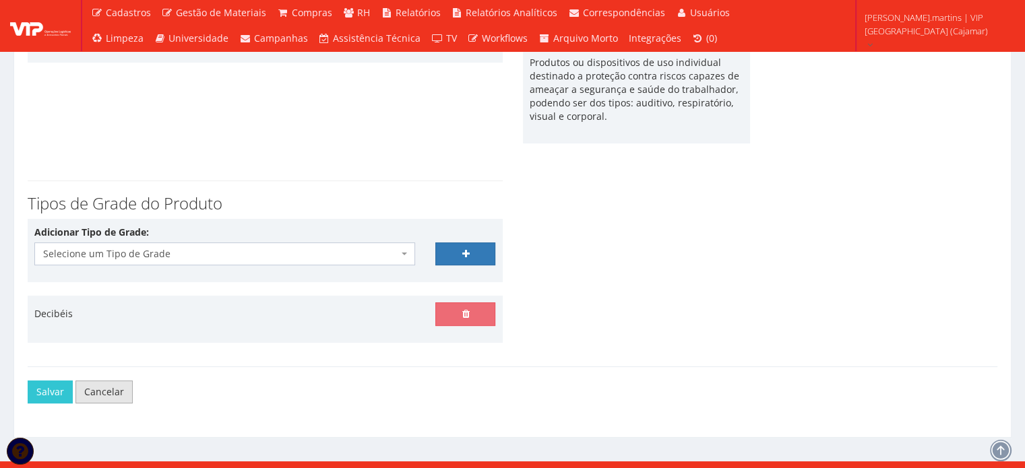
click at [106, 381] on link "Cancelar" at bounding box center [103, 392] width 57 height 23
